Goal: Communication & Community: Connect with others

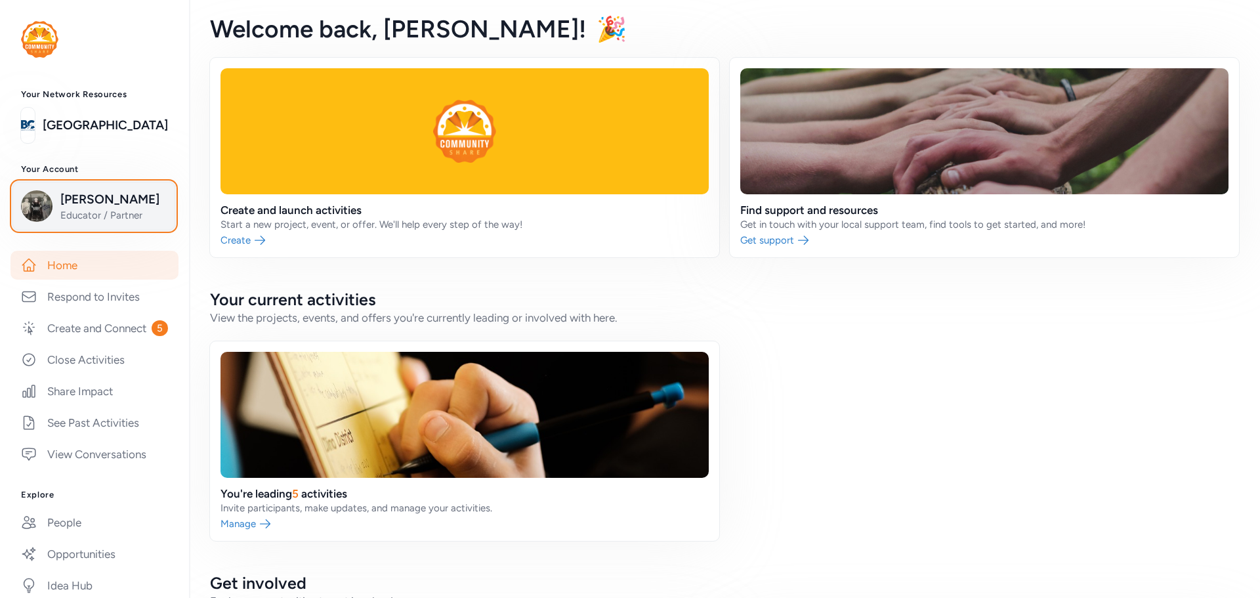
click at [85, 213] on span "Educator / Partner" at bounding box center [113, 215] width 106 height 13
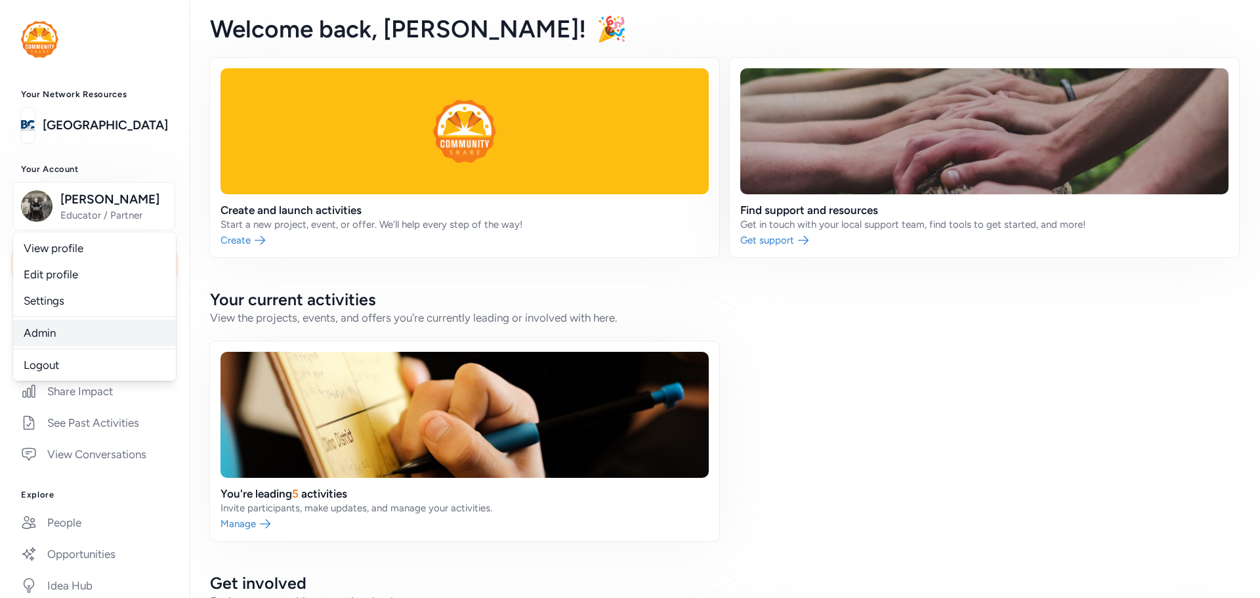
click at [42, 328] on link "Admin" at bounding box center [94, 333] width 163 height 26
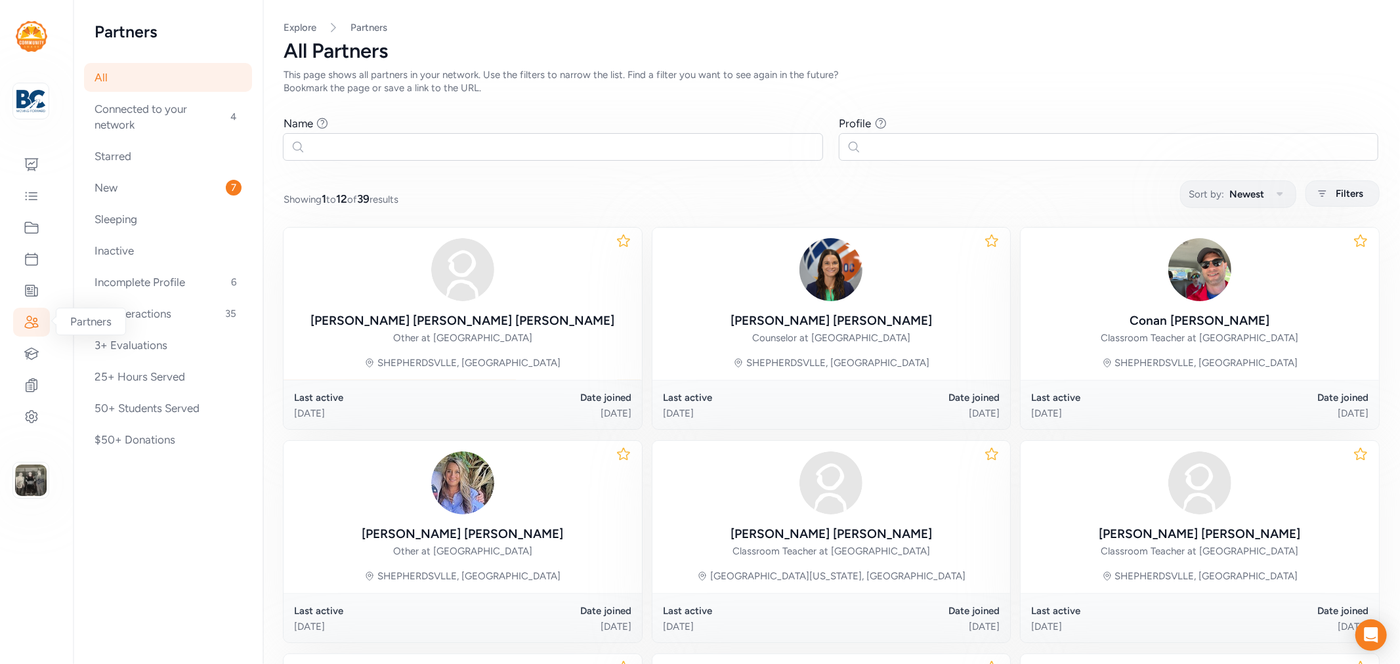
click at [39, 330] on div at bounding box center [31, 322] width 37 height 29
click at [32, 349] on icon at bounding box center [32, 353] width 14 height 11
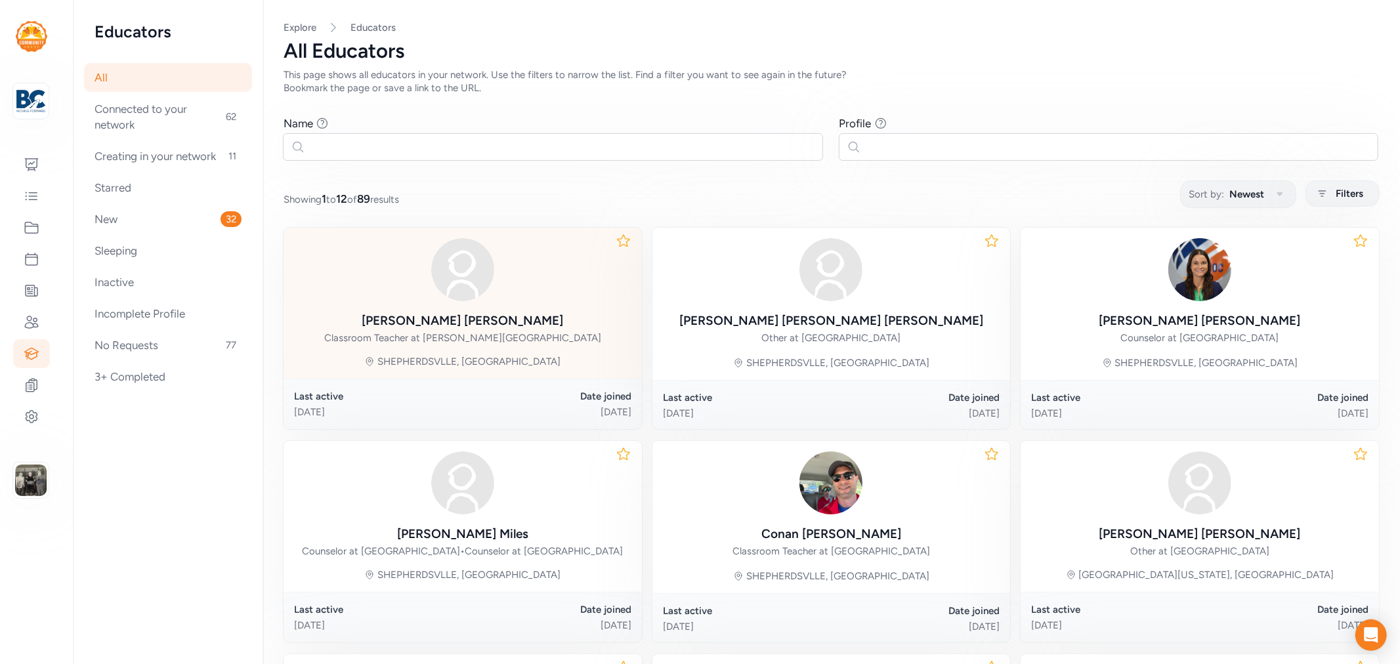
click at [468, 311] on div "Kathy Denison Classroom Teacher at Brooks Elementary School" at bounding box center [462, 291] width 277 height 106
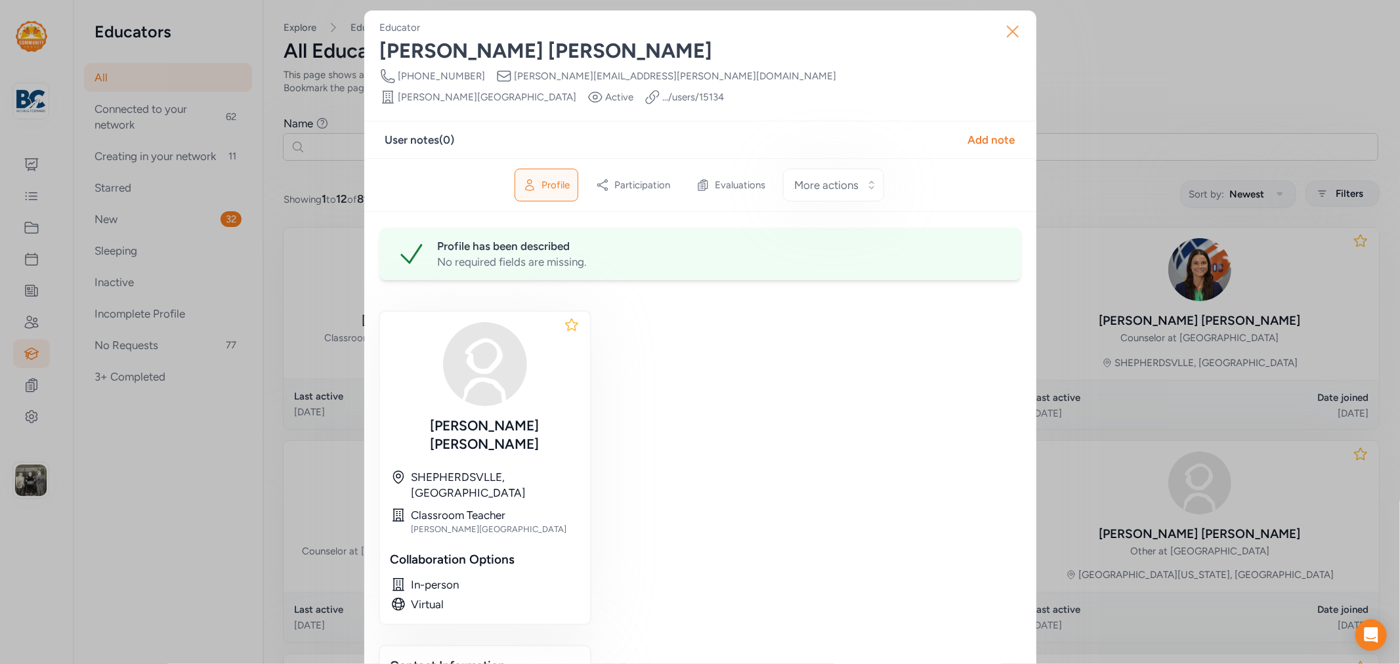
click at [1008, 30] on icon "button" at bounding box center [1013, 31] width 11 height 11
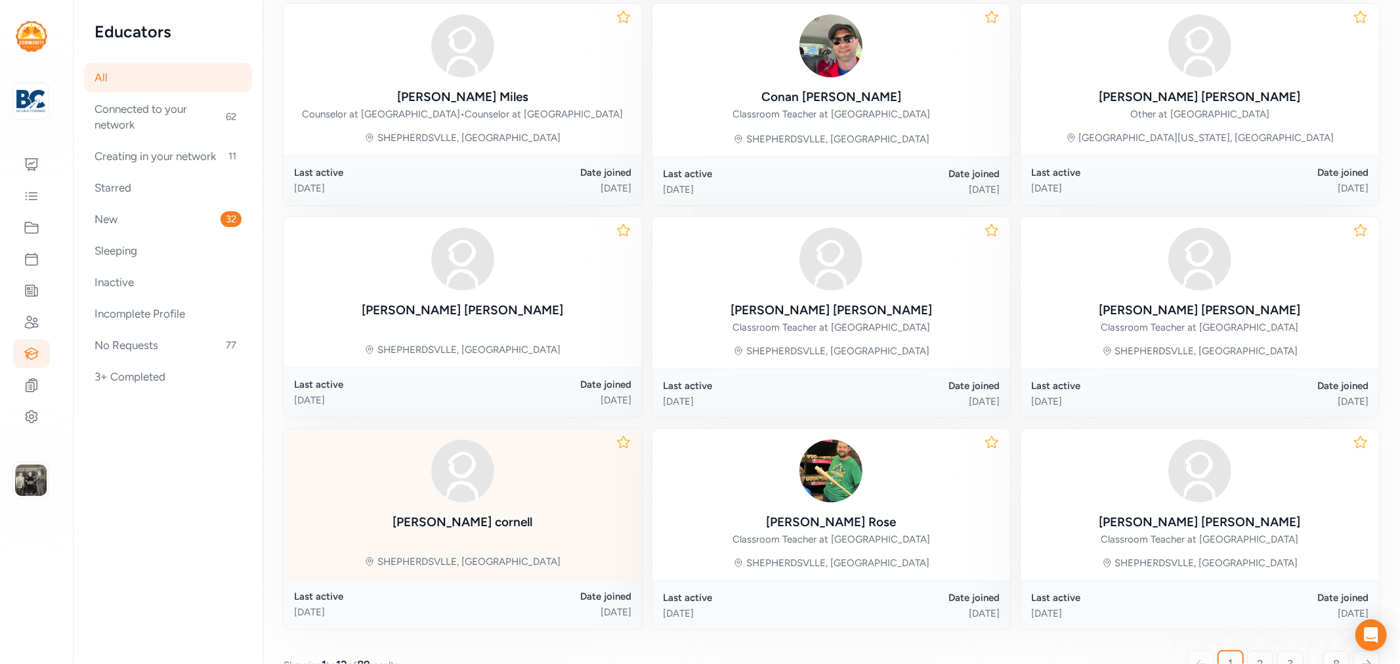
scroll to position [520, 0]
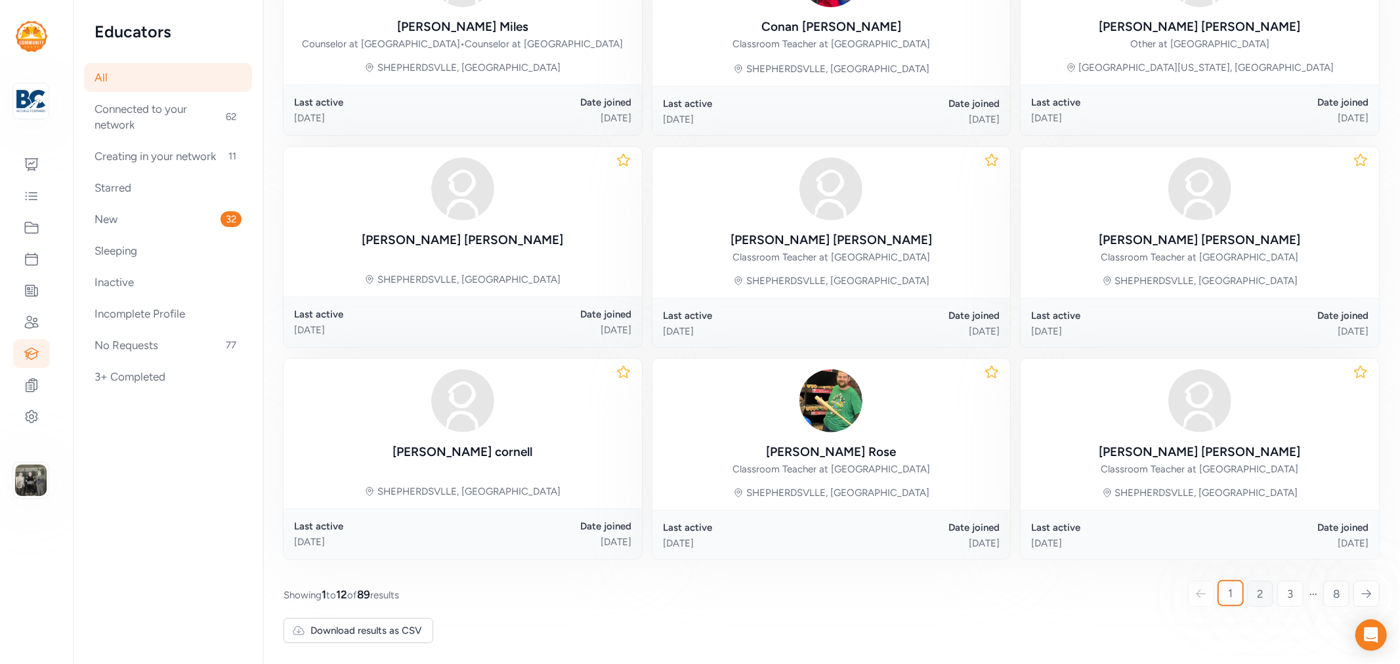
click at [1247, 588] on link "2" at bounding box center [1260, 594] width 26 height 26
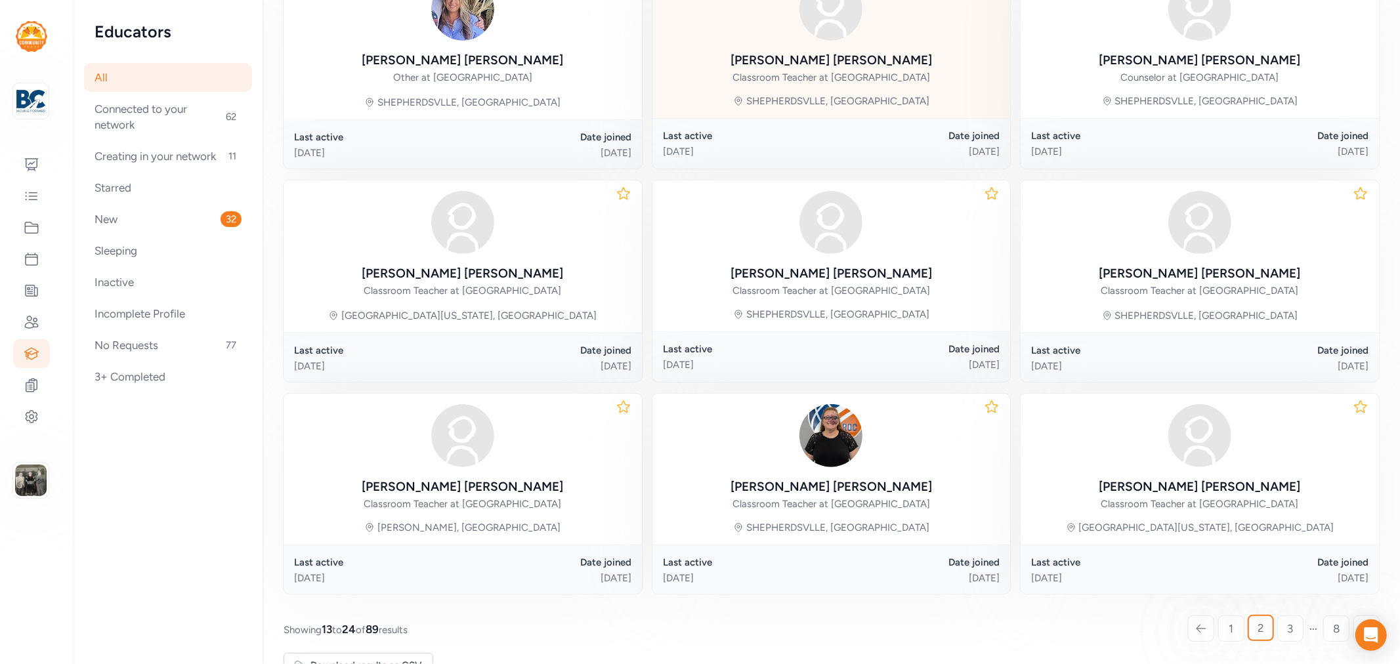
scroll to position [508, 0]
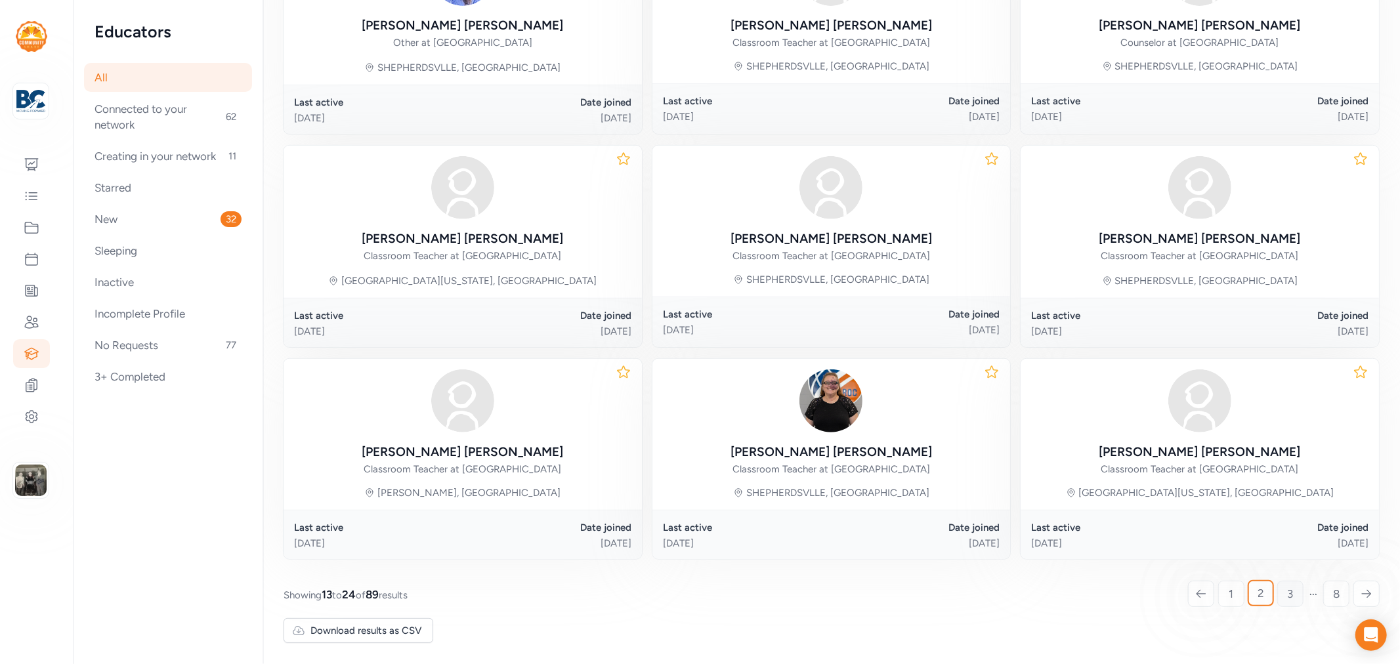
click at [1283, 588] on link "3" at bounding box center [1290, 594] width 26 height 26
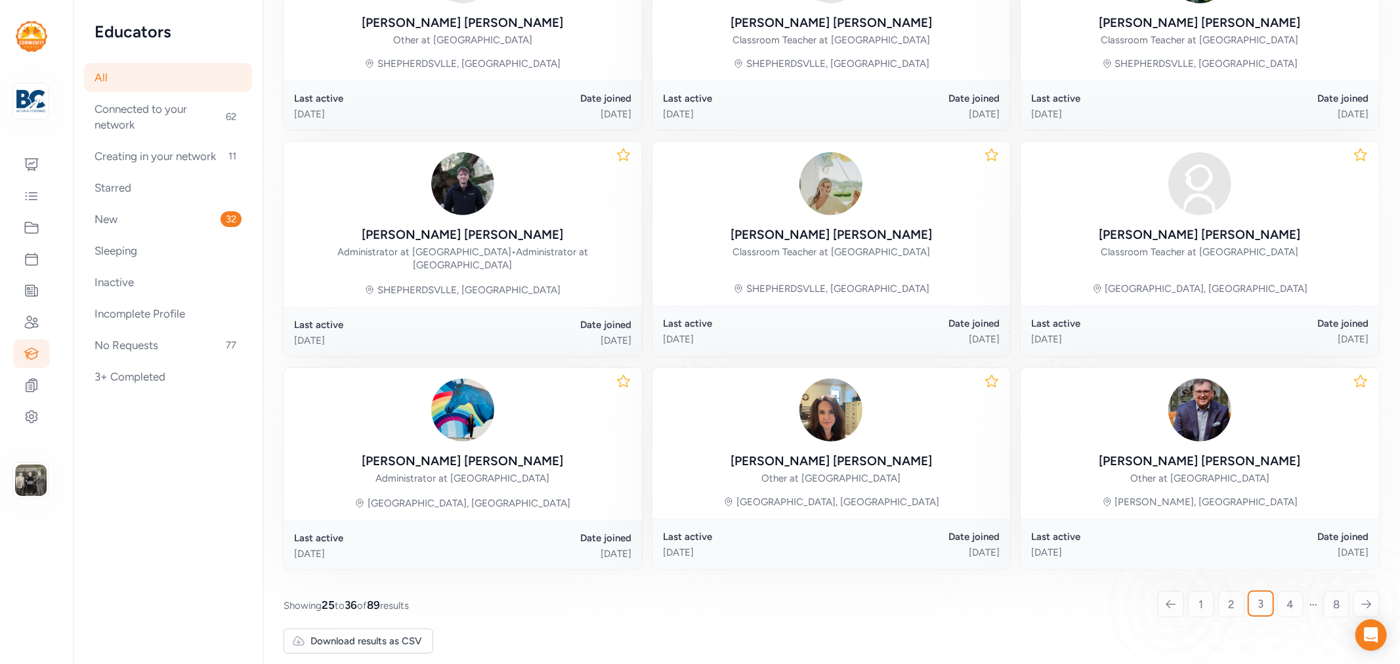
scroll to position [521, 0]
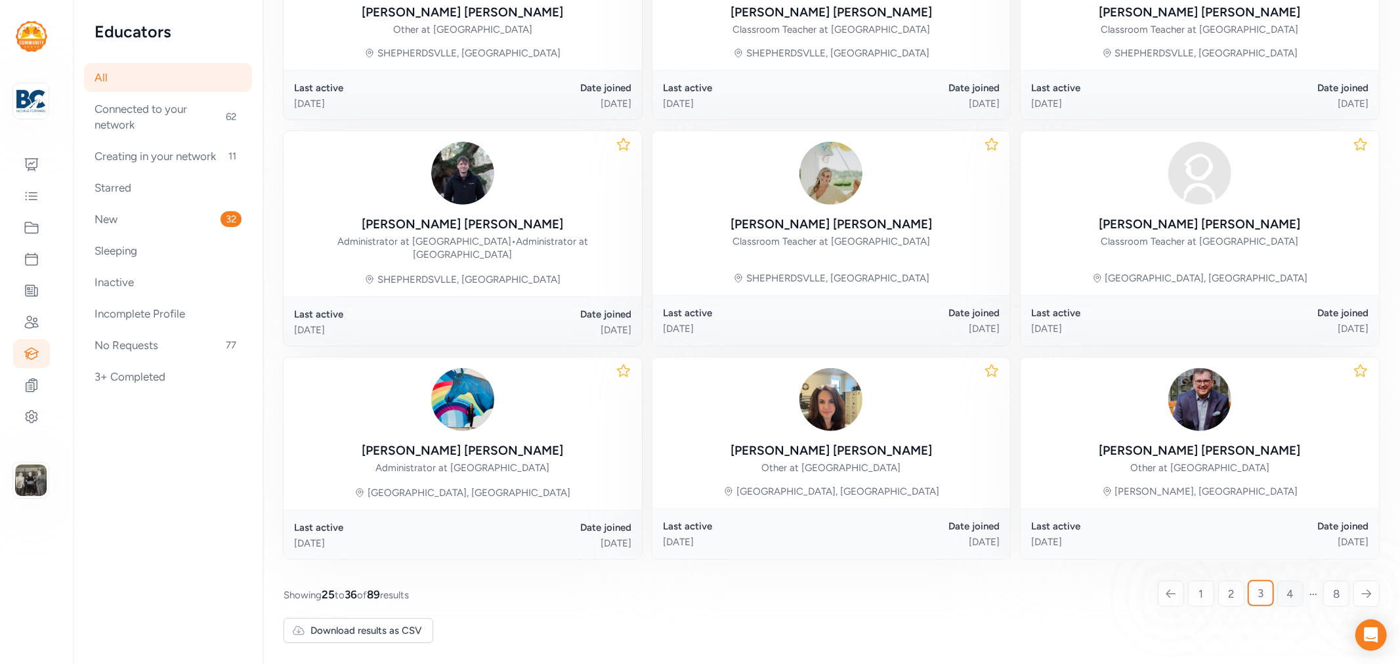
click at [1277, 595] on link "4" at bounding box center [1290, 594] width 26 height 26
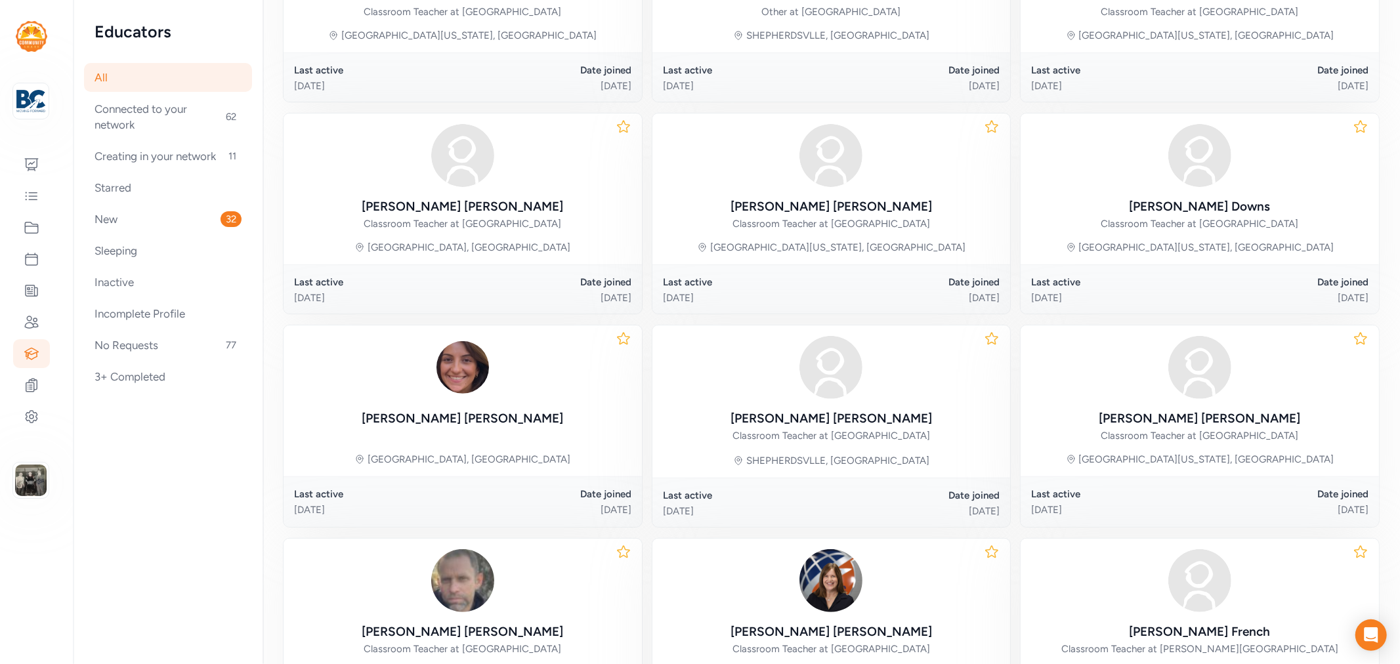
scroll to position [507, 0]
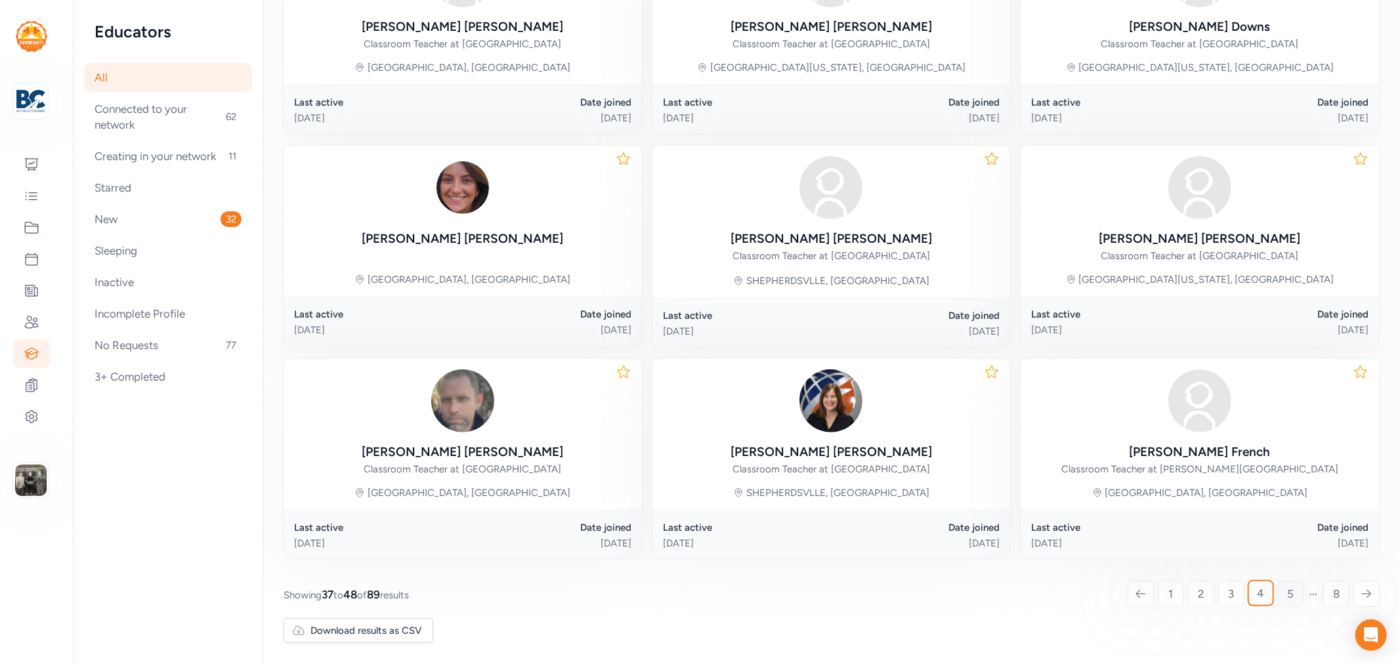
click at [1289, 601] on link "5" at bounding box center [1290, 594] width 26 height 26
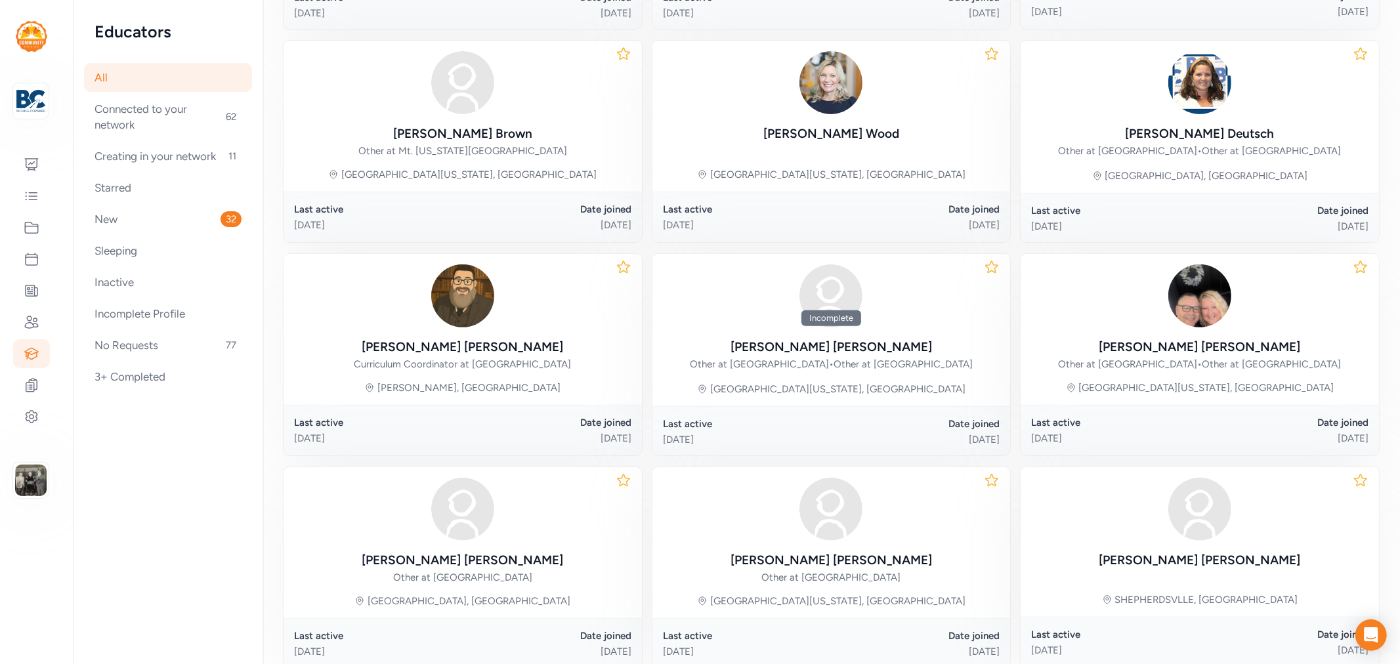
scroll to position [508, 0]
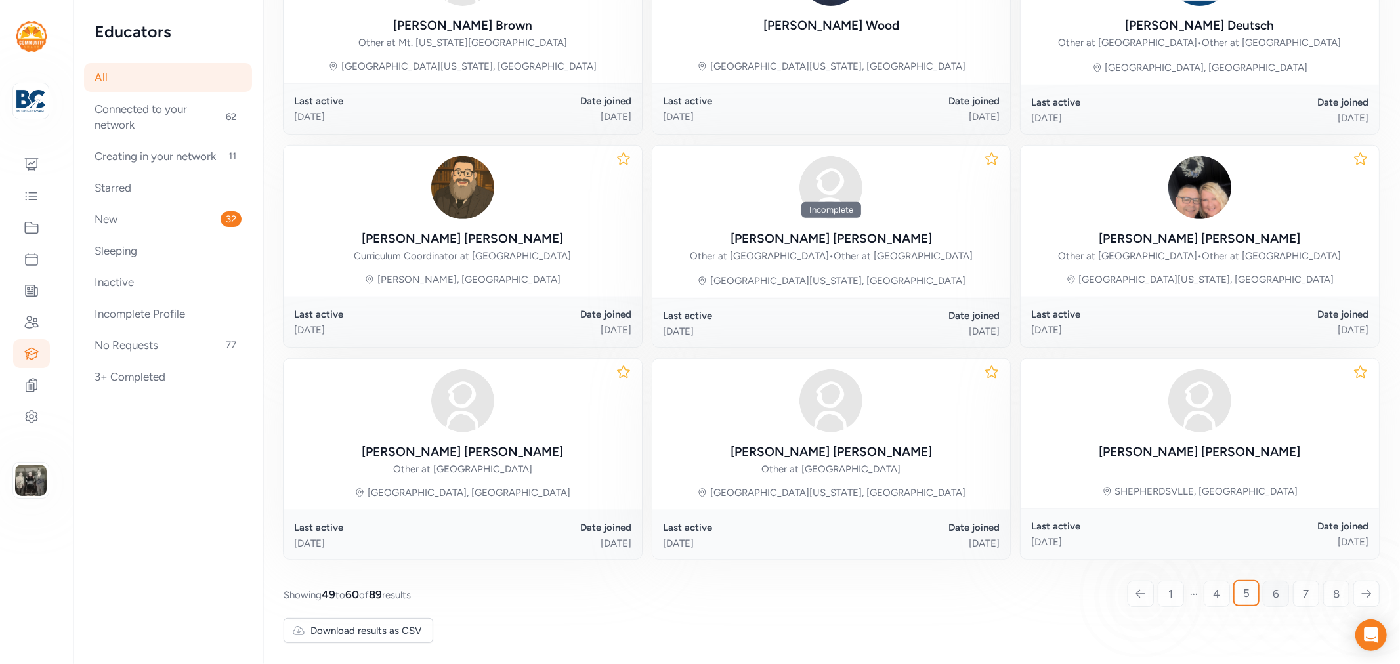
click at [1274, 599] on link "6" at bounding box center [1276, 594] width 26 height 26
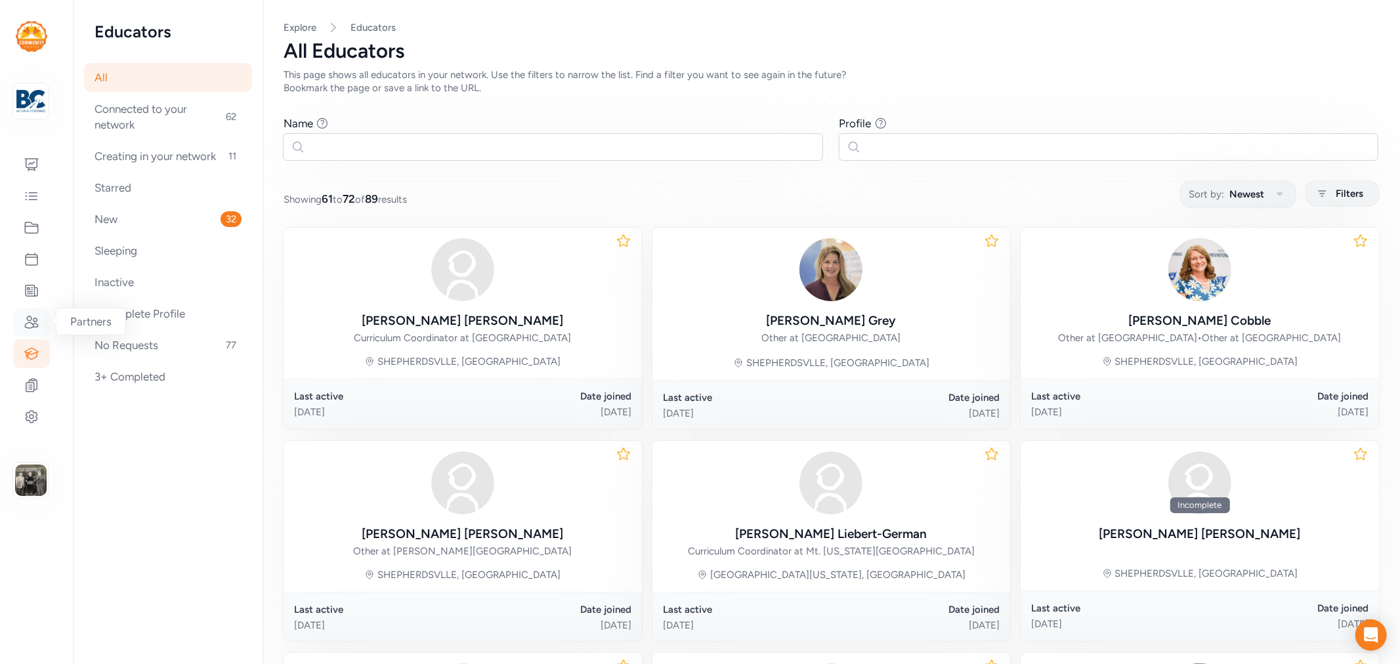
click at [26, 323] on icon at bounding box center [32, 322] width 16 height 16
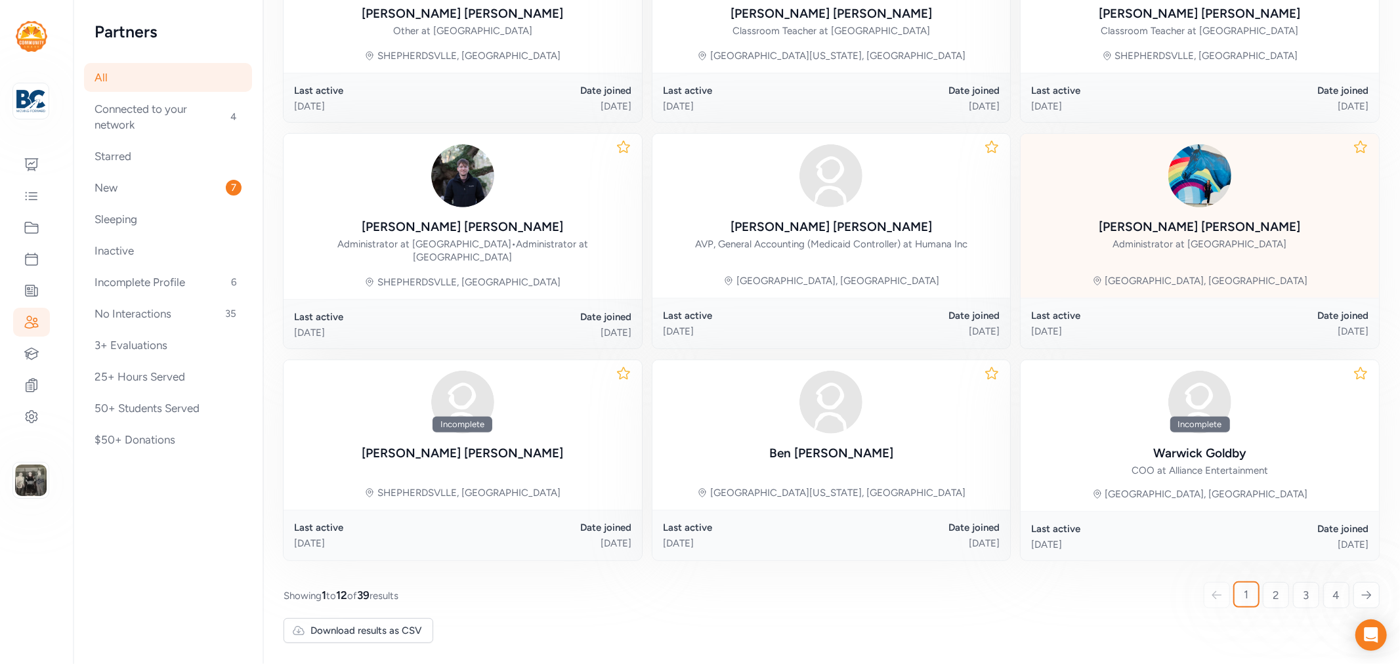
scroll to position [83, 0]
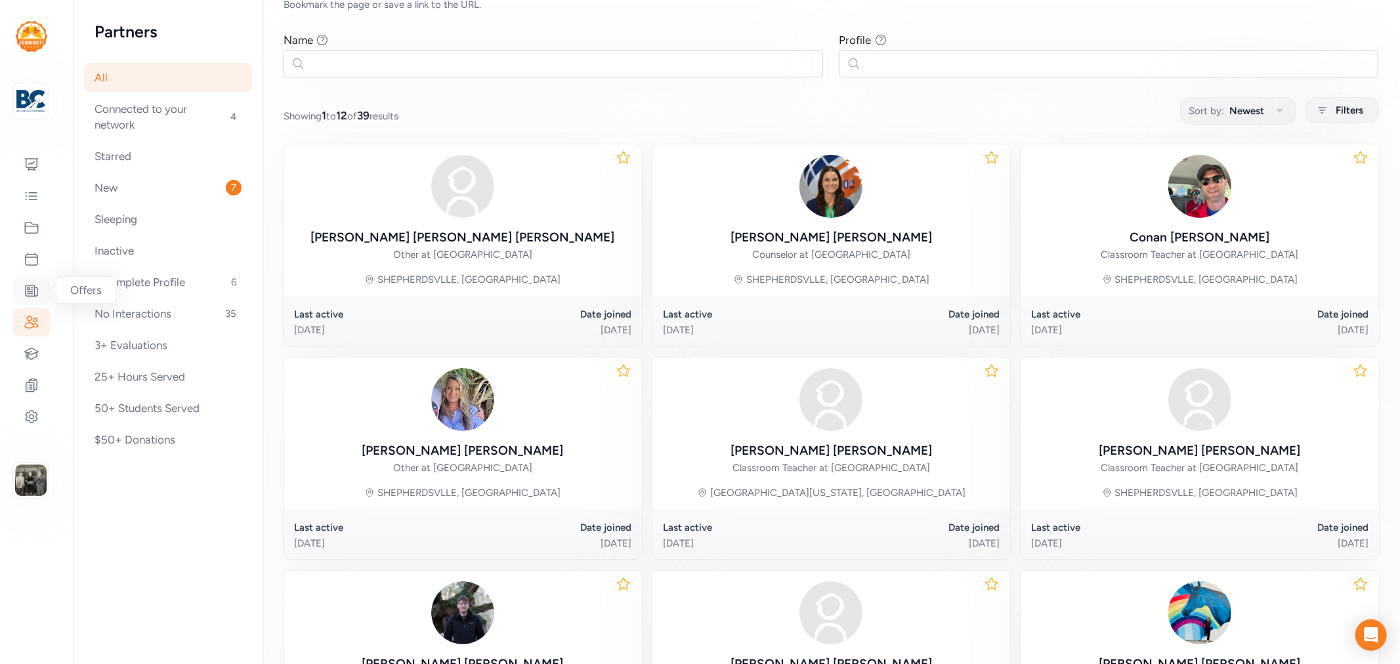
click at [20, 294] on div at bounding box center [31, 290] width 37 height 29
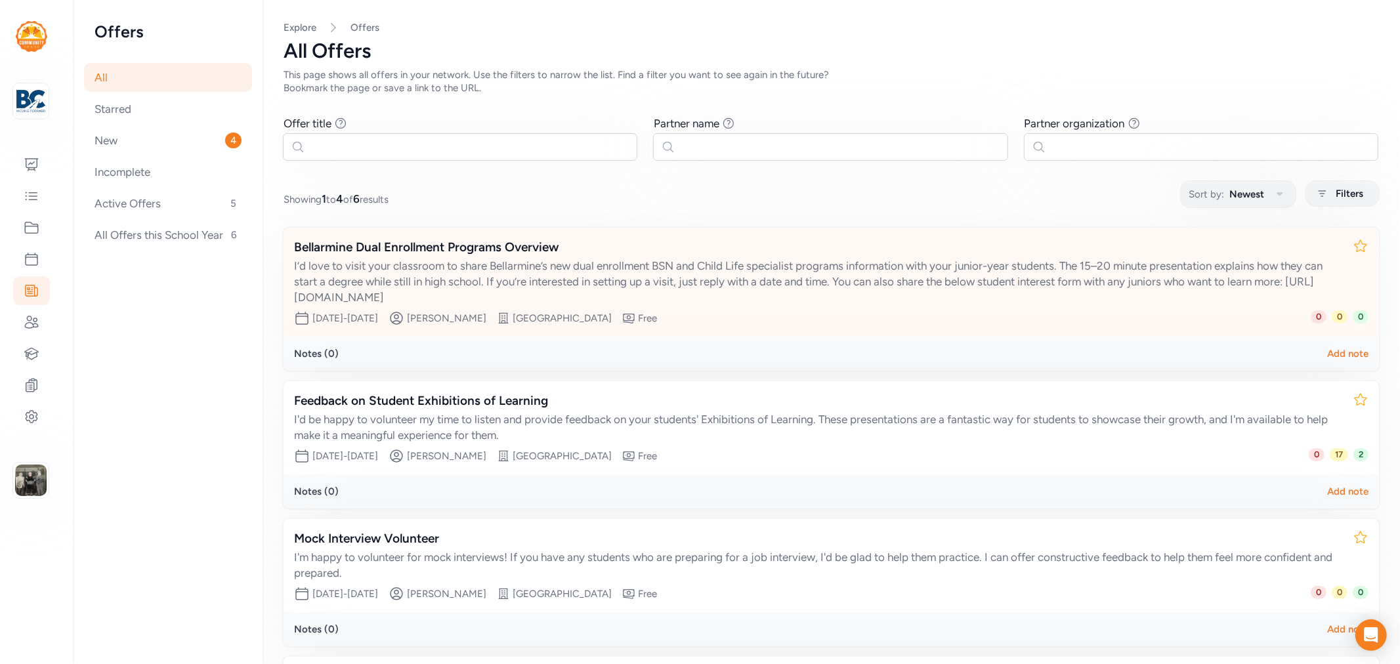
click at [466, 248] on div "Bellarmine Dual Enrollment Programs Overview" at bounding box center [818, 247] width 1048 height 18
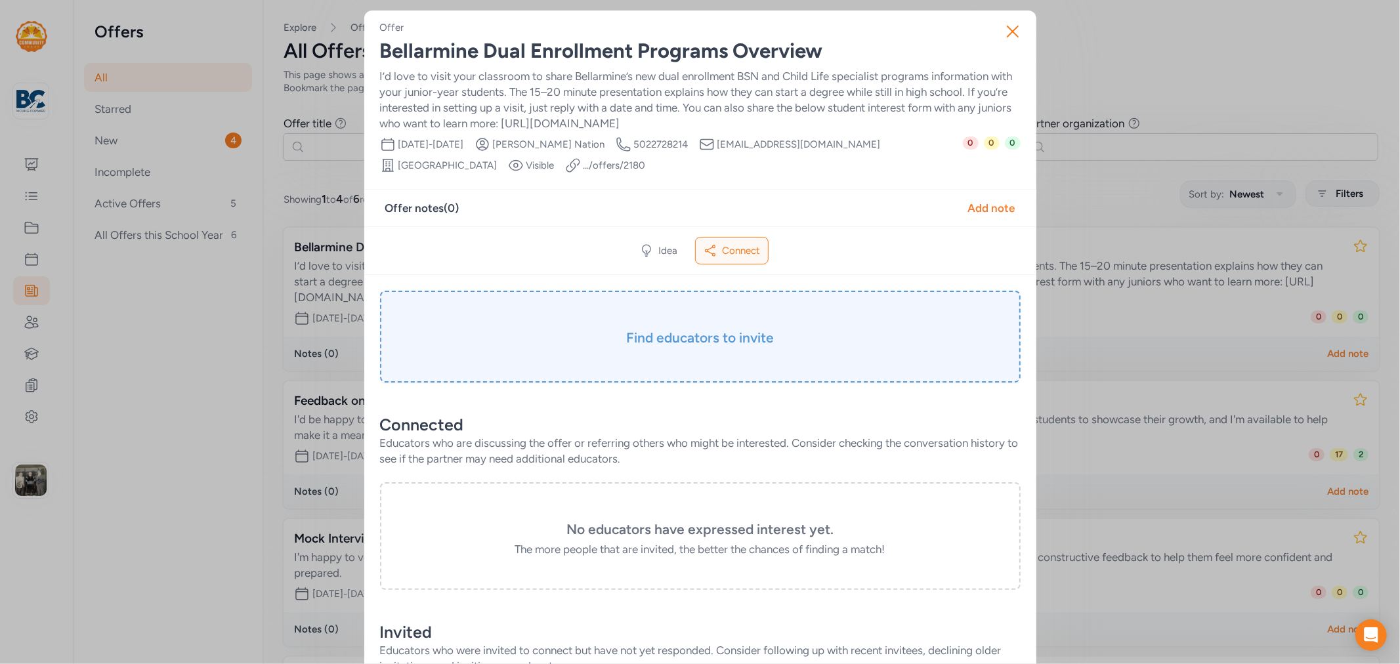
click at [687, 343] on h3 "Find educators to invite" at bounding box center [700, 338] width 575 height 18
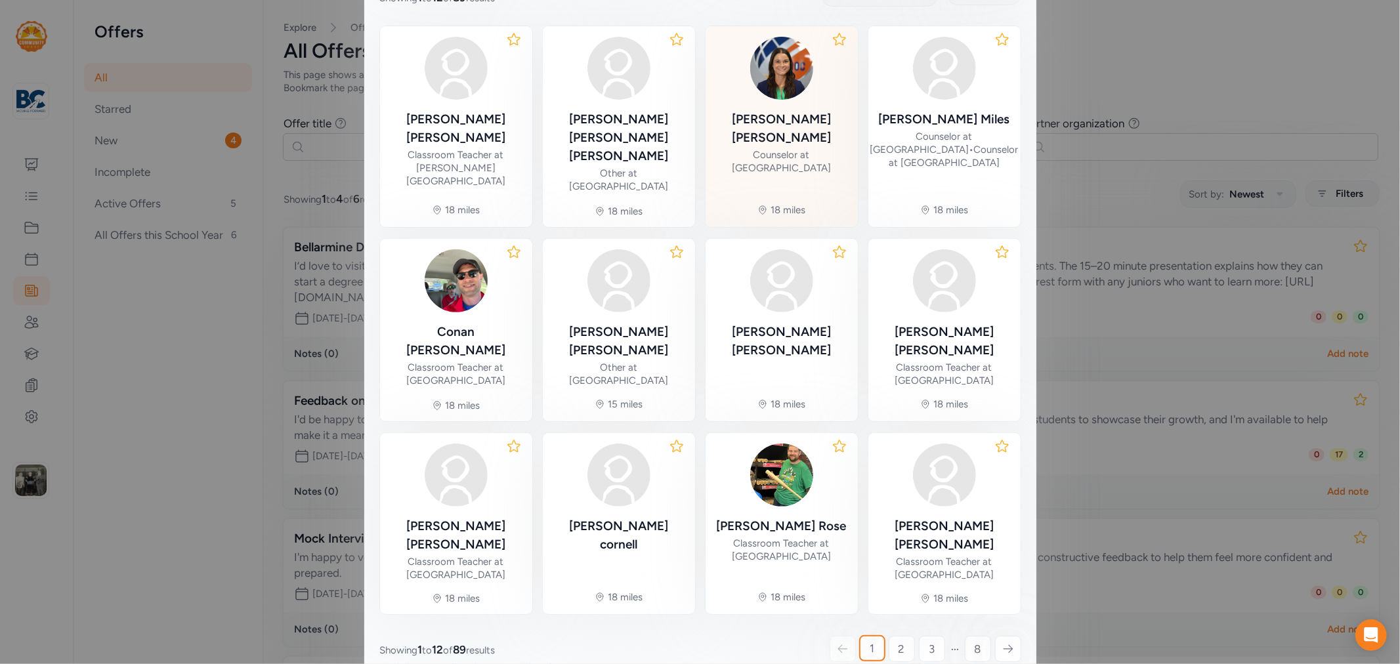
scroll to position [330, 0]
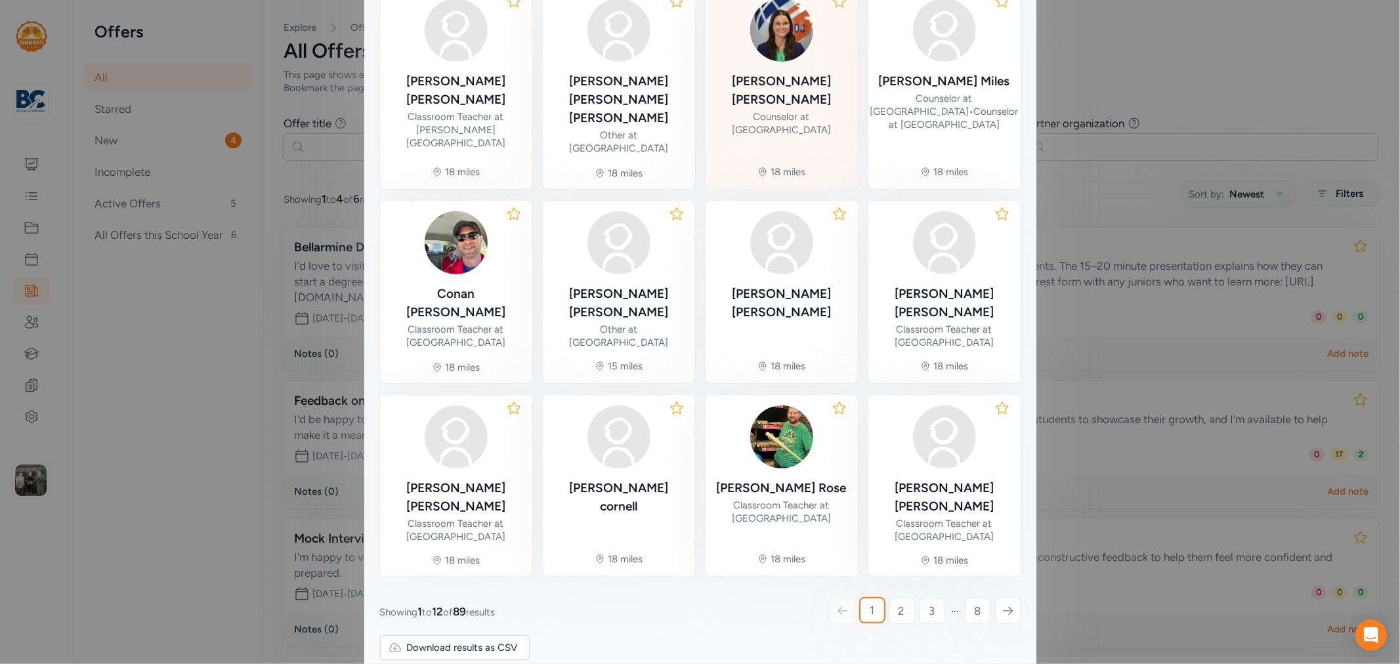
click at [792, 110] on div "Counselor at Riverview Opportunity Center" at bounding box center [781, 123] width 131 height 26
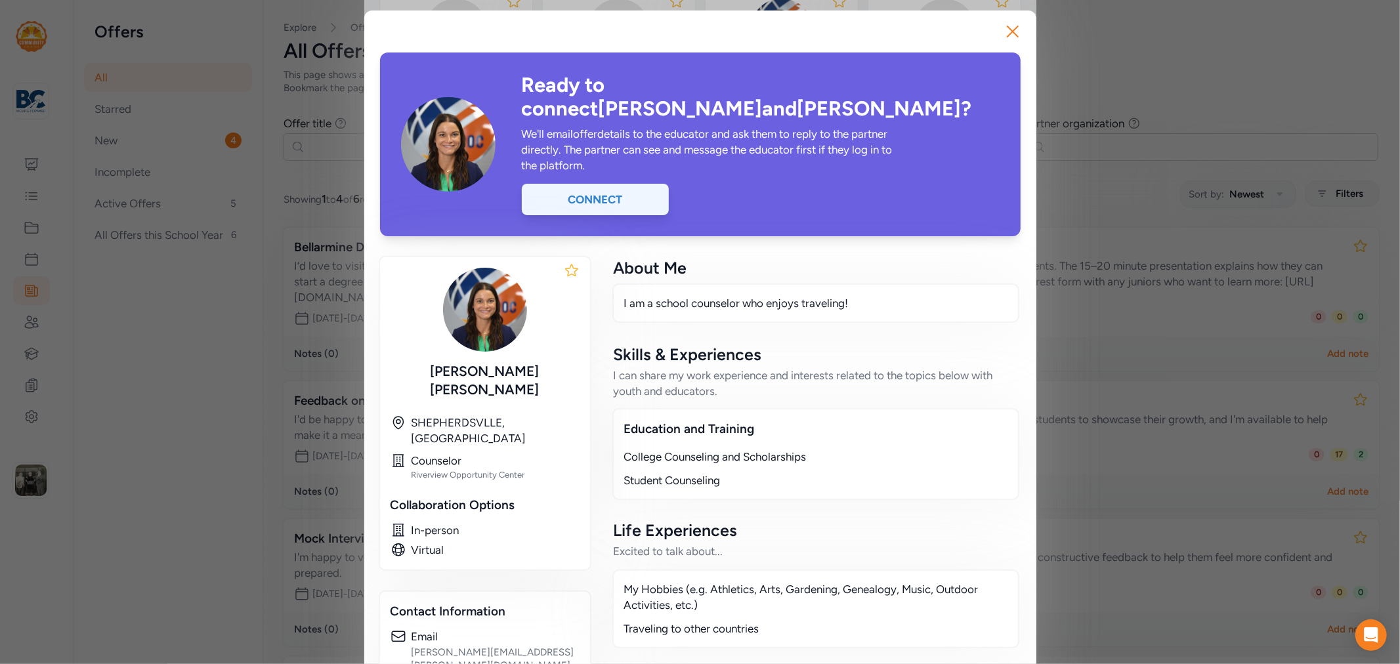
click at [624, 184] on div "Connect" at bounding box center [595, 200] width 147 height 32
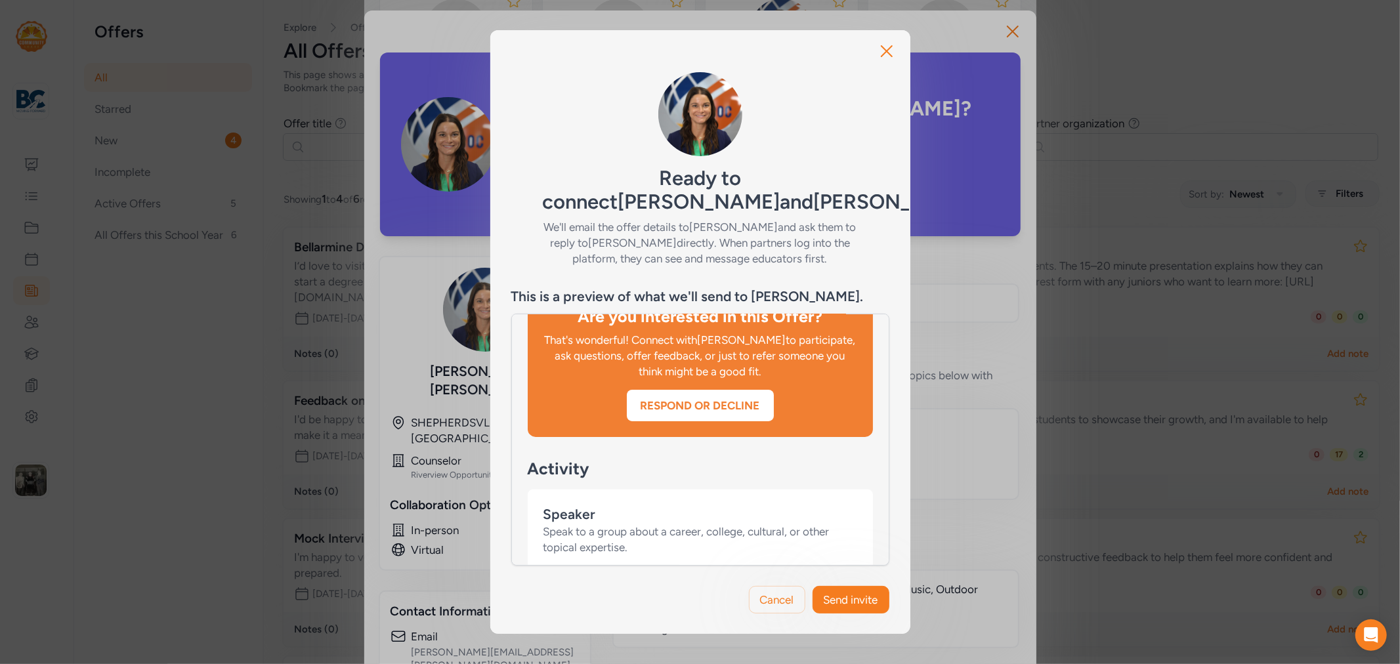
scroll to position [583, 0]
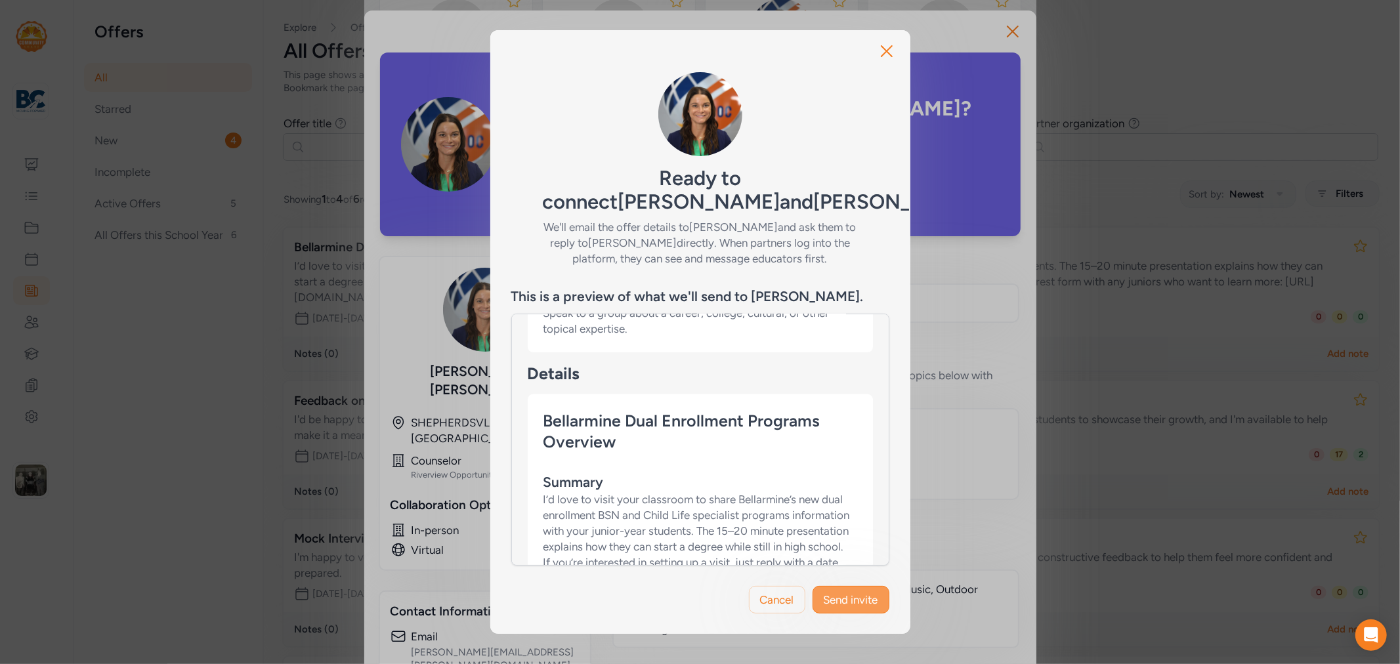
click at [839, 605] on span "Send invite" at bounding box center [851, 600] width 54 height 16
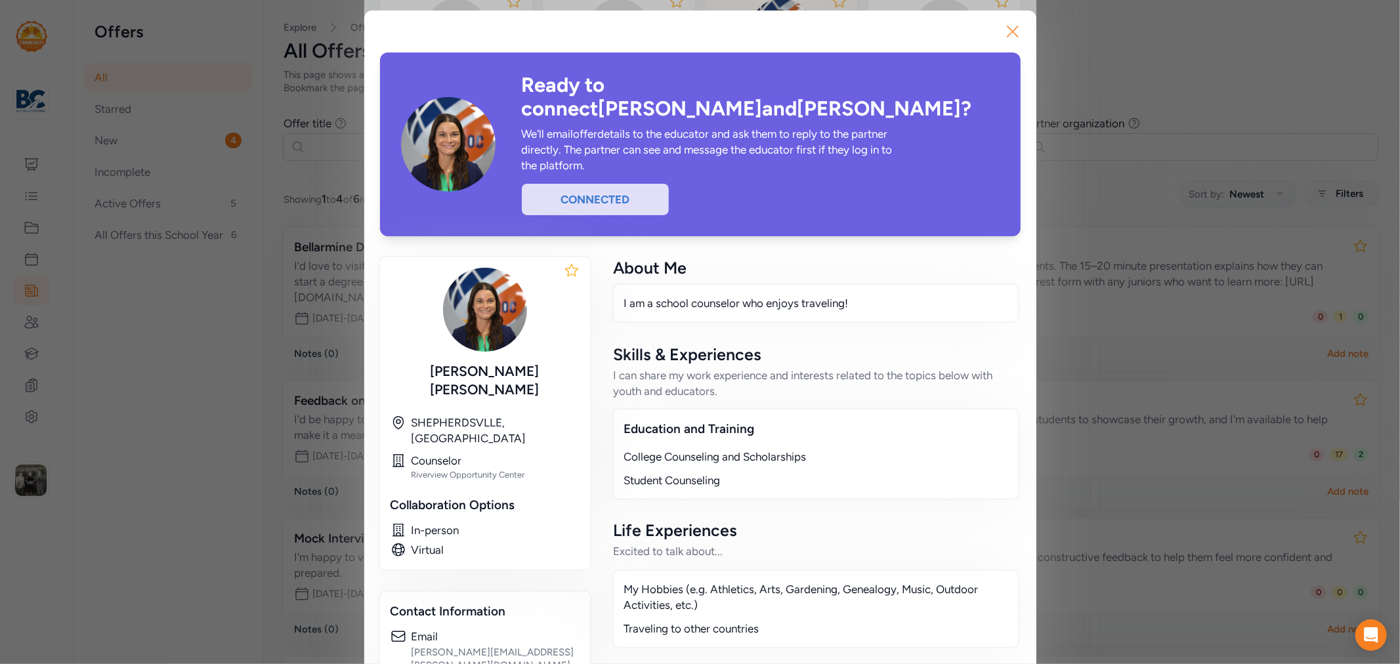
click at [1003, 29] on icon "button" at bounding box center [1012, 31] width 21 height 21
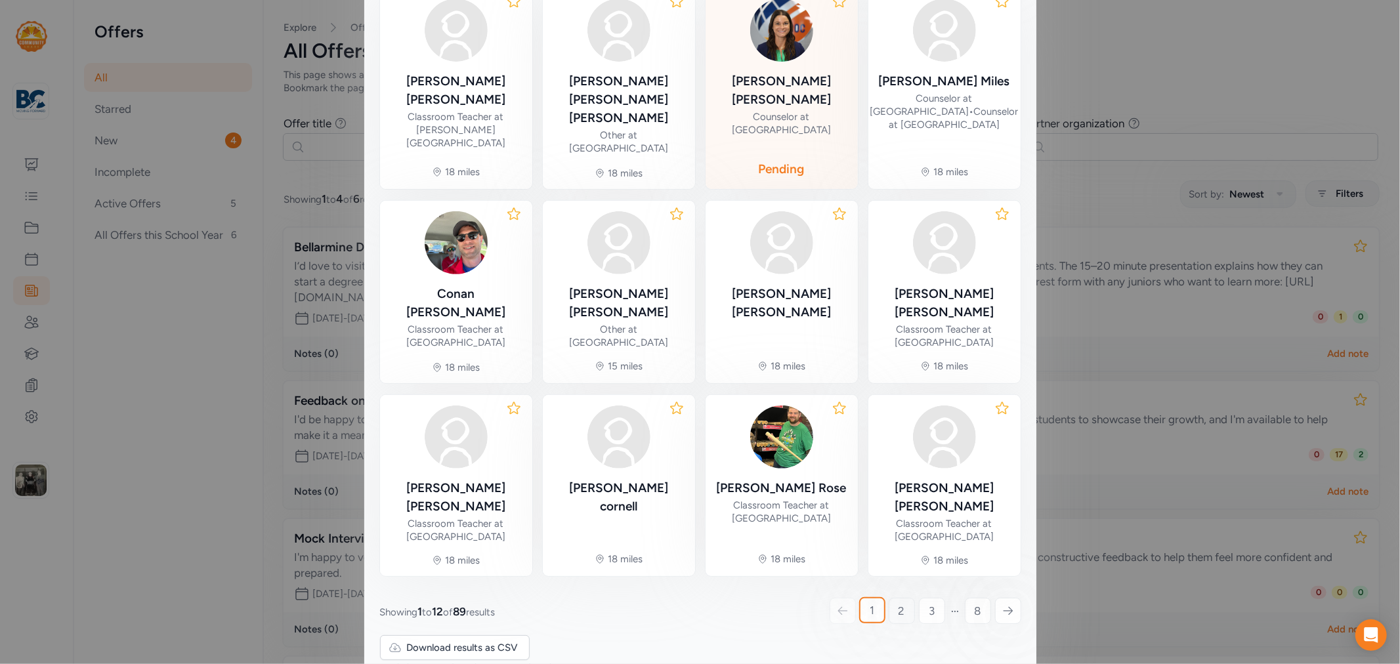
click at [899, 603] on span "2" at bounding box center [902, 611] width 7 height 16
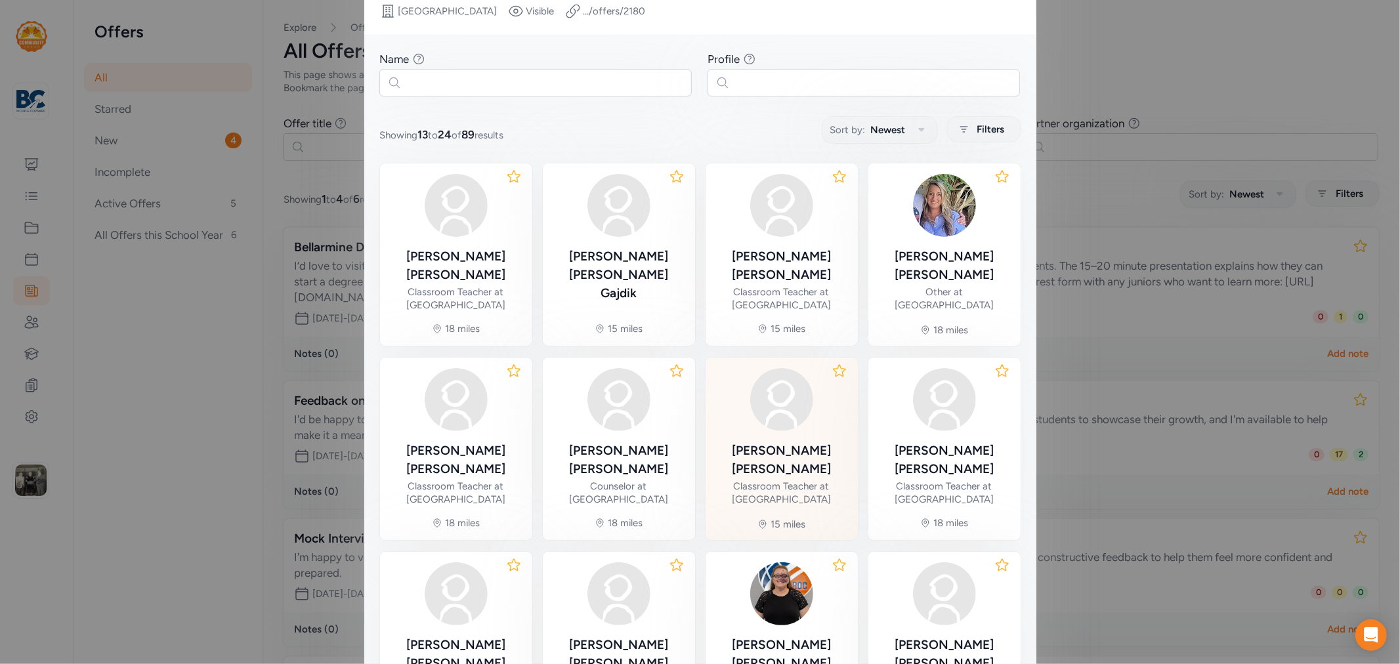
scroll to position [300, 0]
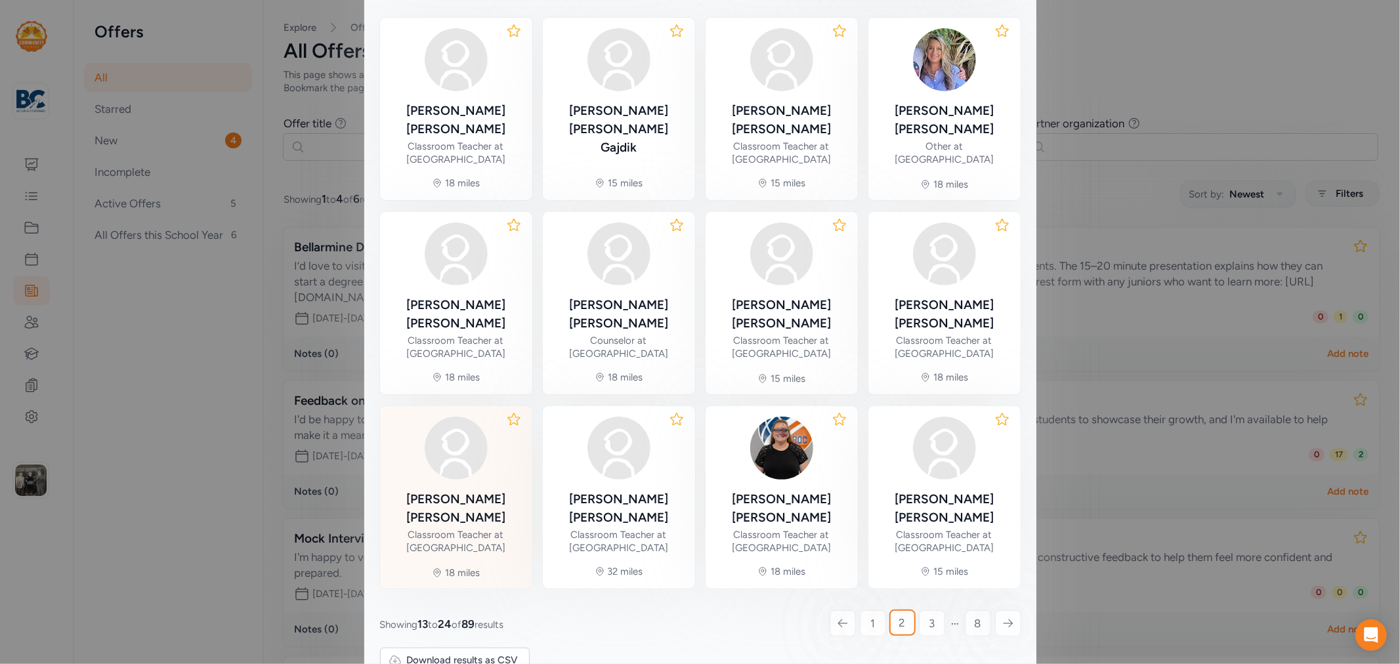
click at [460, 490] on div "Stephanie Lewis" at bounding box center [456, 508] width 131 height 37
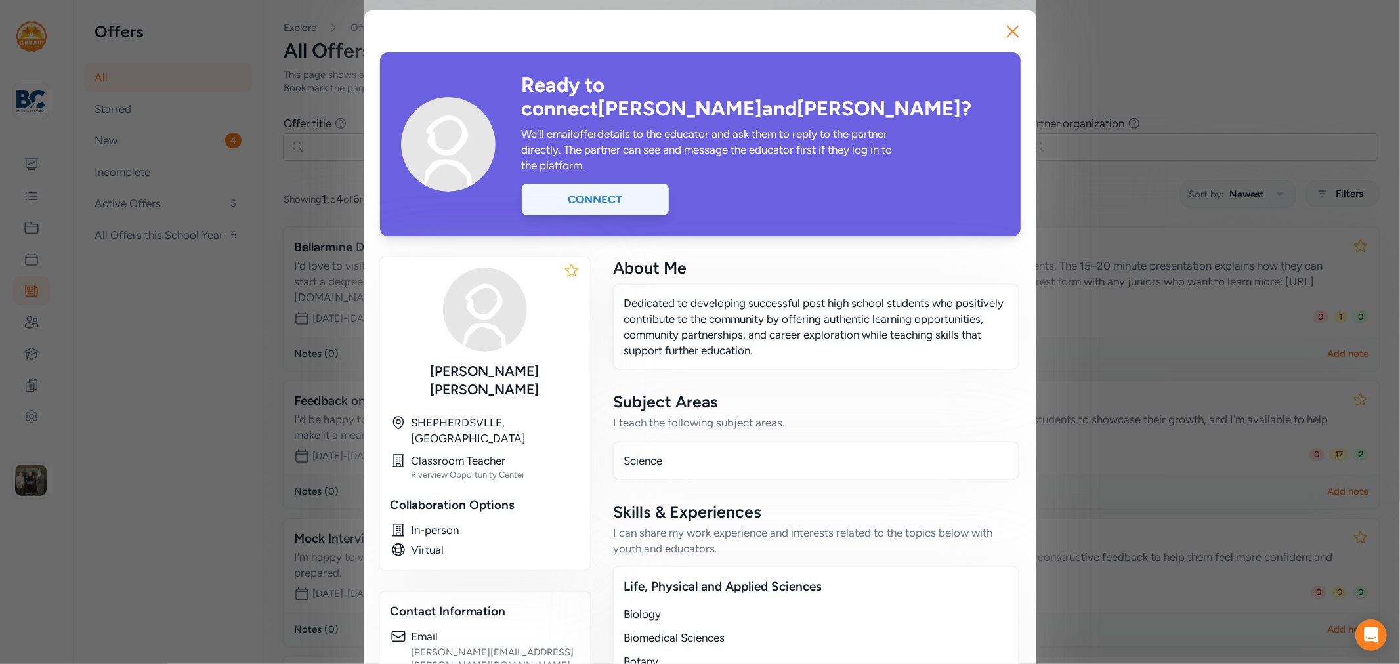
click at [610, 184] on div "Connect" at bounding box center [595, 200] width 147 height 32
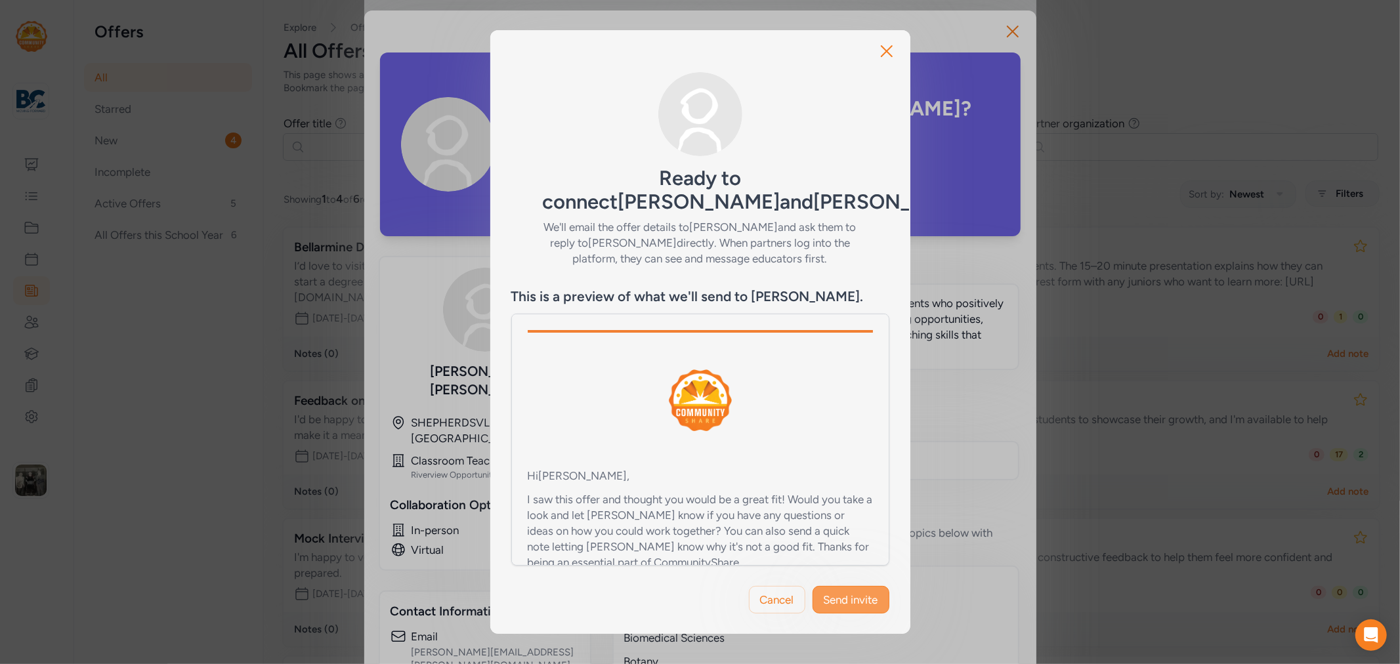
click at [851, 608] on button "Send invite" at bounding box center [851, 600] width 77 height 28
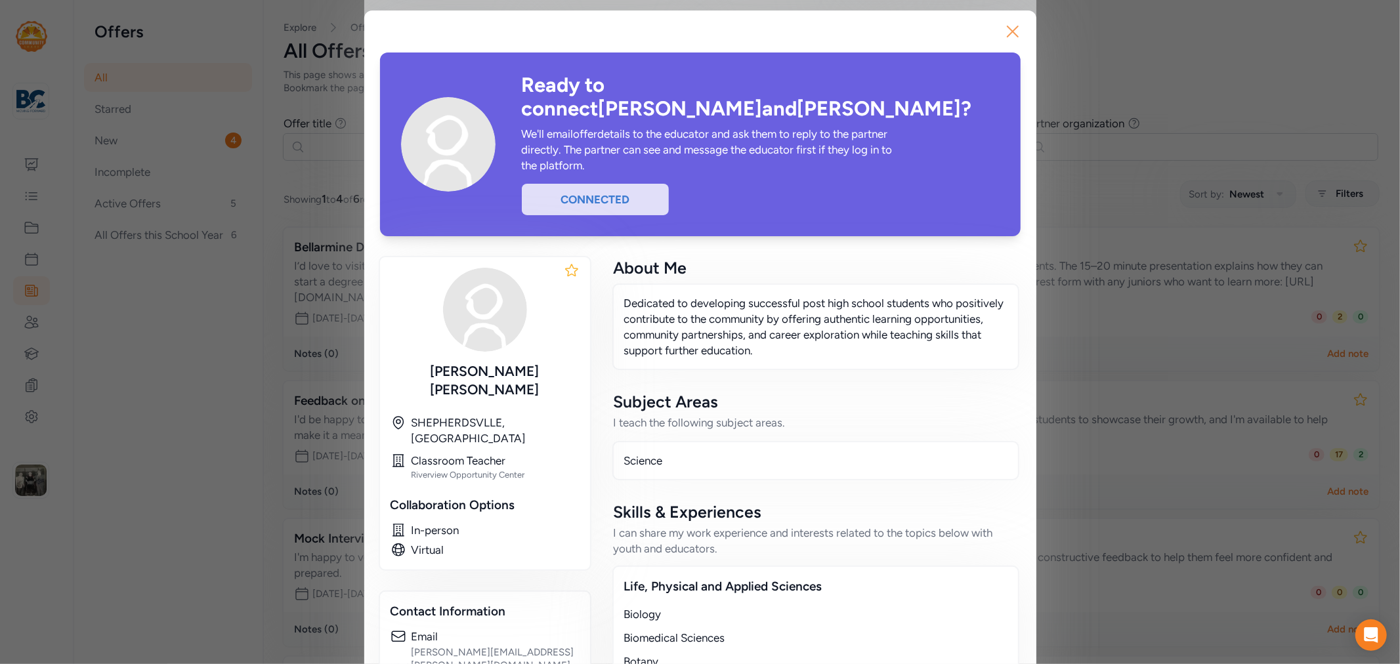
click at [1007, 35] on icon "button" at bounding box center [1012, 31] width 21 height 21
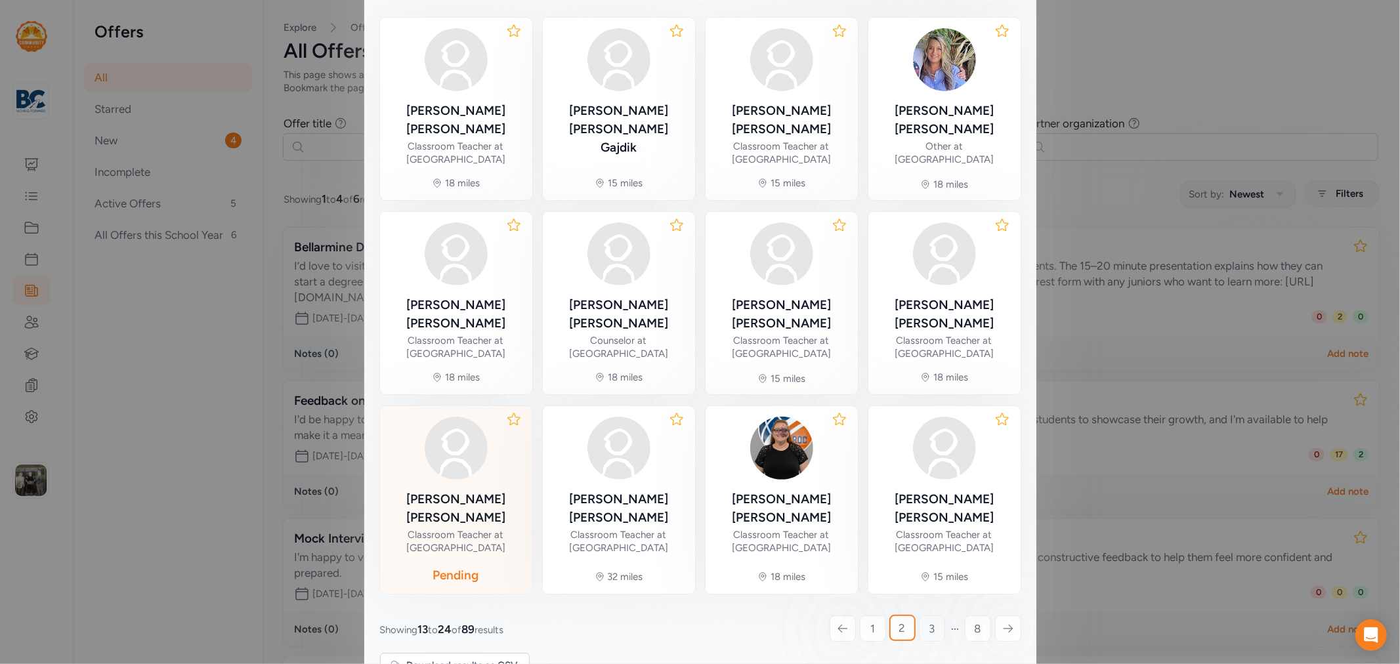
click at [929, 621] on span "3" at bounding box center [932, 629] width 6 height 16
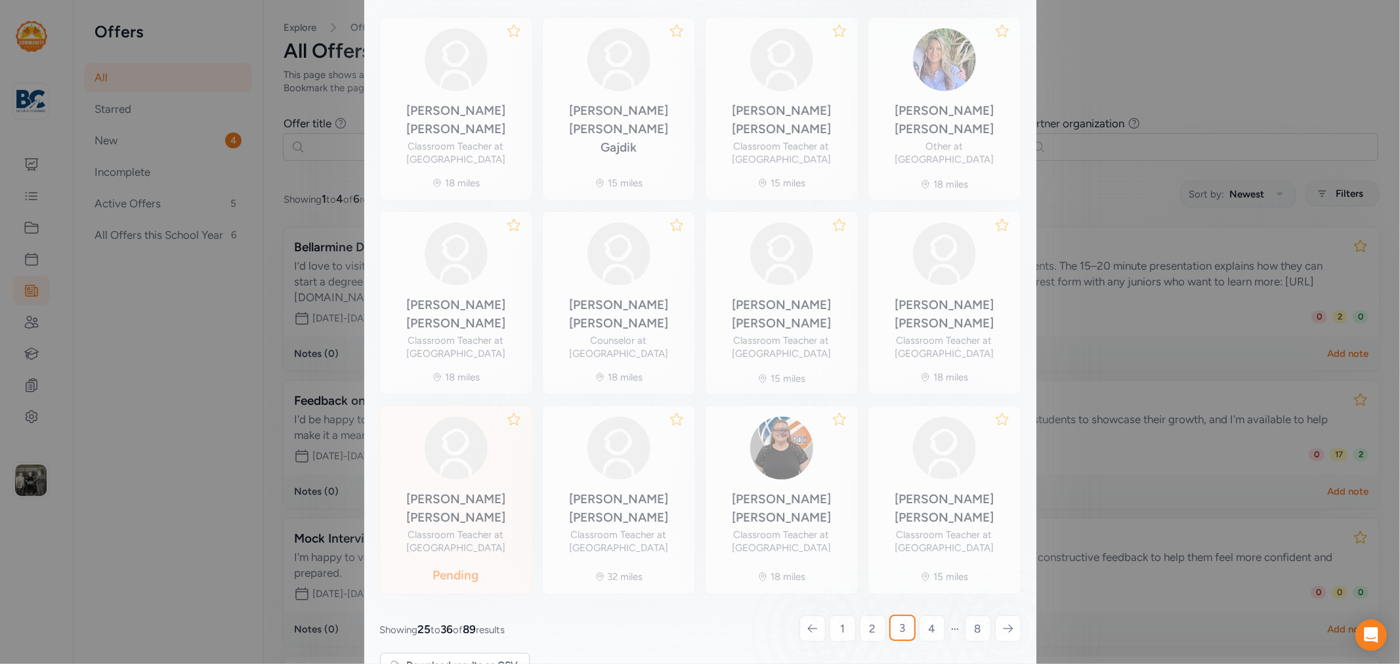
scroll to position [81, 0]
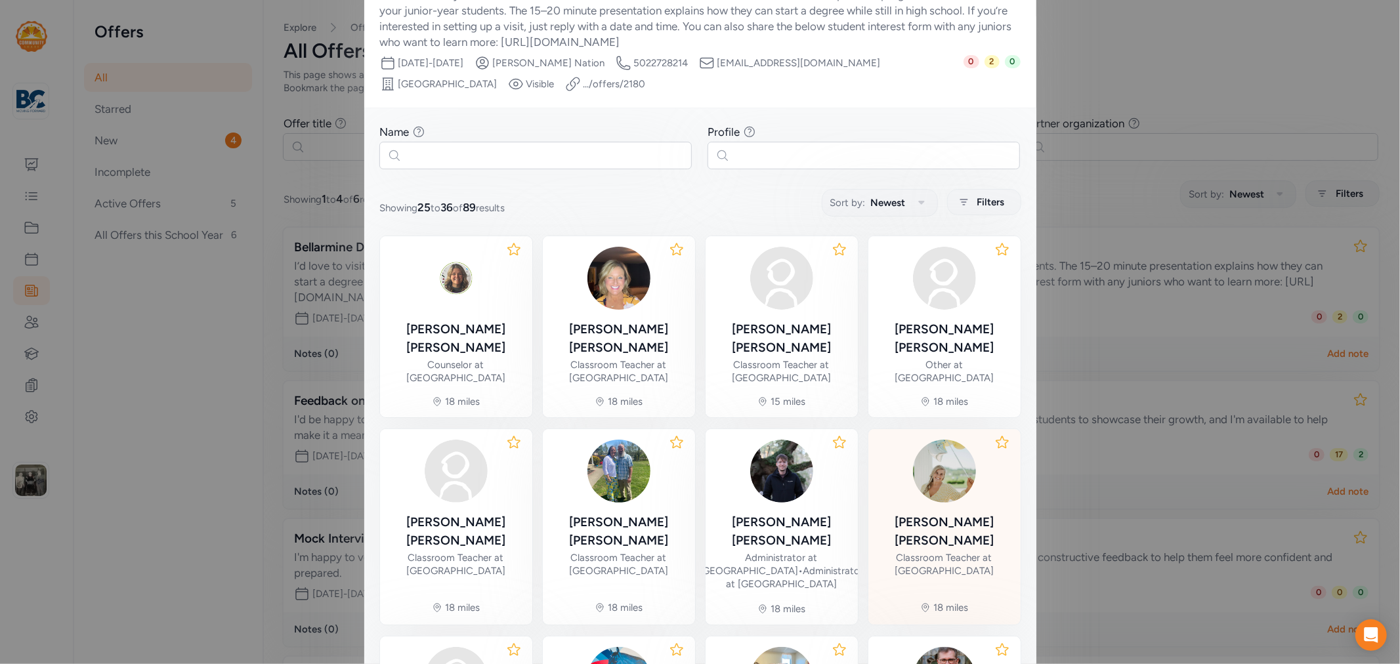
click at [919, 513] on div "Payton Meadows" at bounding box center [944, 531] width 131 height 37
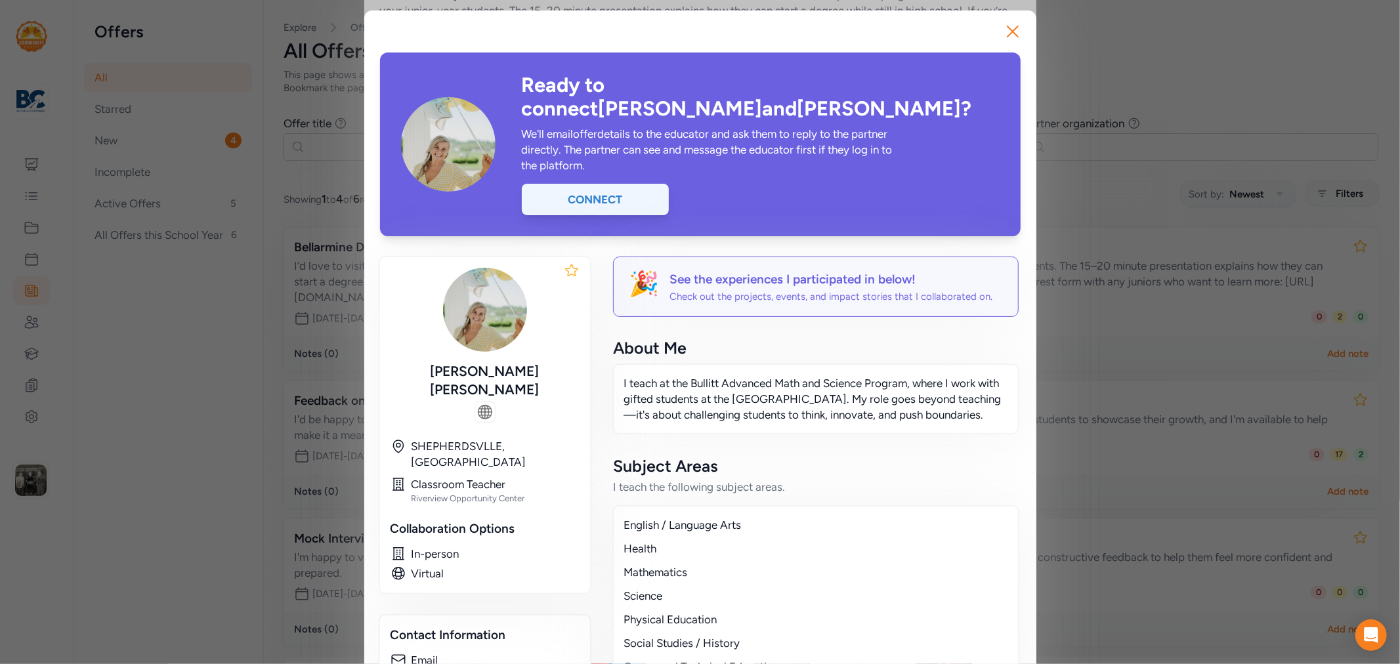
click at [612, 184] on div "Connect" at bounding box center [595, 200] width 147 height 32
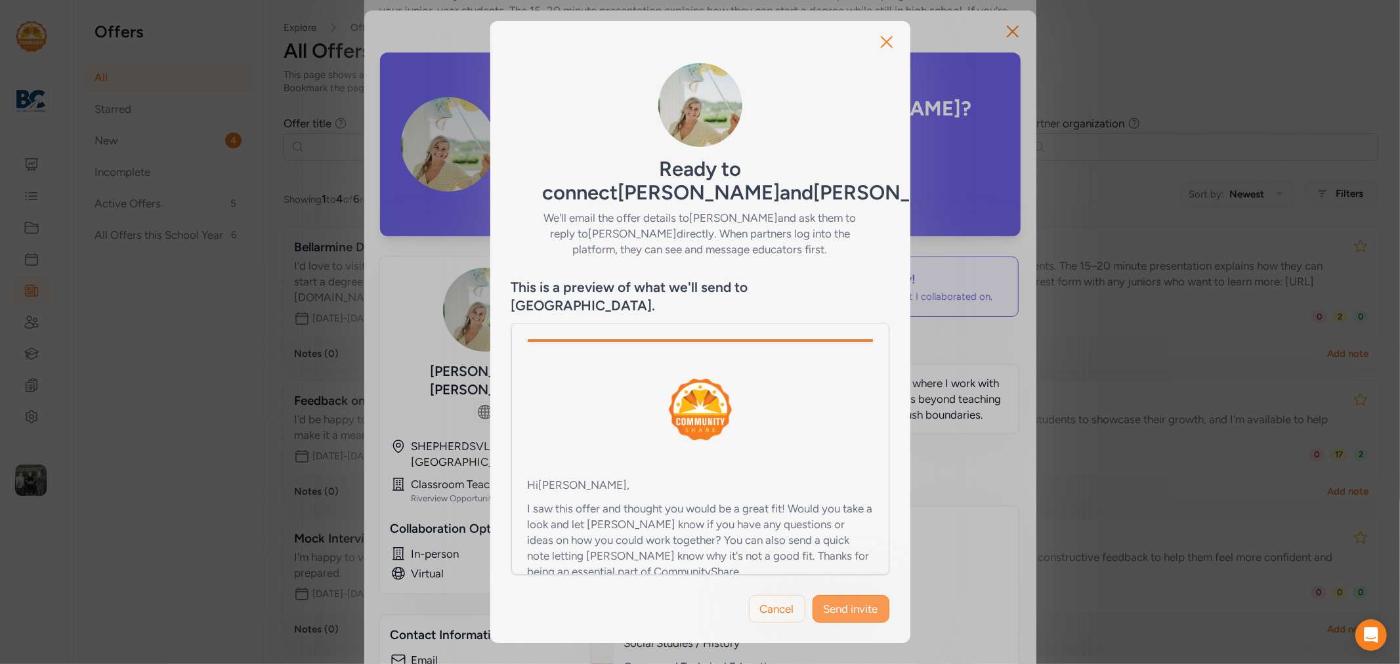
click at [840, 601] on span "Send invite" at bounding box center [851, 609] width 54 height 16
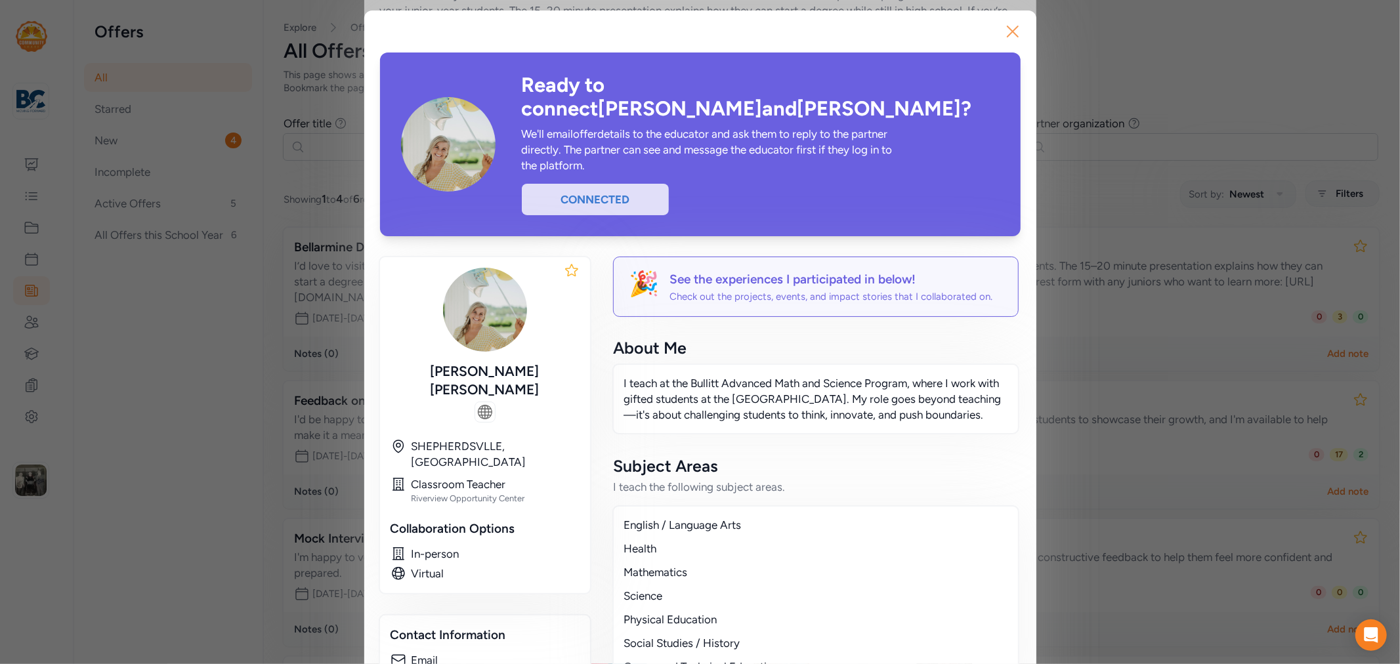
click at [1007, 25] on icon "button" at bounding box center [1012, 31] width 21 height 21
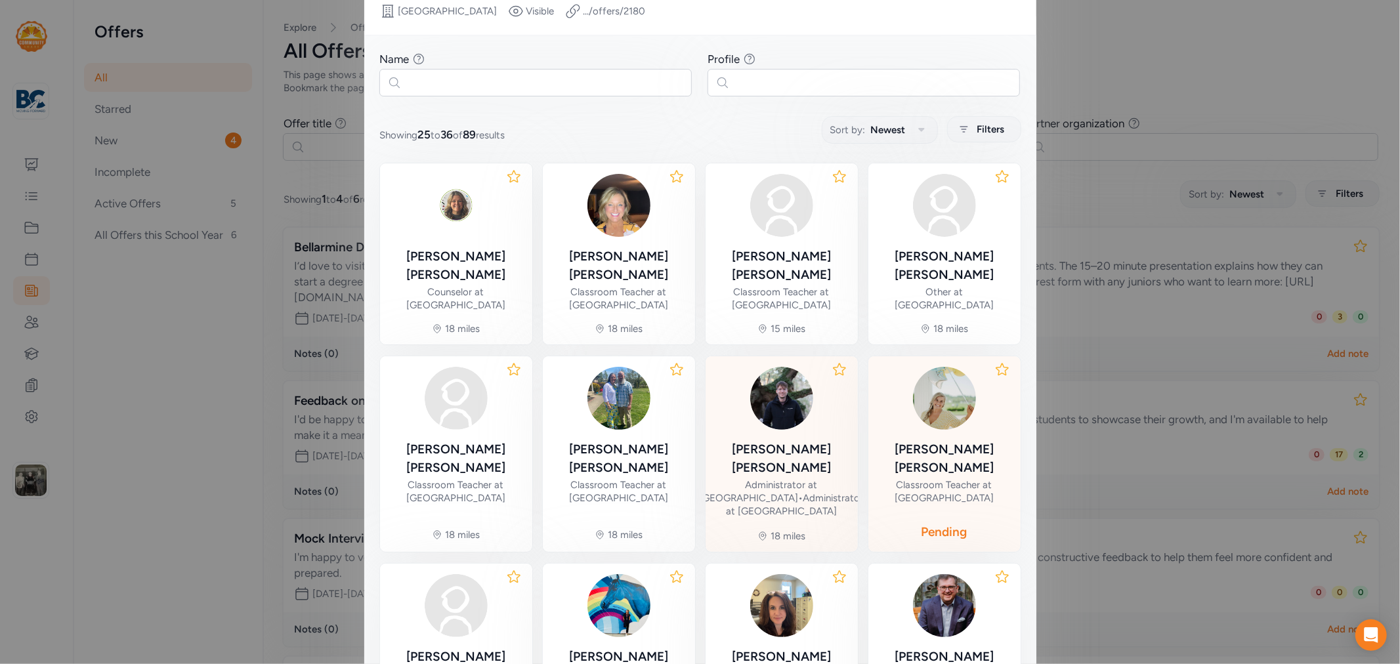
scroll to position [300, 0]
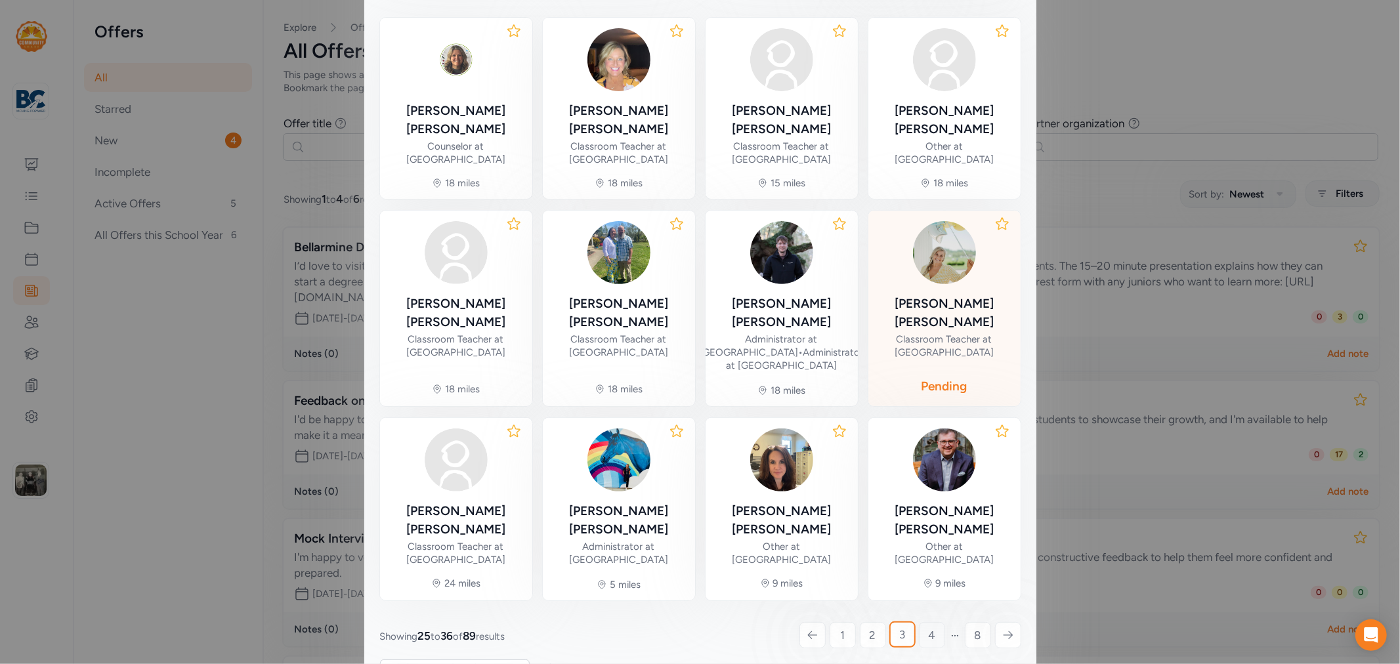
click at [921, 622] on link "4" at bounding box center [932, 635] width 26 height 26
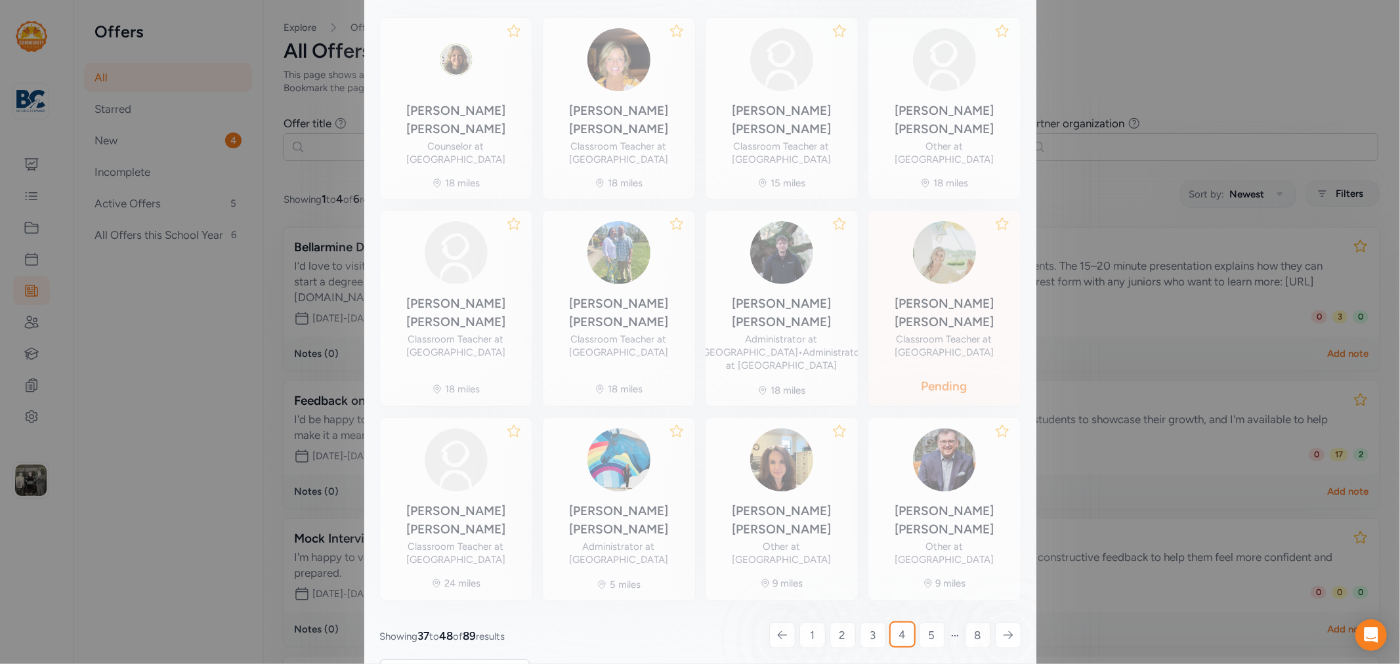
scroll to position [81, 0]
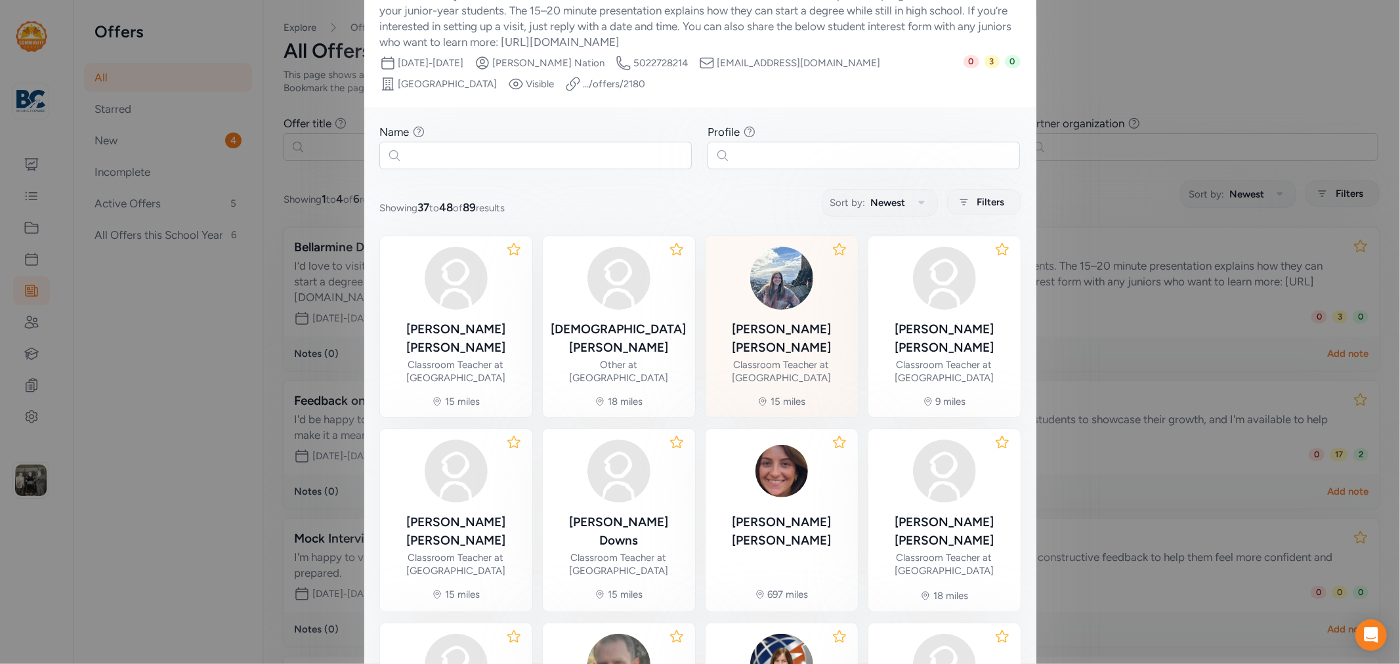
click at [797, 335] on div "Krista Woods" at bounding box center [781, 338] width 131 height 37
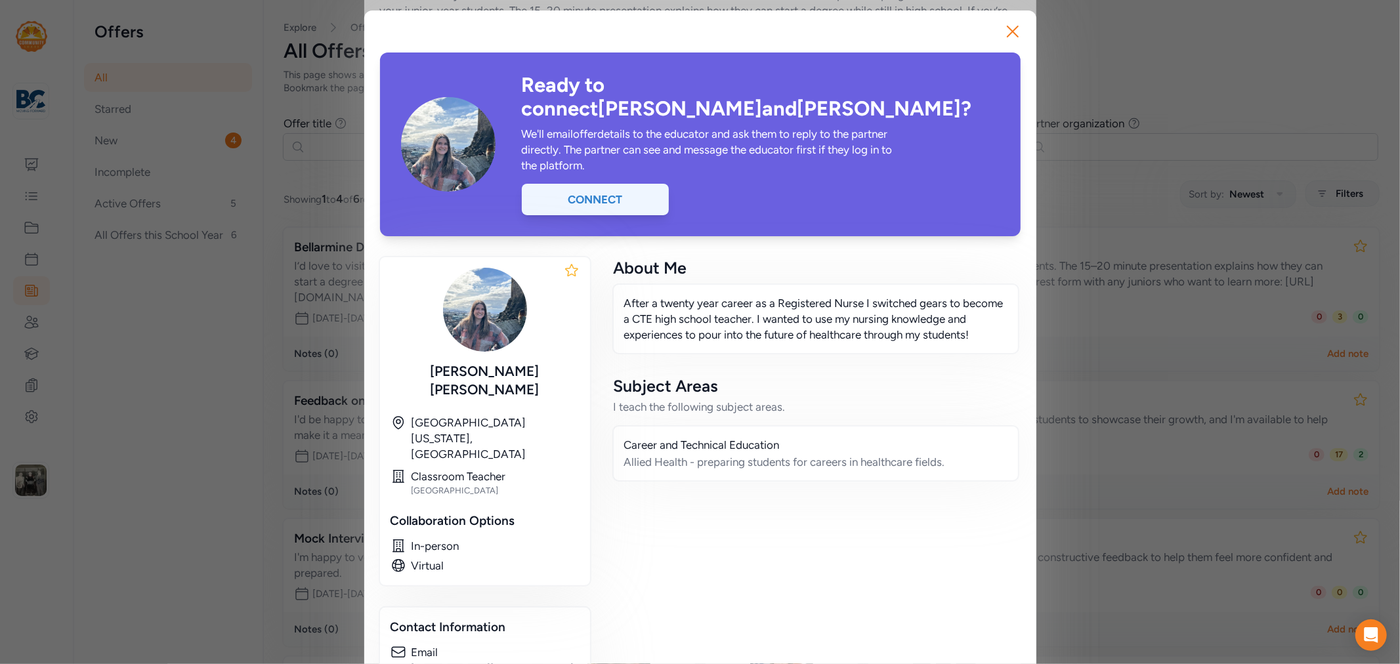
click at [615, 184] on div "Connect" at bounding box center [595, 200] width 147 height 32
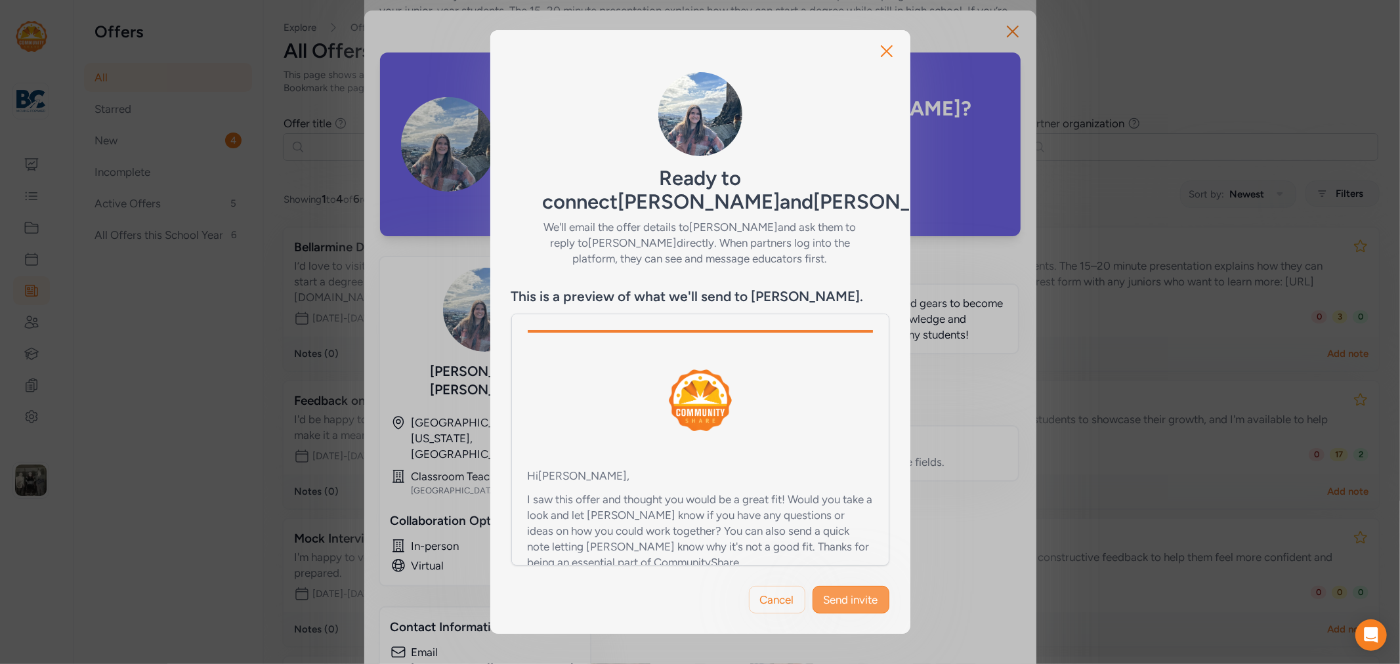
click at [854, 586] on button "Send invite" at bounding box center [851, 600] width 77 height 28
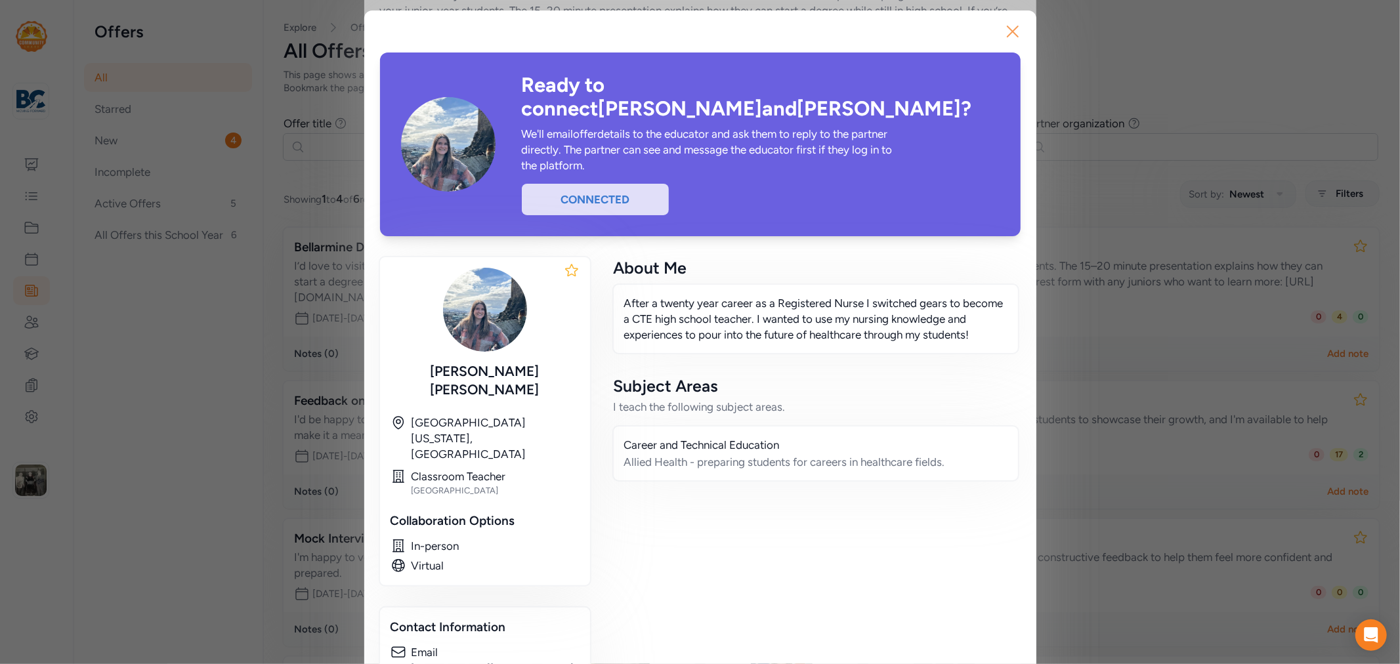
click at [1015, 34] on icon "button" at bounding box center [1012, 31] width 21 height 21
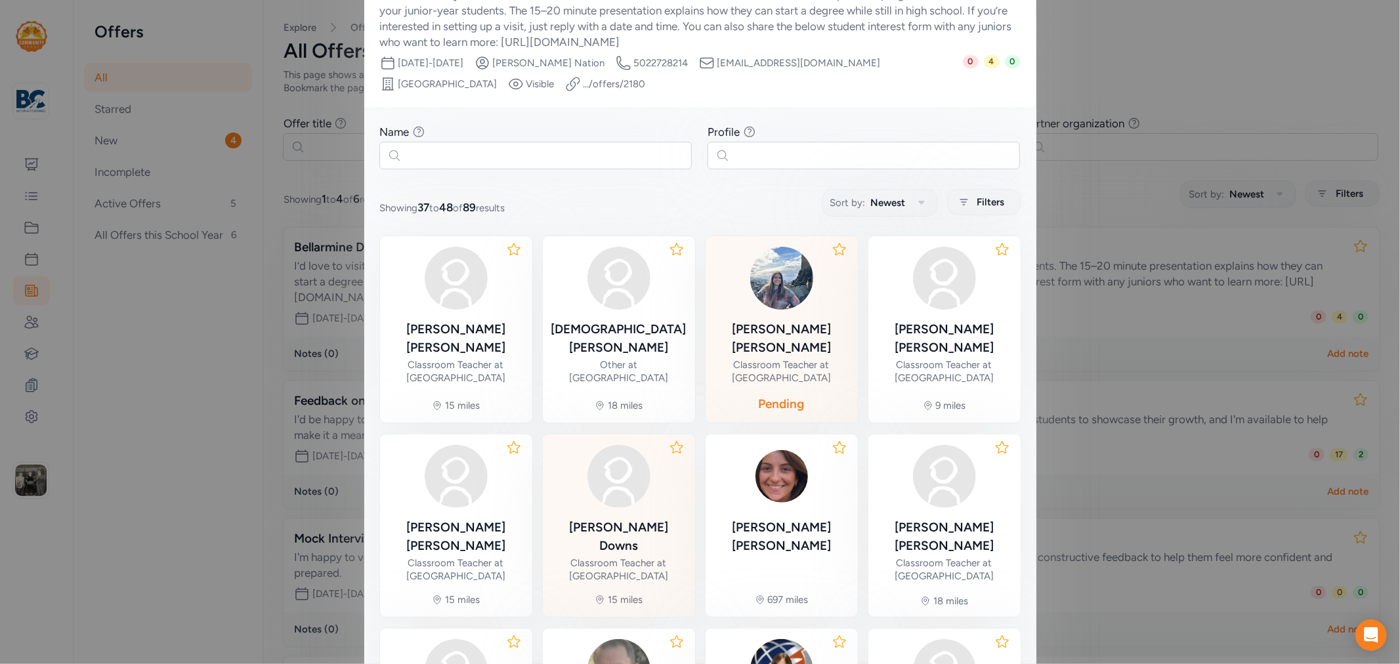
scroll to position [227, 0]
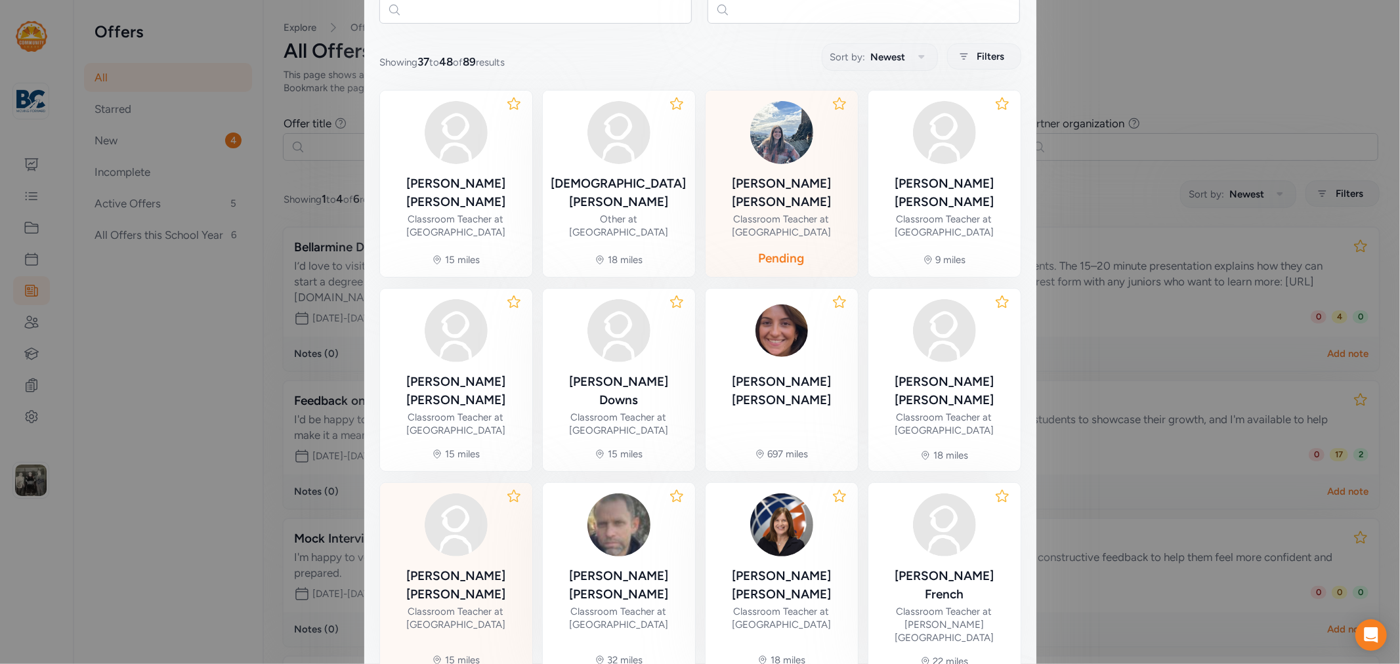
click at [463, 529] on div "Bethany Hensley Classroom Teacher at Bullitt Central High School" at bounding box center [456, 563] width 131 height 138
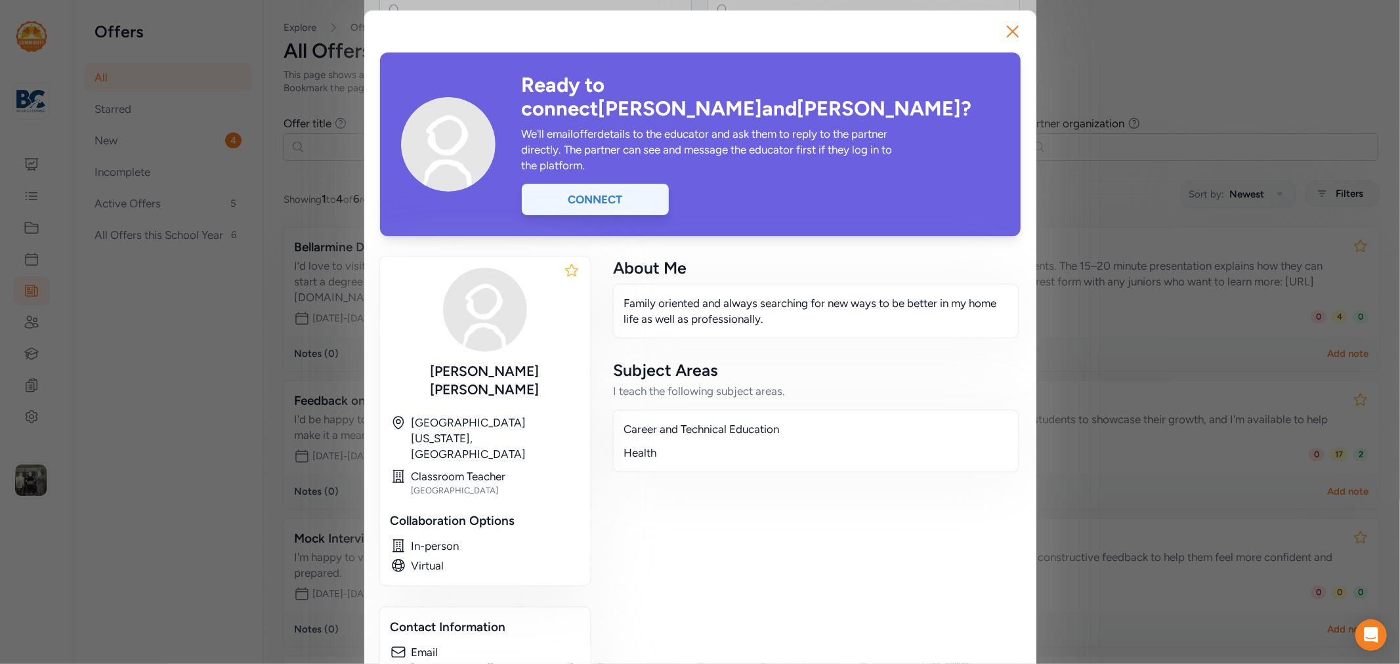
click at [643, 184] on div "Connect" at bounding box center [595, 200] width 147 height 32
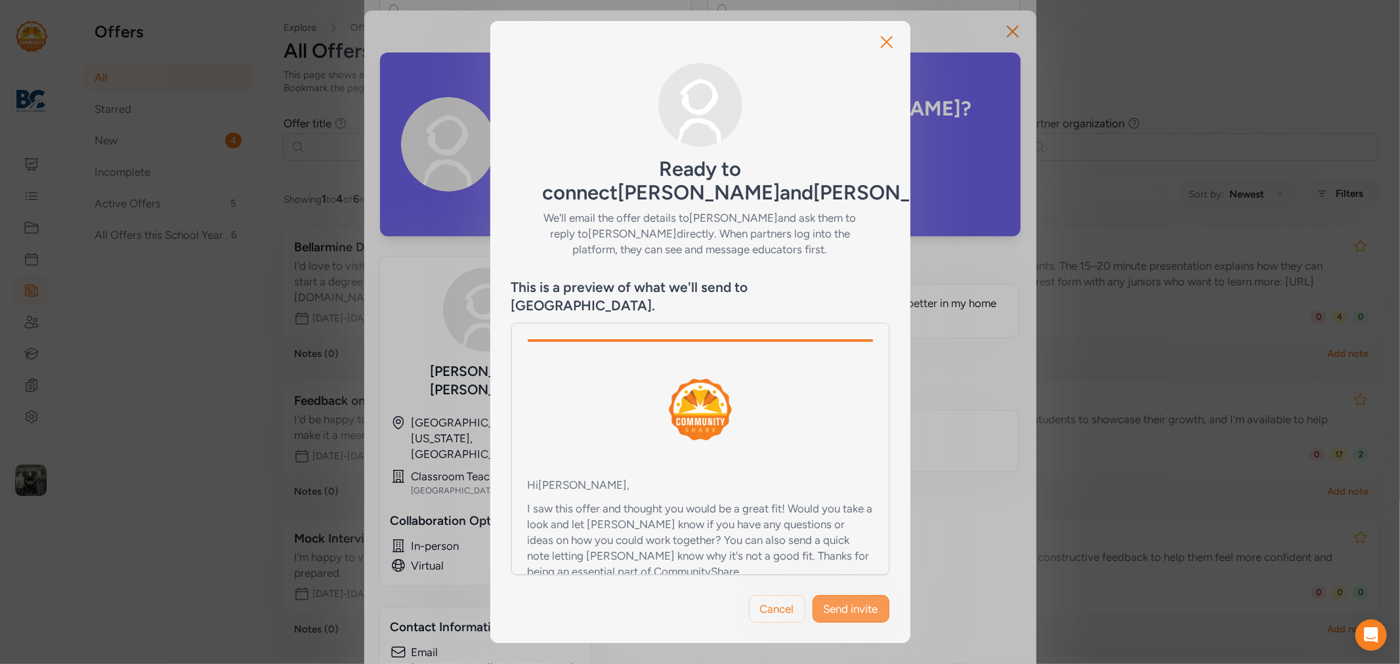
click at [835, 601] on span "Send invite" at bounding box center [851, 609] width 54 height 16
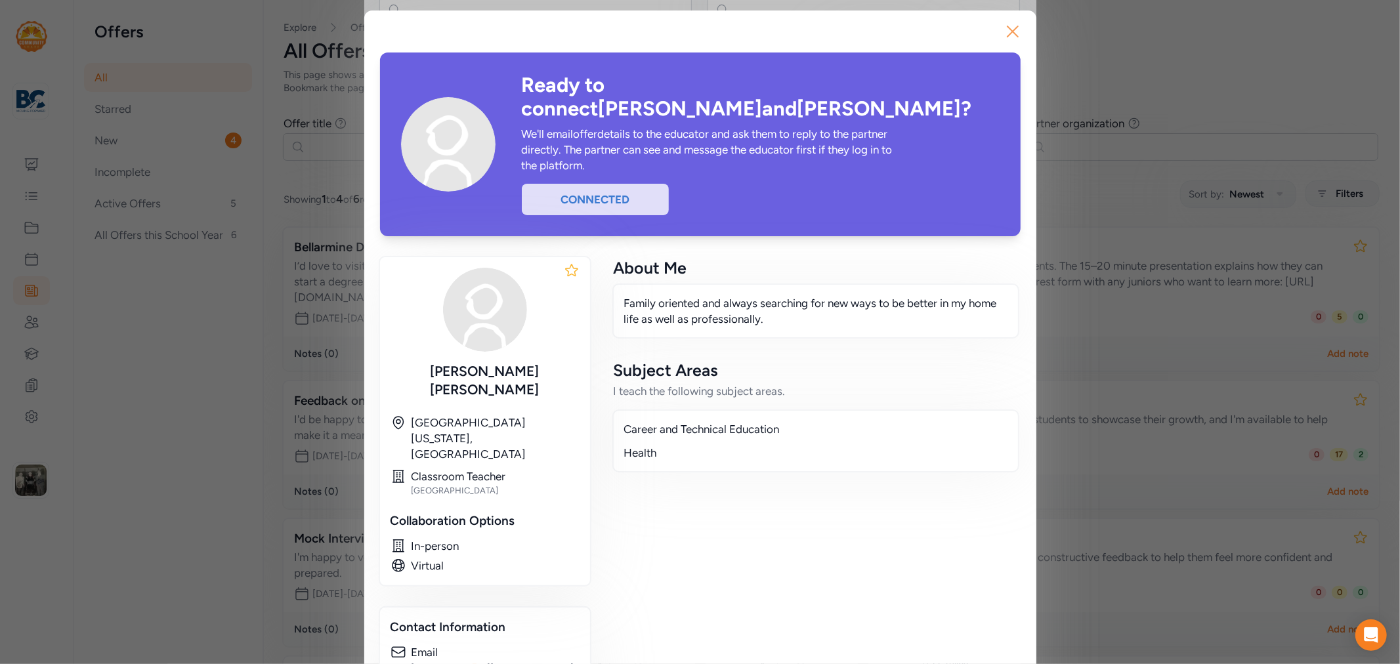
click at [1010, 33] on icon "button" at bounding box center [1012, 31] width 21 height 21
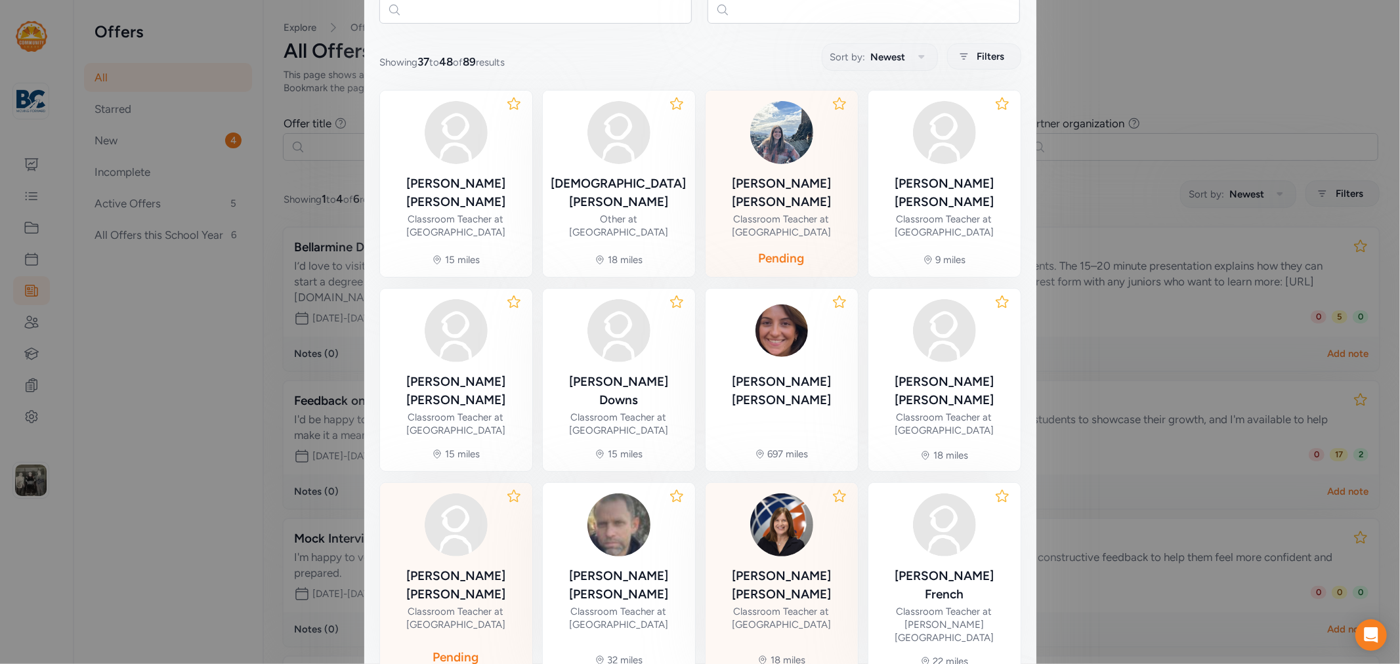
scroll to position [296, 0]
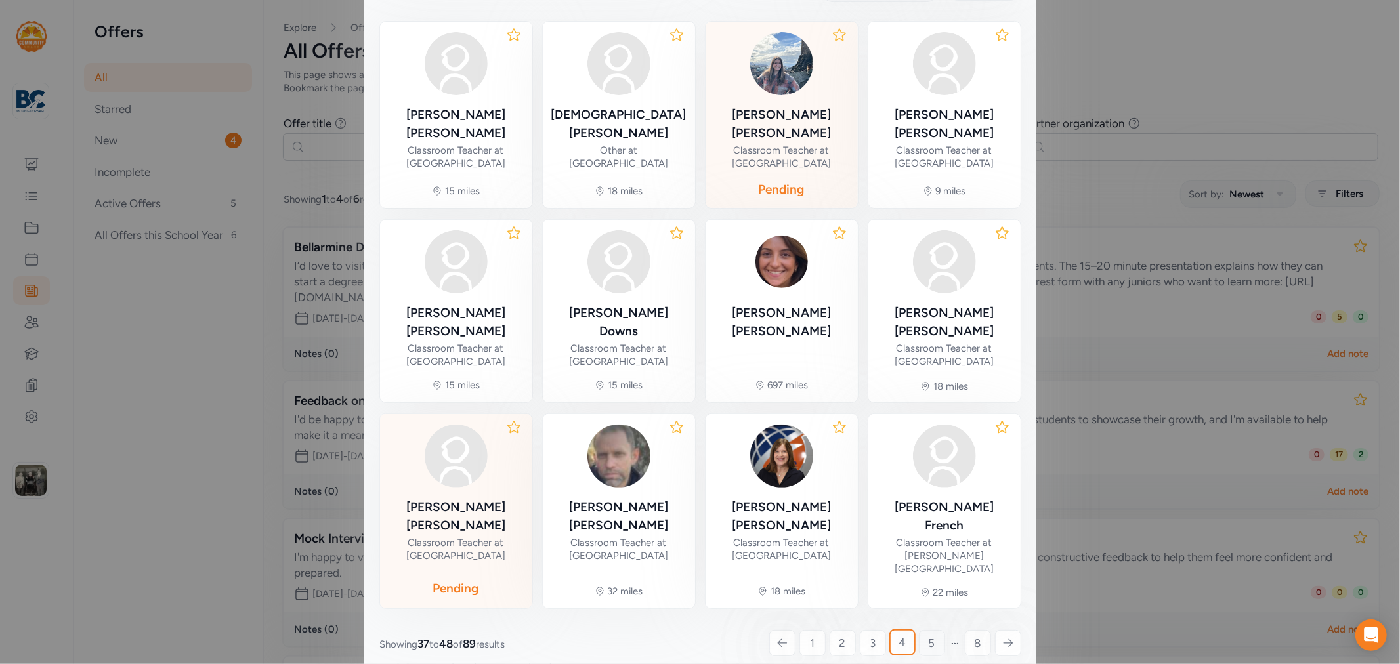
click at [920, 630] on link "5" at bounding box center [932, 643] width 26 height 26
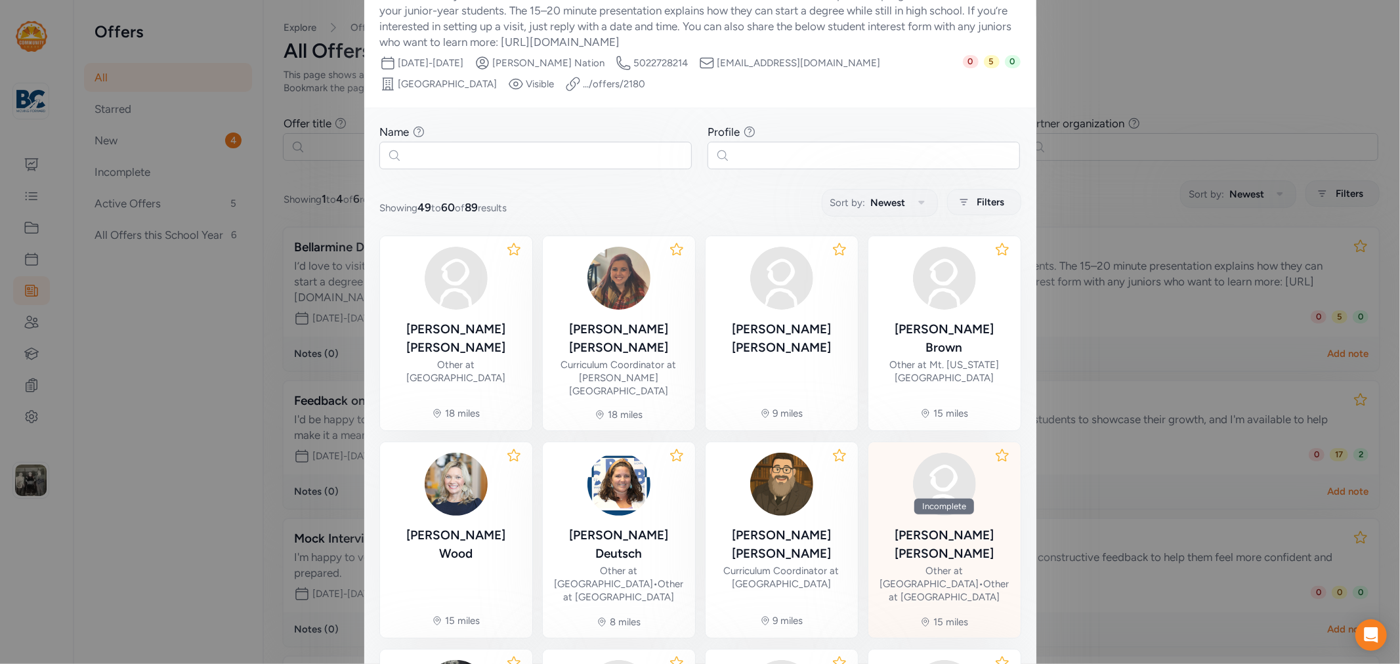
click at [937, 526] on div "Jennifer Fletcher" at bounding box center [944, 544] width 131 height 37
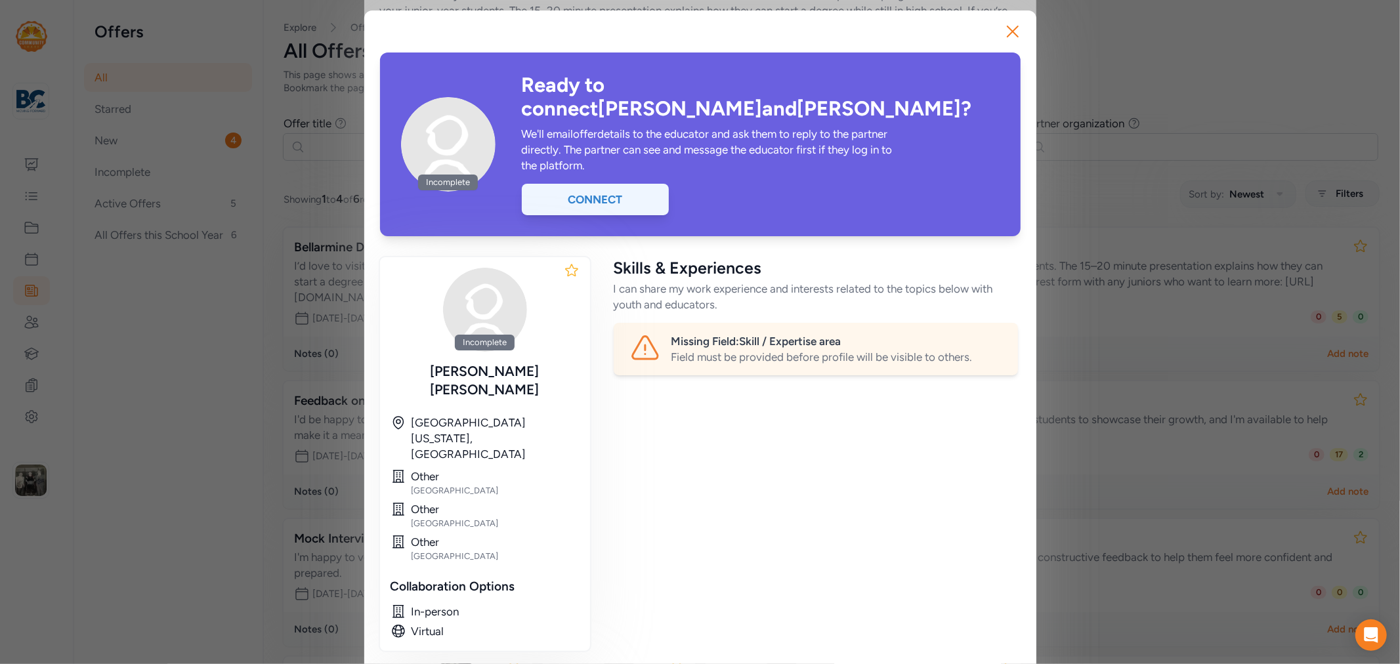
click at [614, 184] on div "Connect" at bounding box center [595, 200] width 147 height 32
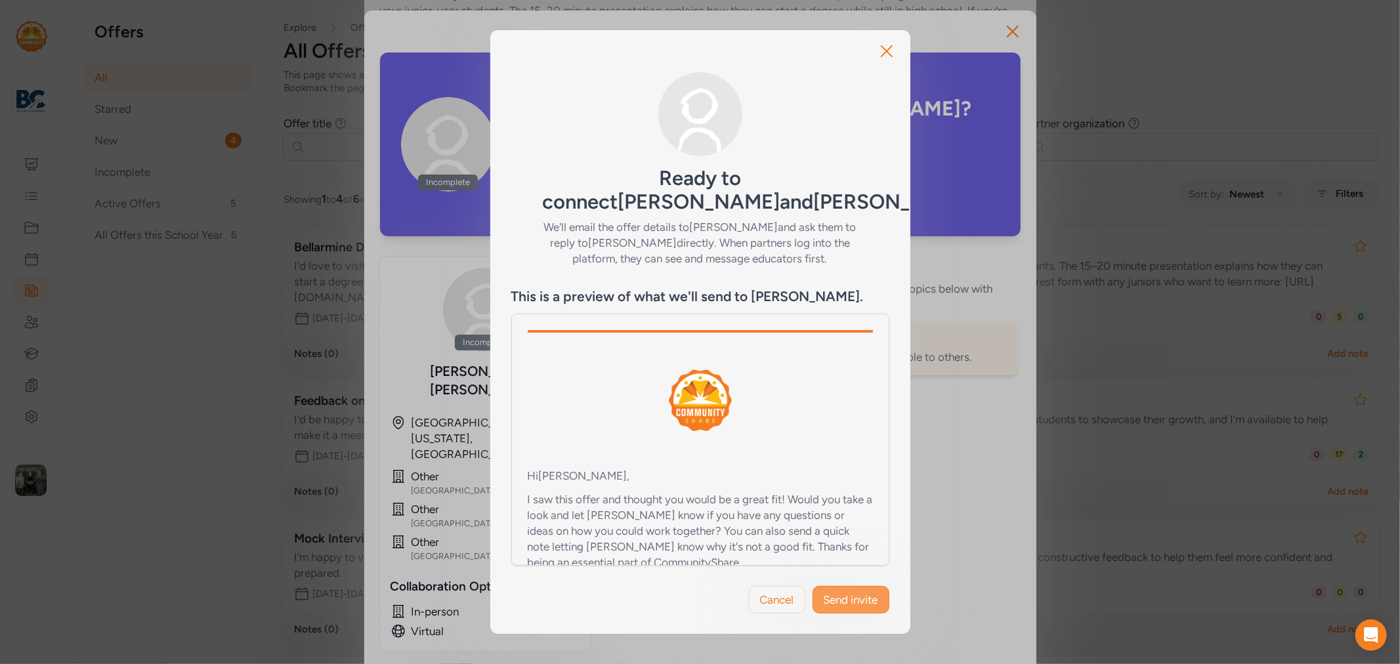
click at [842, 613] on button "Send invite" at bounding box center [851, 600] width 77 height 28
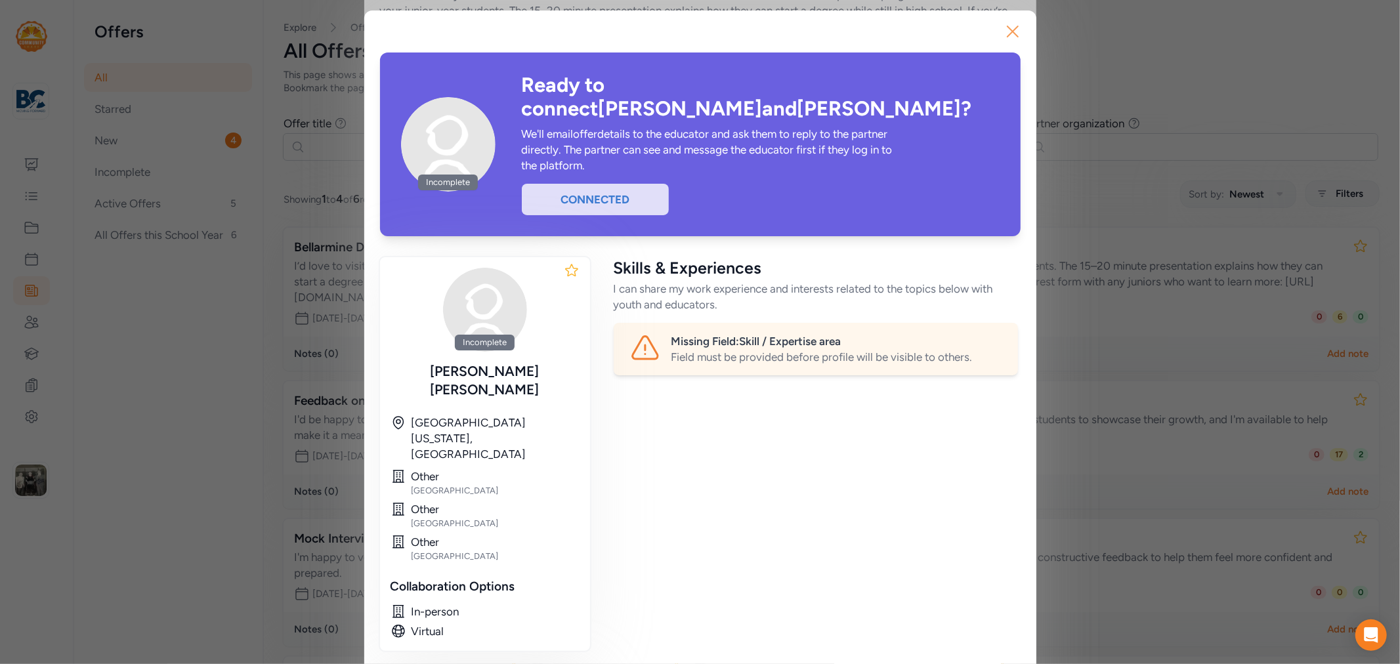
click at [1018, 31] on button "Close" at bounding box center [1013, 32] width 42 height 42
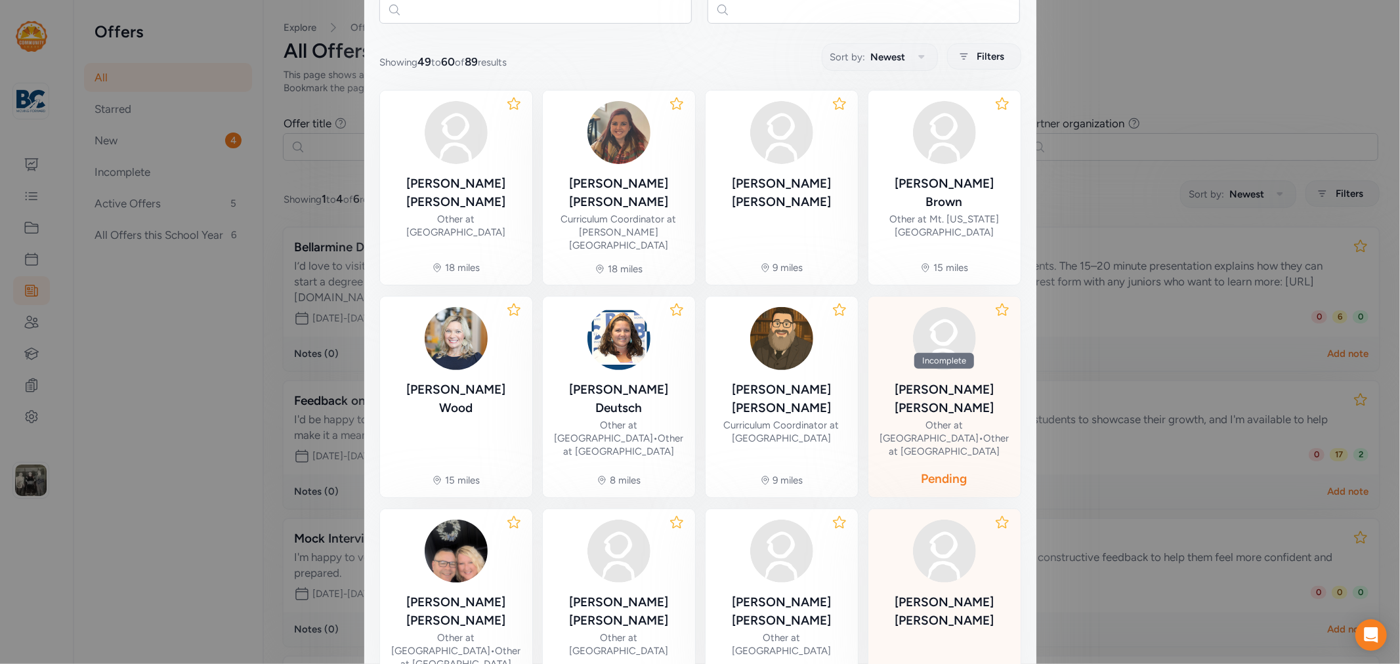
scroll to position [309, 0]
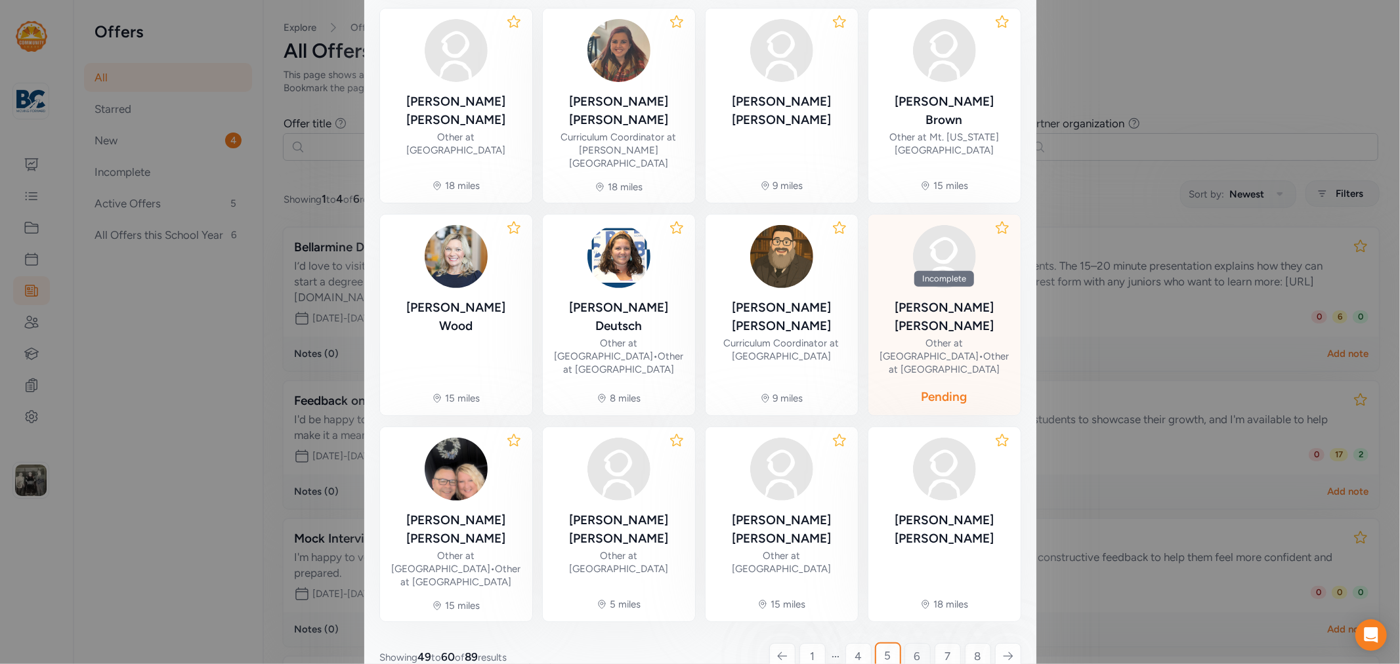
click at [916, 643] on link "6" at bounding box center [918, 656] width 26 height 26
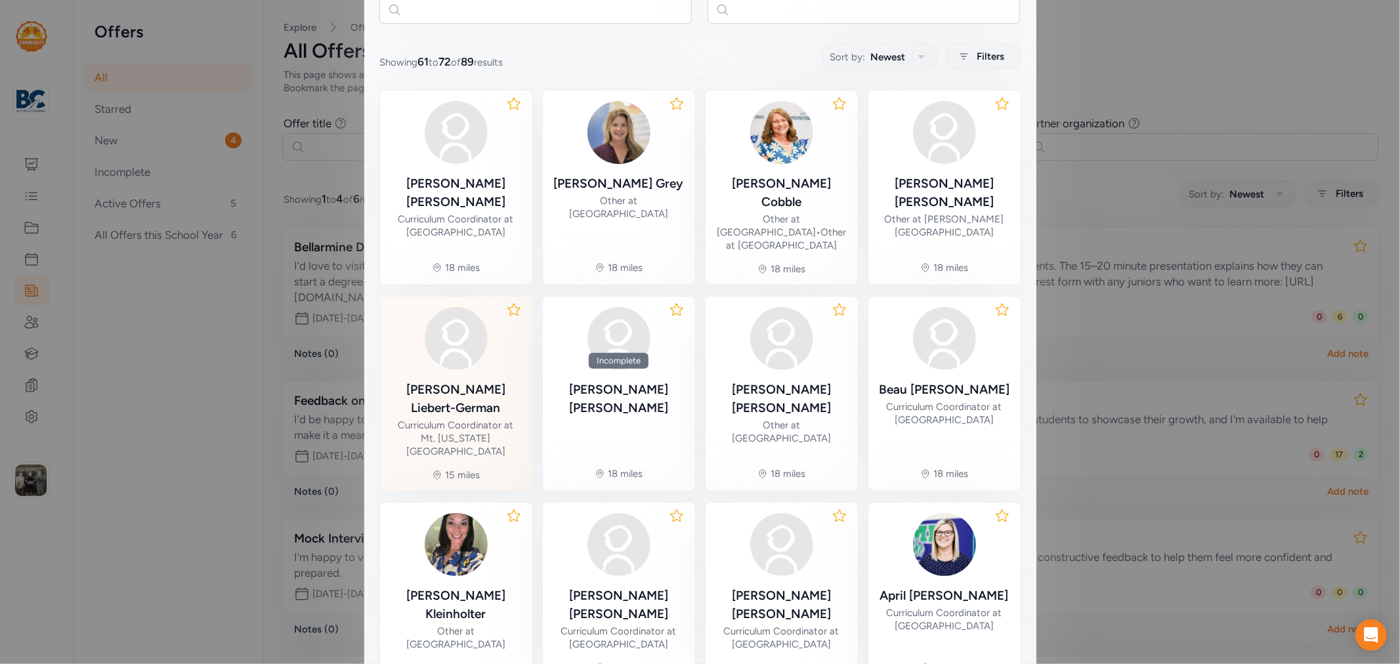
scroll to position [291, 0]
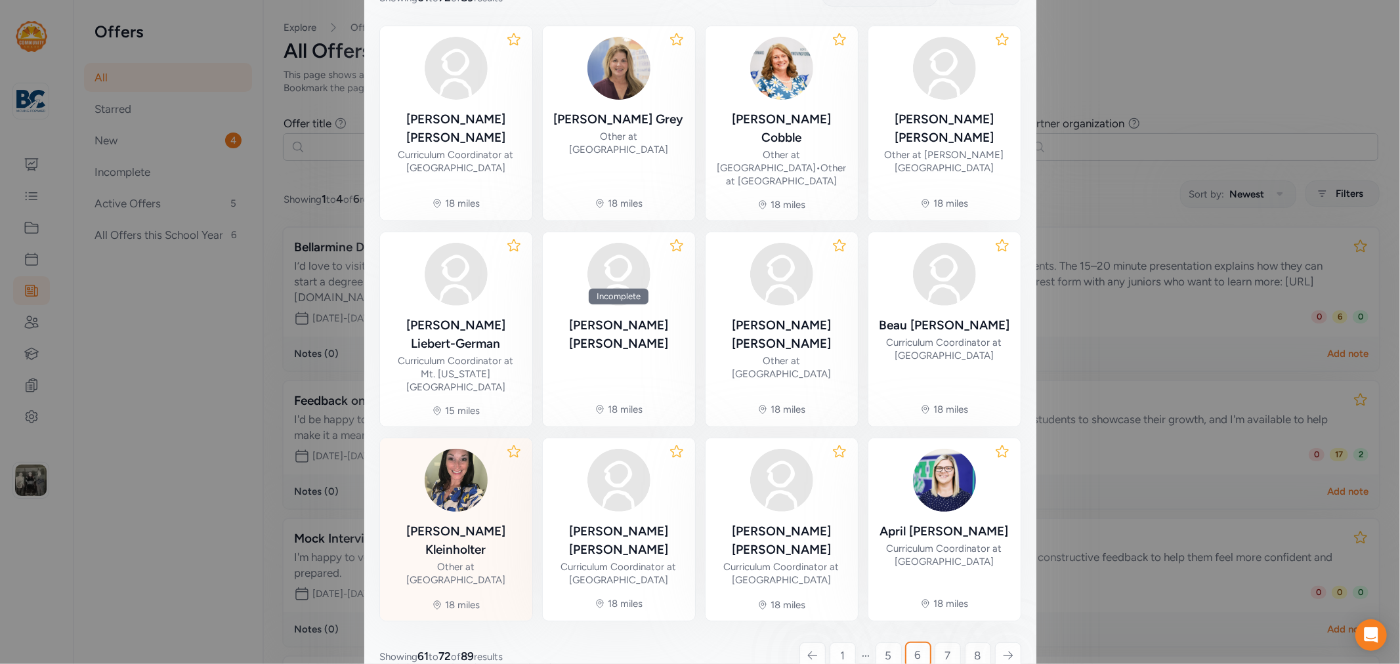
click at [484, 523] on div "Stefanie Kleinholter" at bounding box center [456, 541] width 131 height 37
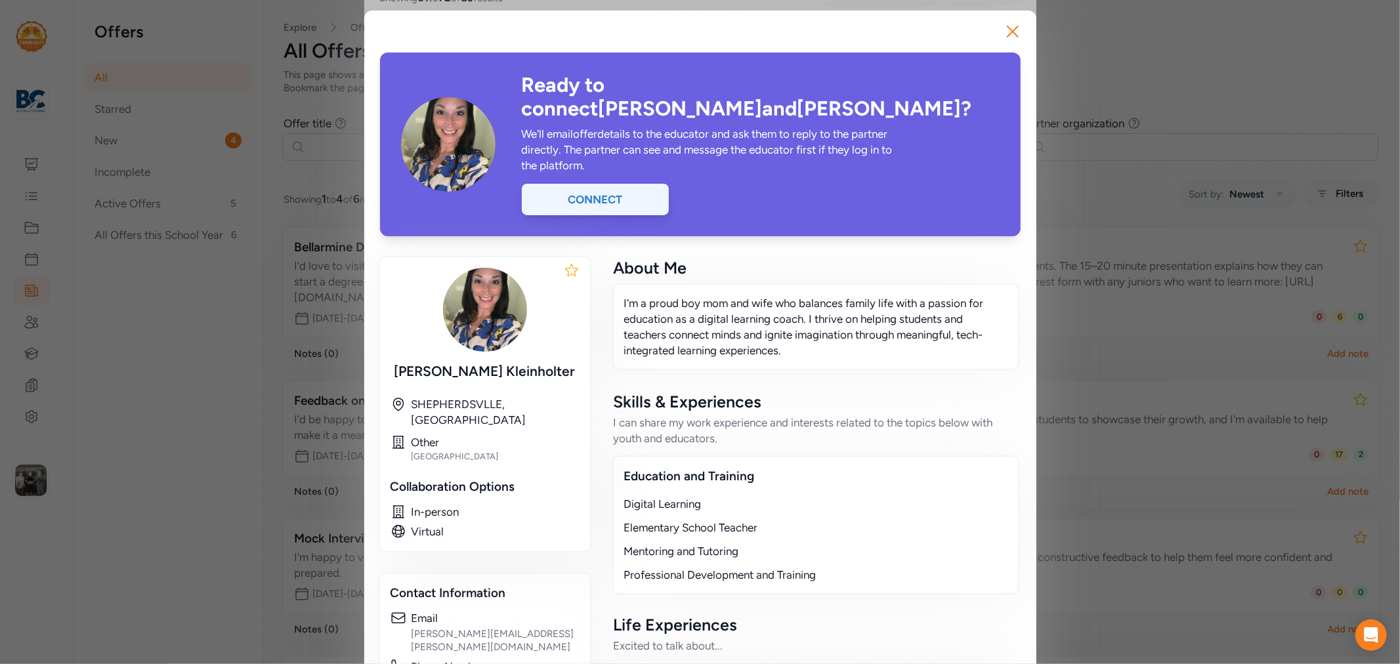
click at [619, 184] on div "Connect" at bounding box center [595, 200] width 147 height 32
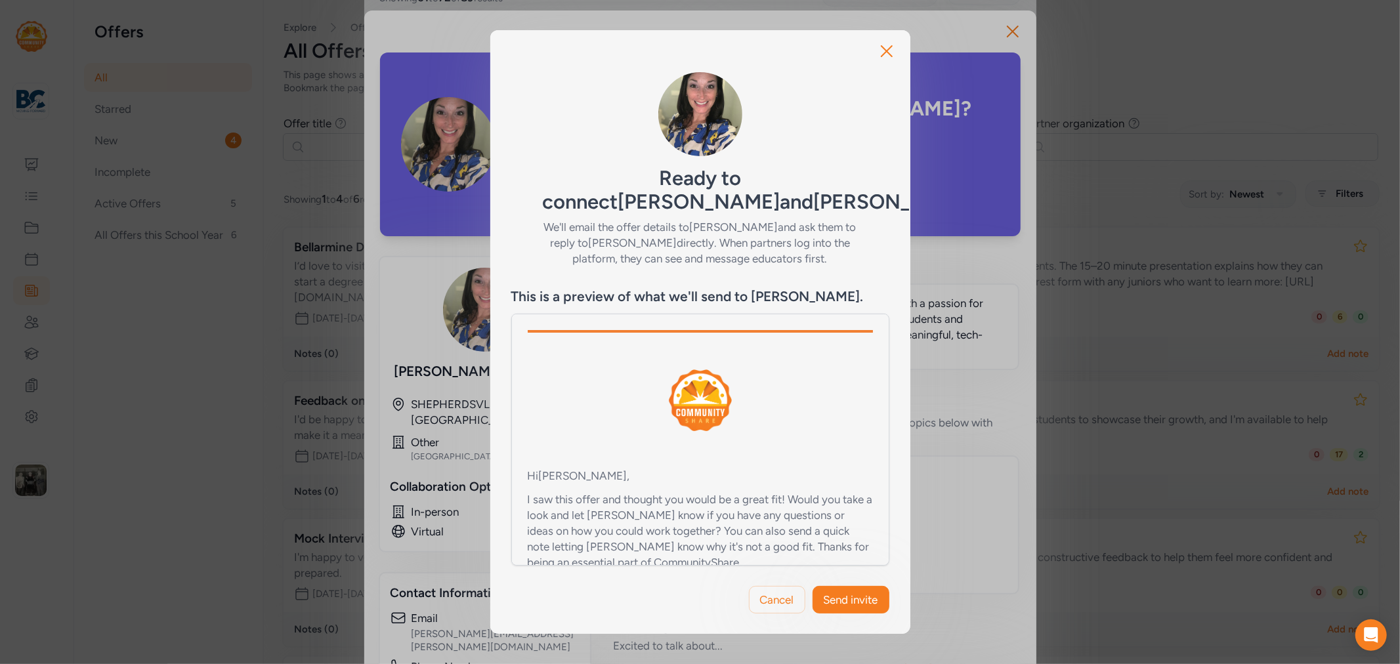
click at [842, 582] on div "Cancel Send invite" at bounding box center [700, 600] width 420 height 68
click at [849, 609] on button "Send invite" at bounding box center [851, 600] width 77 height 28
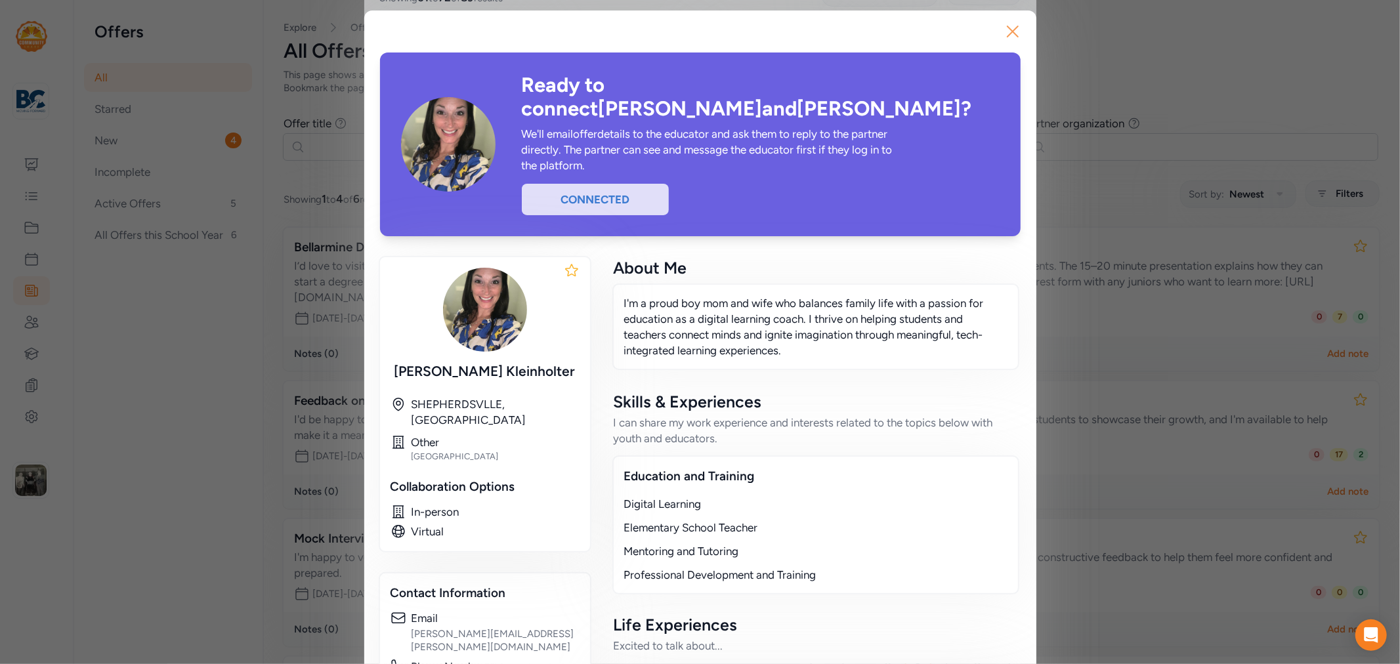
click at [1009, 33] on icon "button" at bounding box center [1013, 31] width 11 height 11
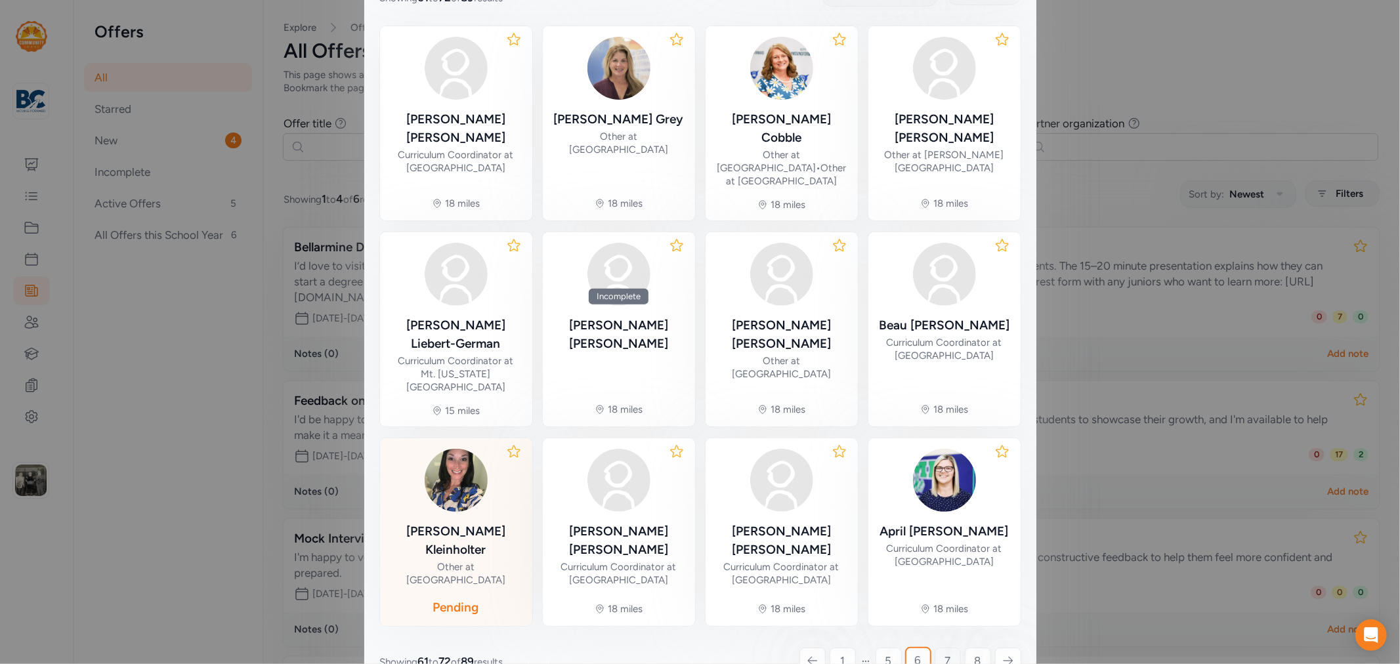
click at [945, 653] on span "7" at bounding box center [948, 661] width 6 height 16
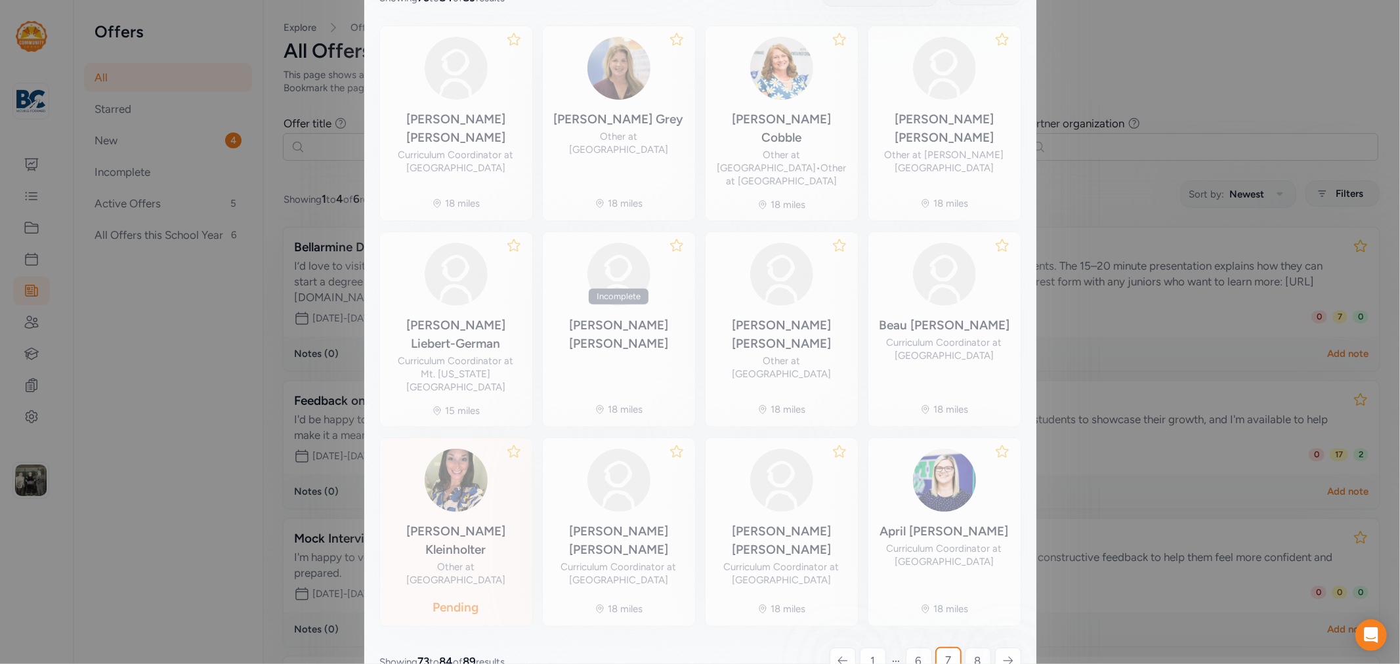
scroll to position [81, 0]
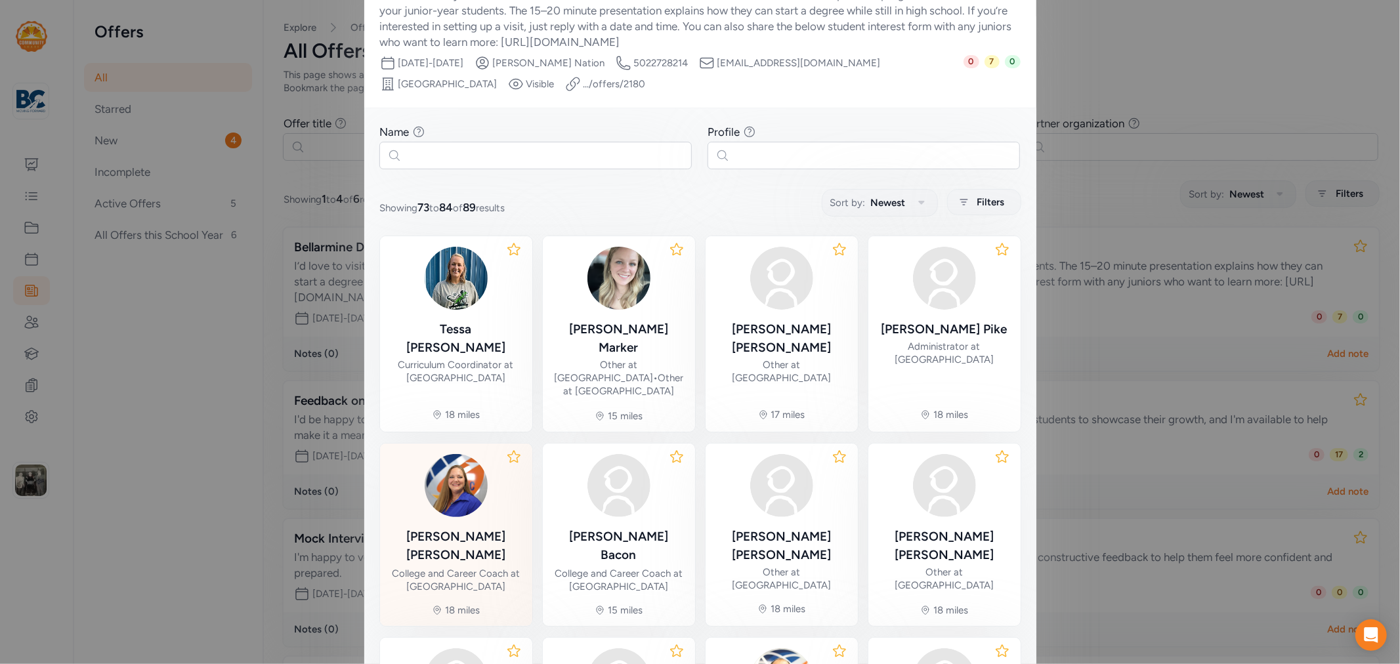
click at [469, 528] on div "Shannon Rickard" at bounding box center [456, 546] width 131 height 37
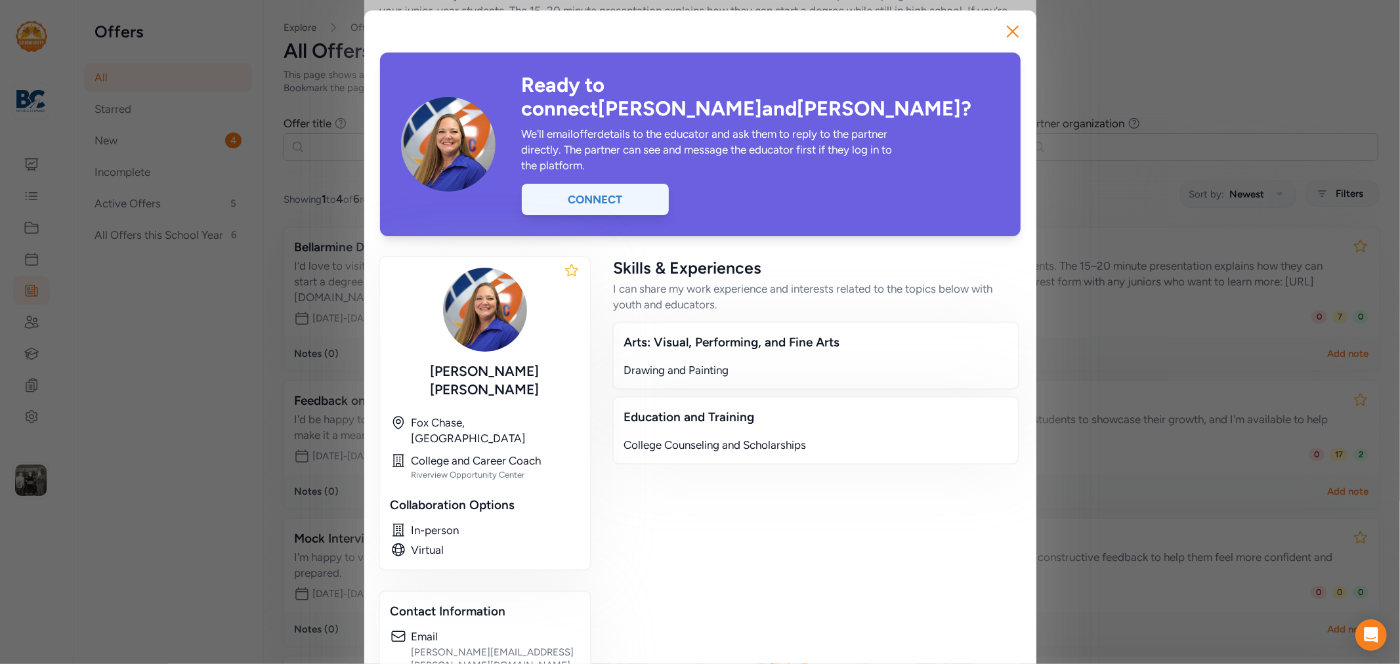
click at [585, 184] on div "Connect" at bounding box center [595, 200] width 147 height 32
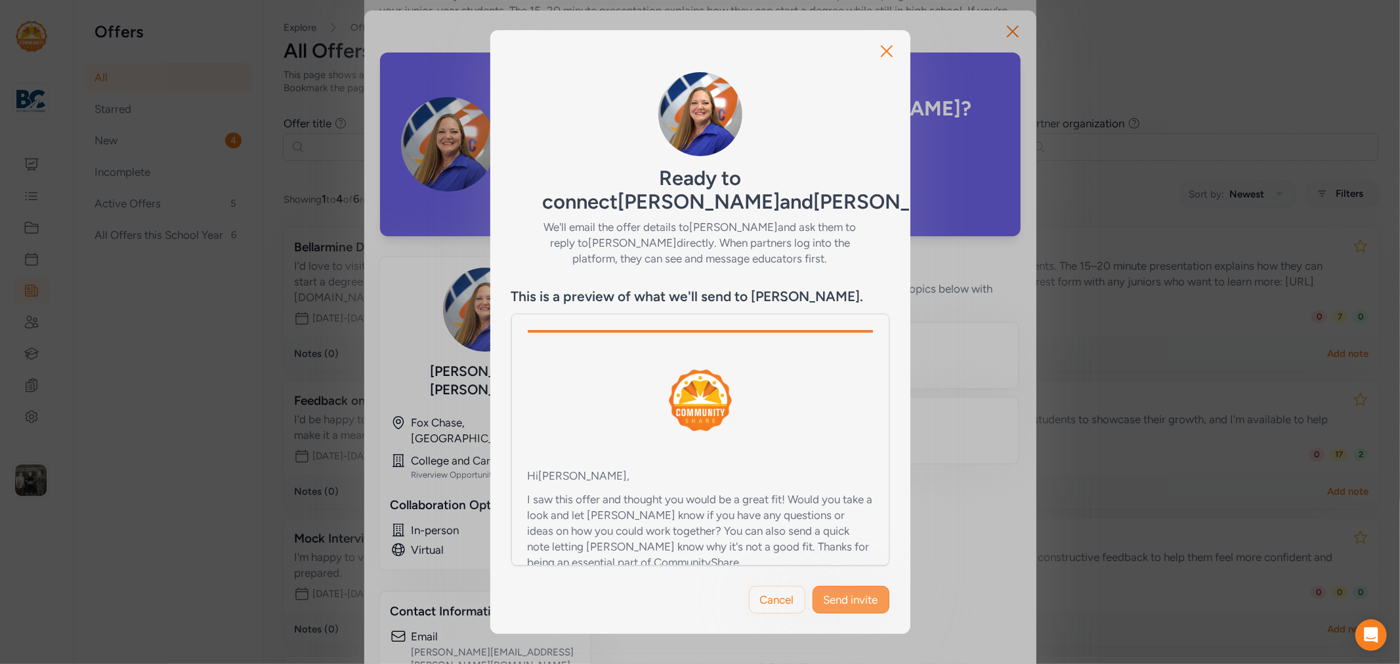
click at [852, 593] on span "Send invite" at bounding box center [851, 600] width 54 height 16
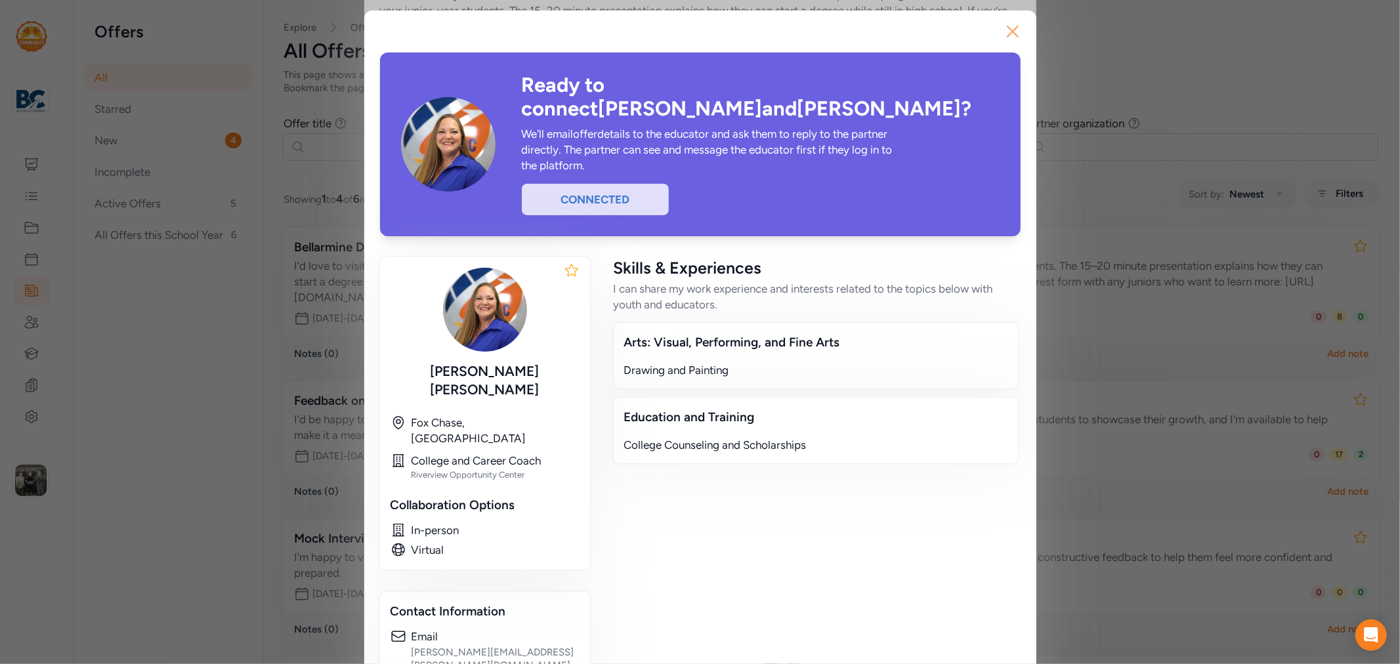
click at [1008, 30] on icon "button" at bounding box center [1013, 31] width 11 height 11
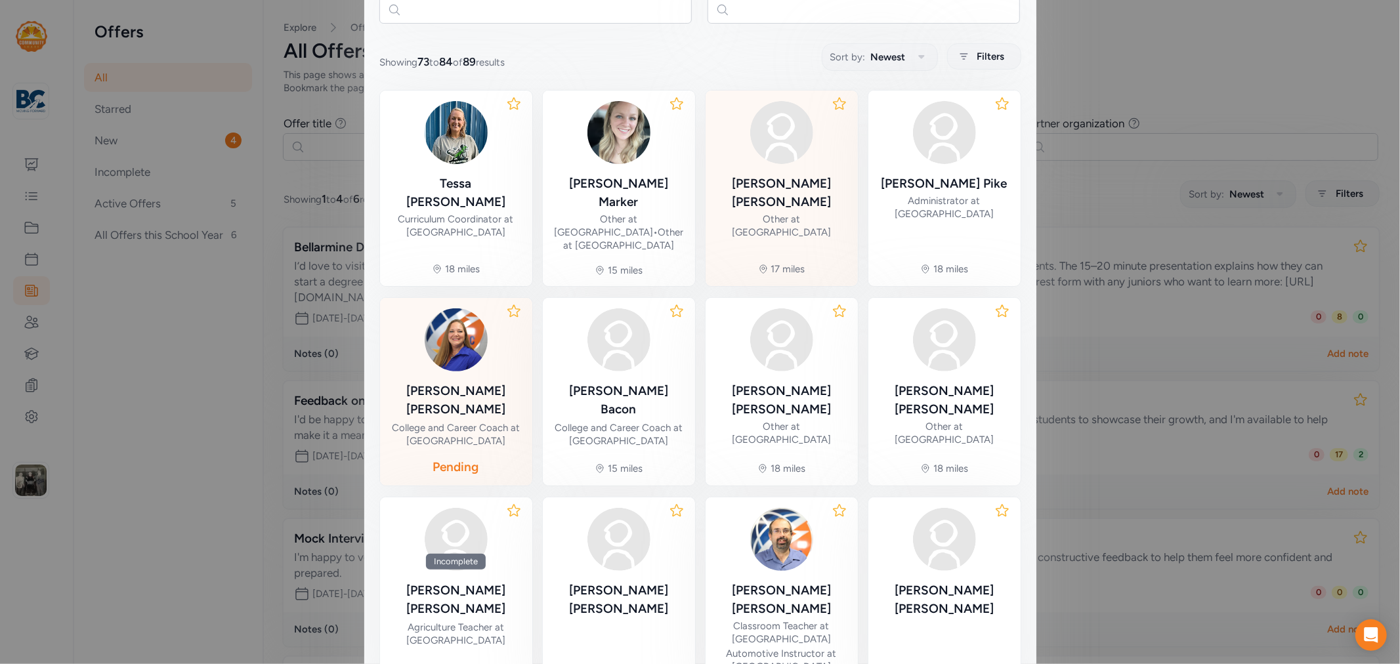
scroll to position [364, 0]
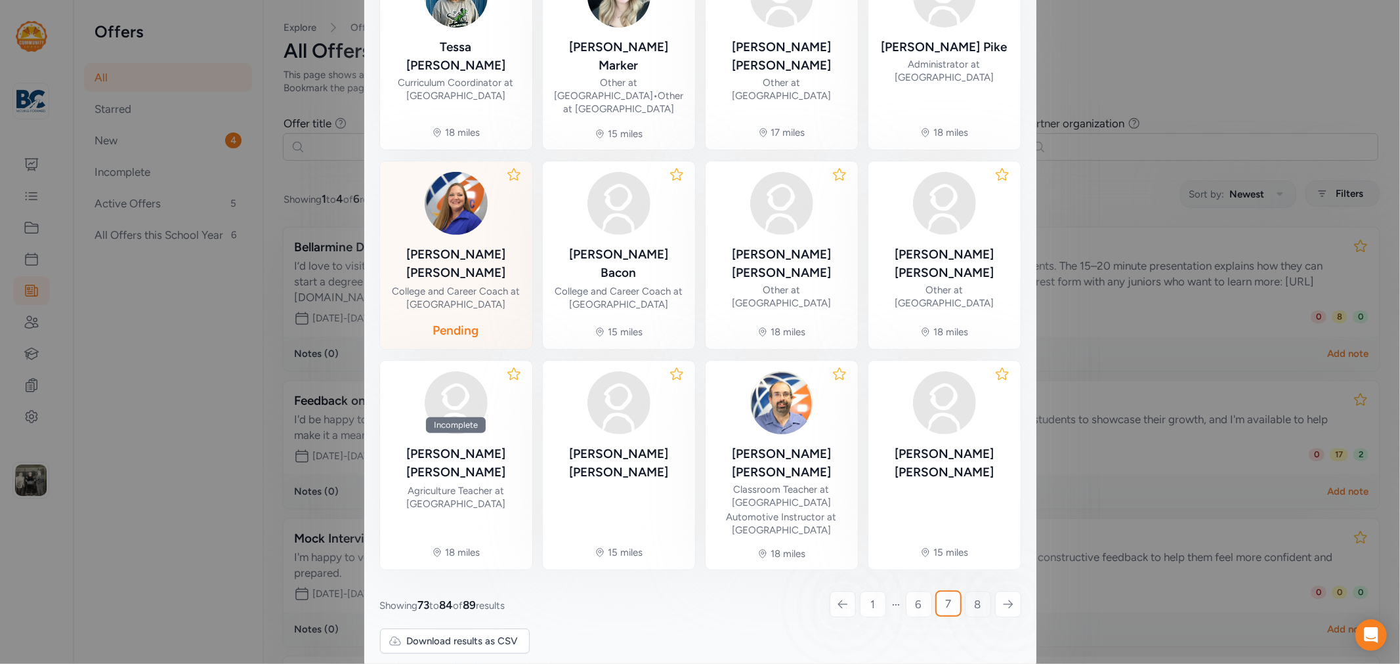
click at [965, 591] on link "8" at bounding box center [978, 604] width 26 height 26
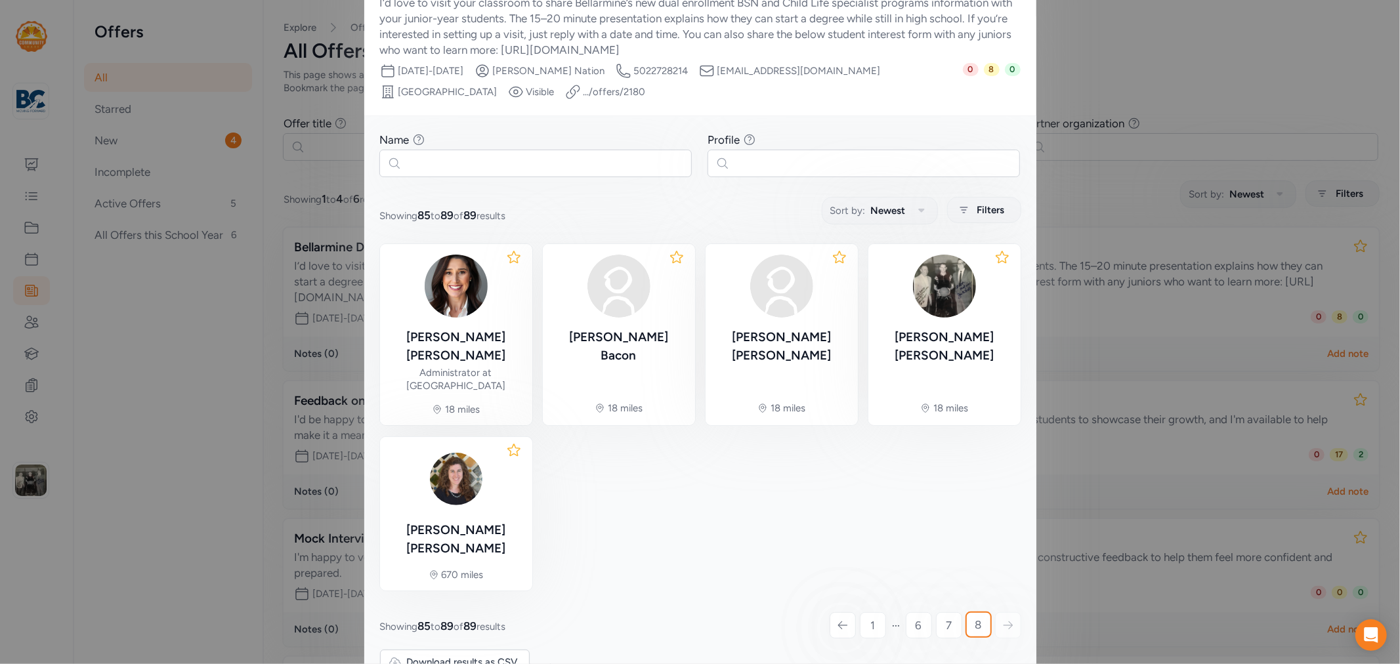
scroll to position [81, 0]
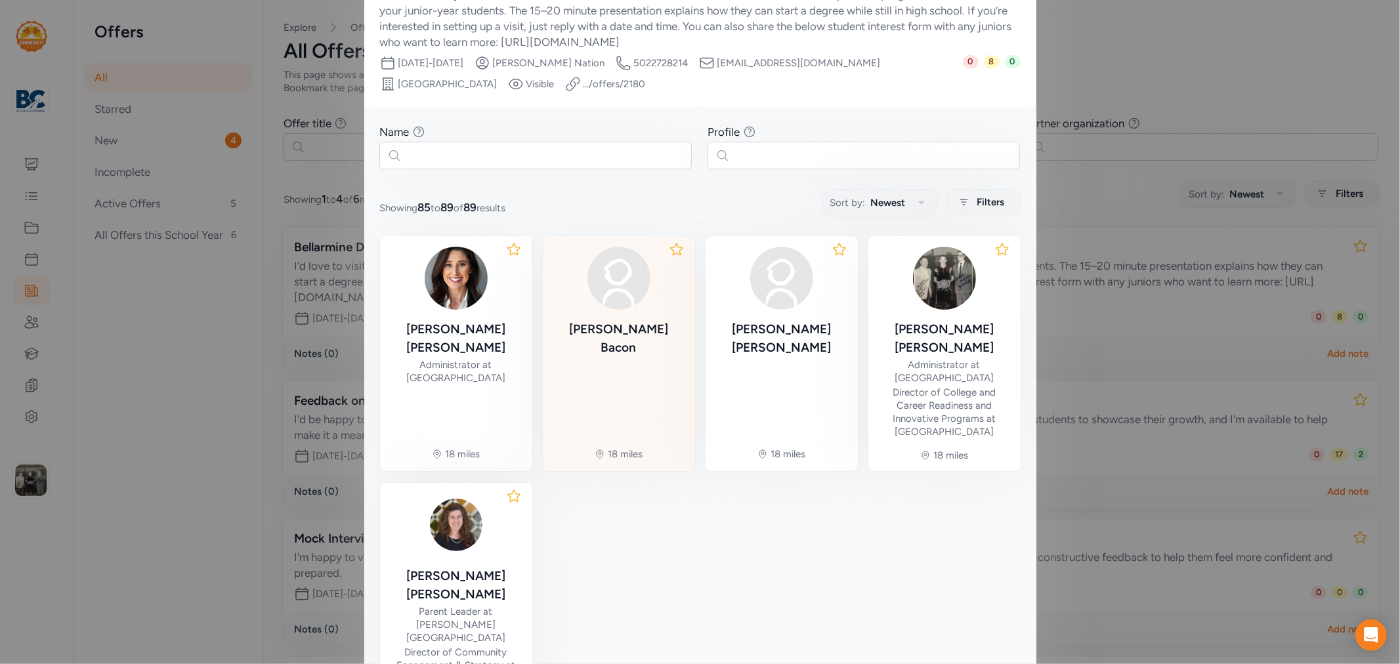
click at [635, 320] on div "Jesse Bacon" at bounding box center [618, 338] width 131 height 37
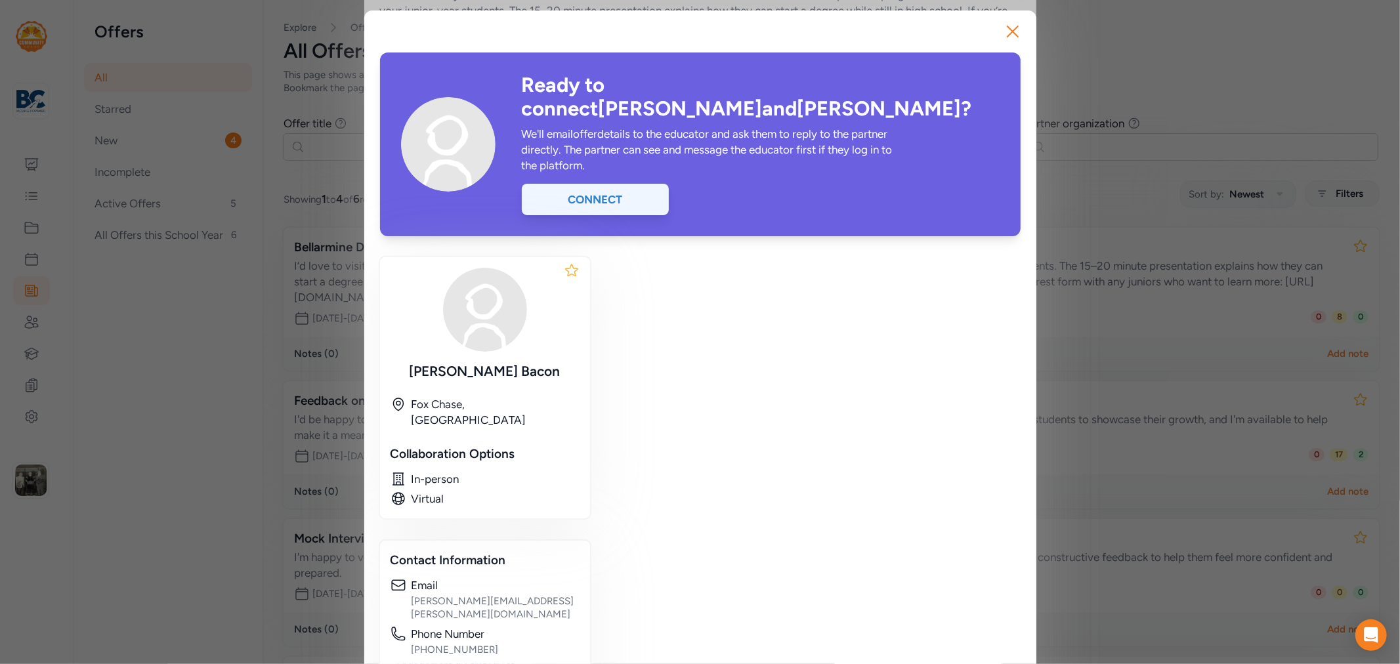
click at [626, 184] on div "Connect" at bounding box center [595, 200] width 147 height 32
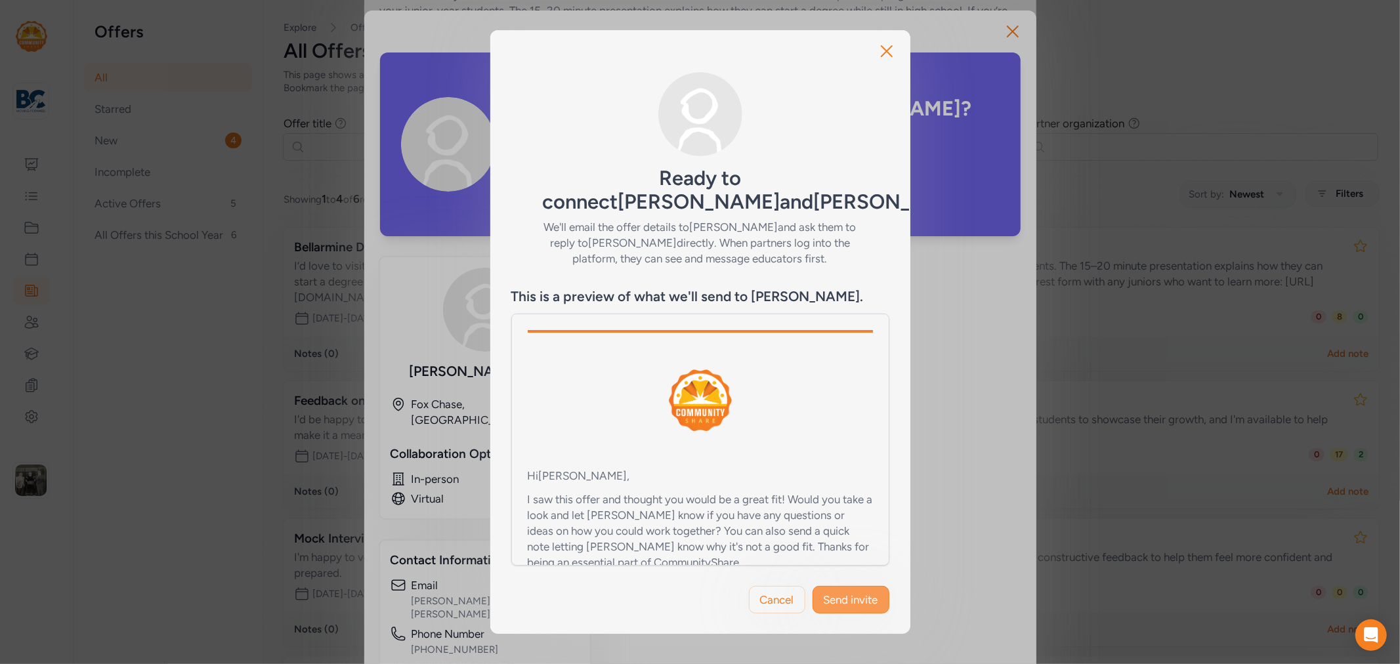
click at [849, 613] on button "Send invite" at bounding box center [851, 600] width 77 height 28
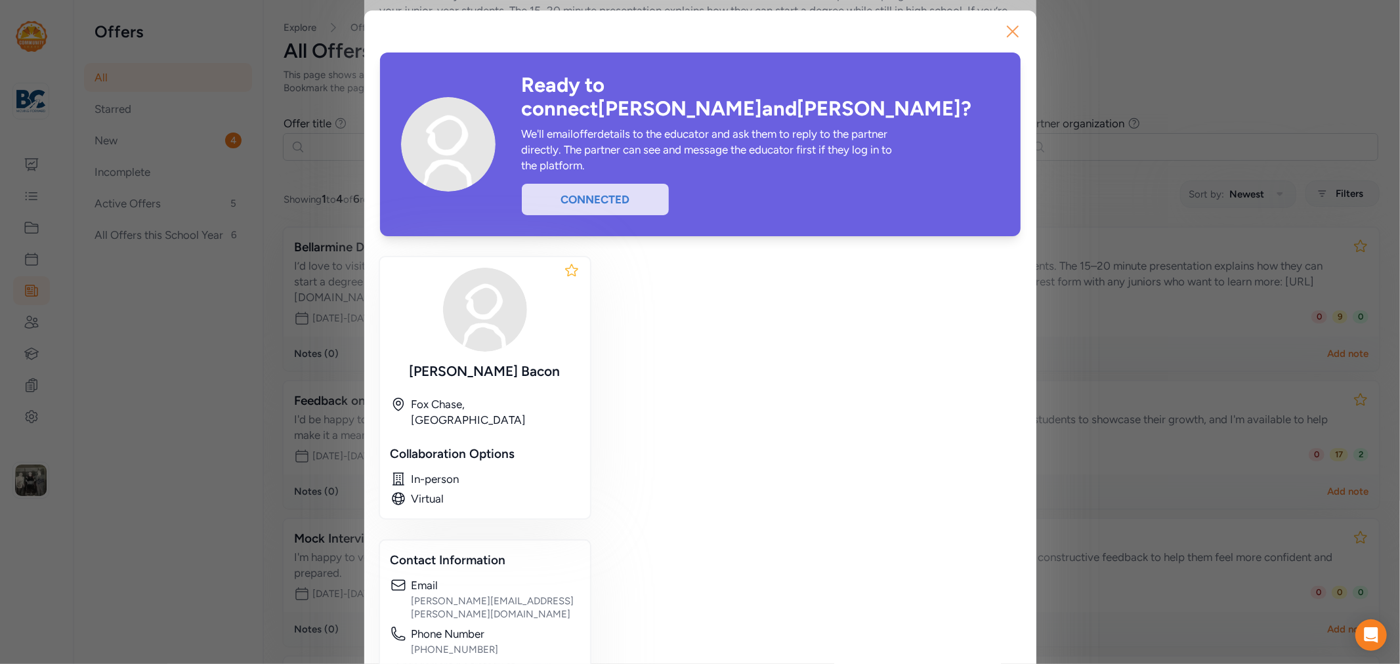
click at [1002, 29] on icon "button" at bounding box center [1012, 31] width 21 height 21
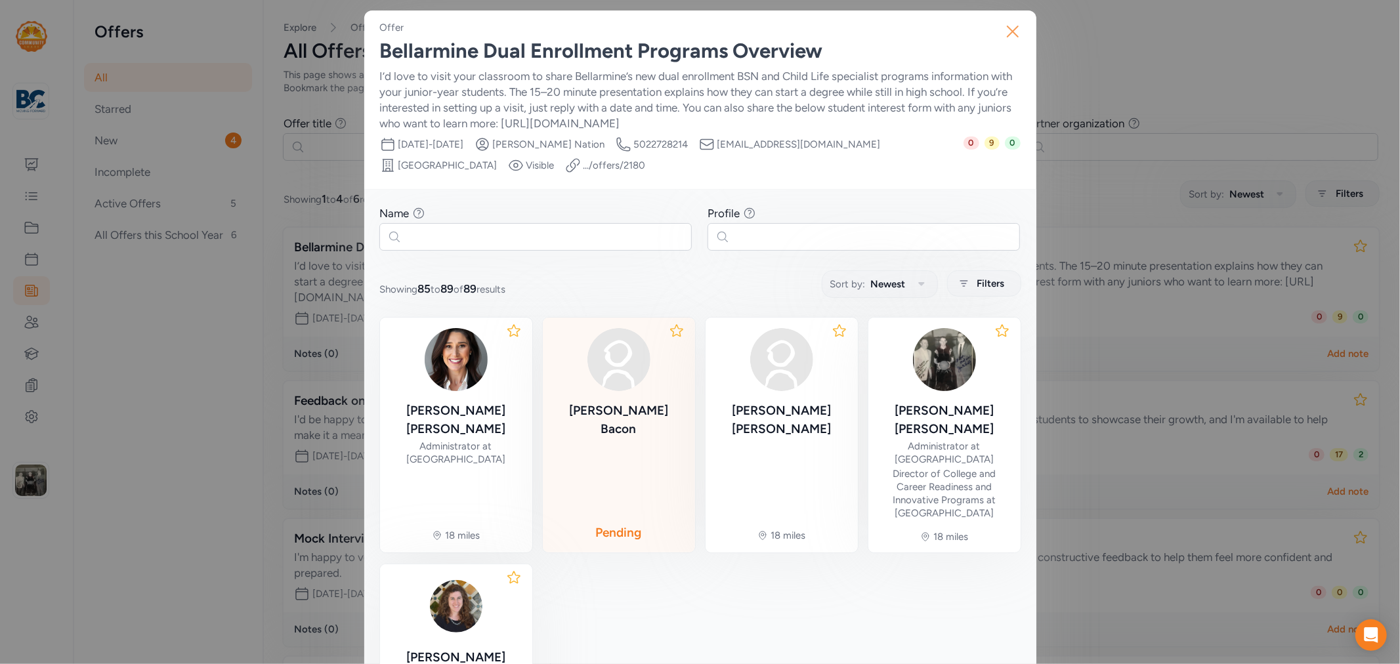
click at [1010, 32] on icon "button" at bounding box center [1012, 31] width 21 height 21
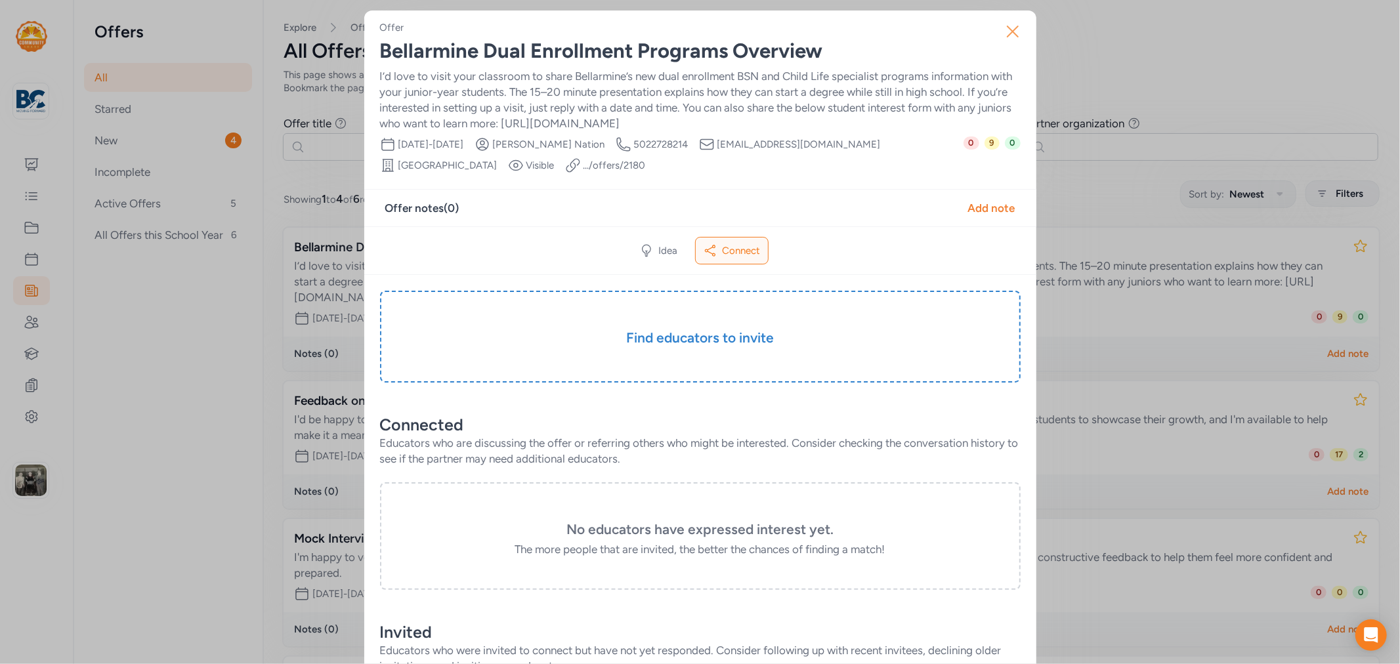
click at [1002, 34] on icon "button" at bounding box center [1012, 31] width 21 height 21
